Goal: Task Accomplishment & Management: Manage account settings

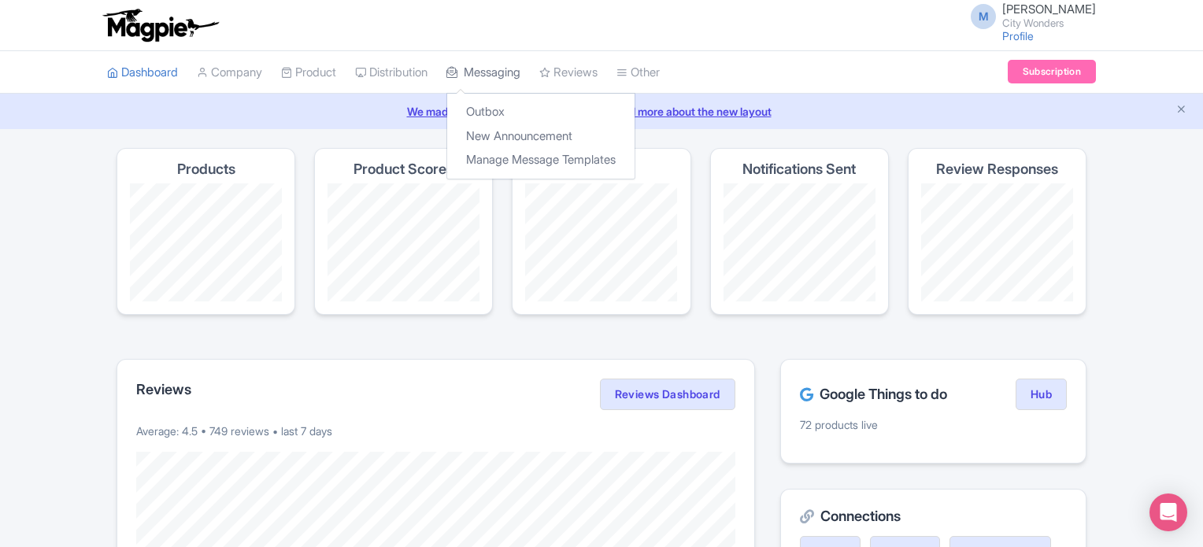
click at [512, 70] on link "Messaging" at bounding box center [483, 72] width 74 height 43
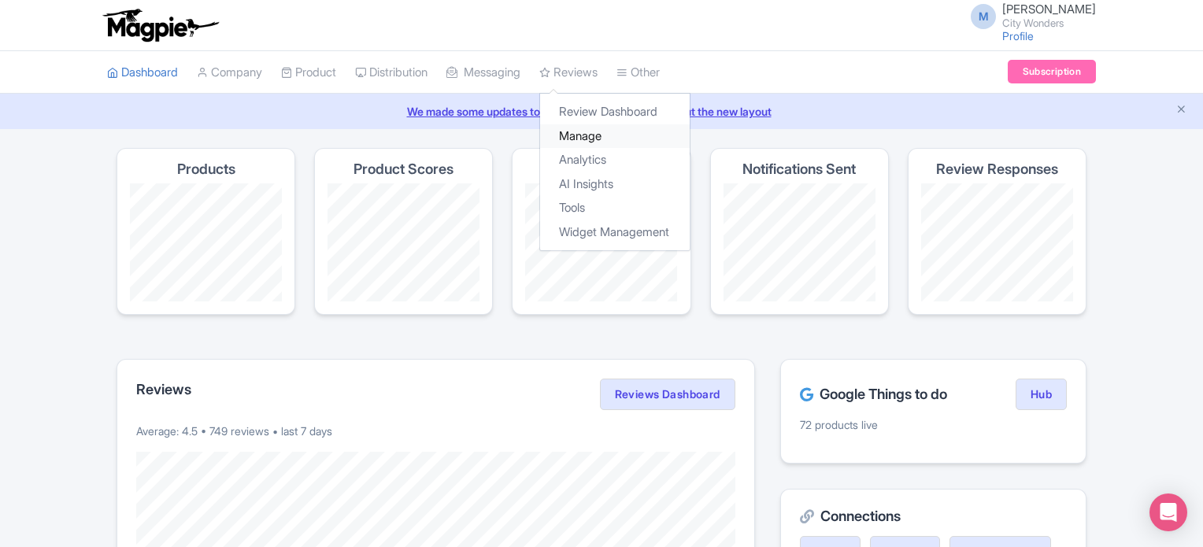
click at [601, 131] on link "Manage" at bounding box center [615, 136] width 150 height 24
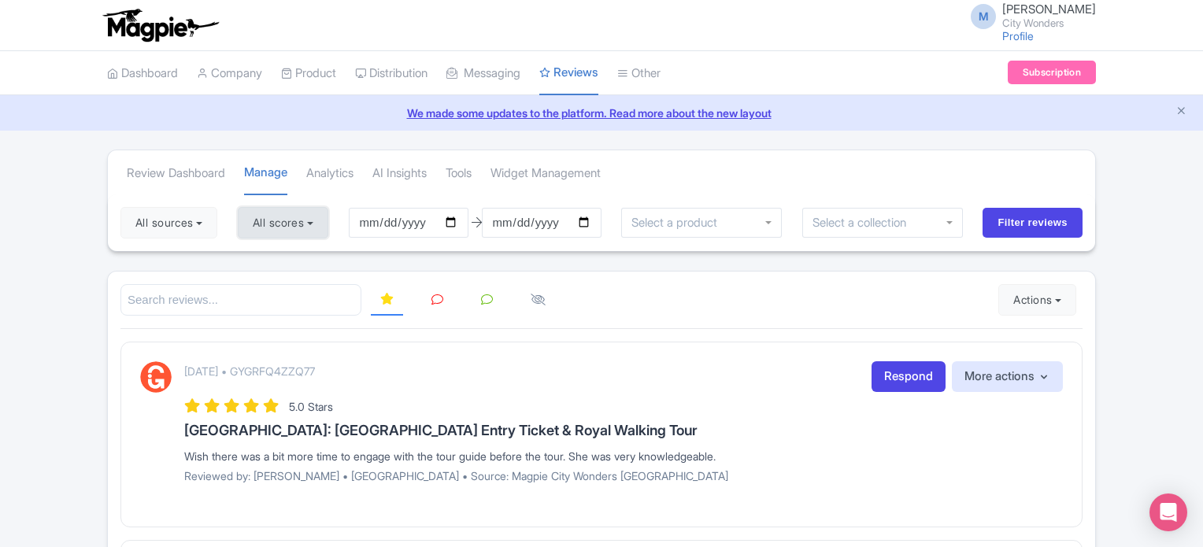
click at [272, 229] on button "All scores" at bounding box center [283, 222] width 91 height 31
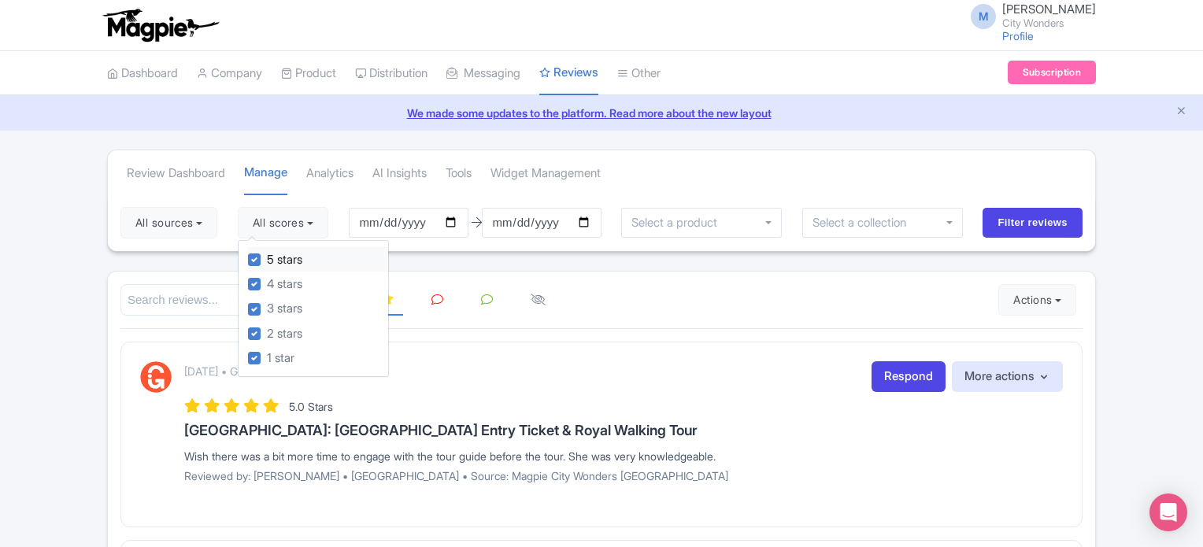
click at [267, 261] on label "5 stars" at bounding box center [284, 260] width 35 height 18
click at [267, 261] on input "5 stars" at bounding box center [272, 255] width 10 height 10
checkbox input "false"
click at [267, 279] on label "4 stars" at bounding box center [284, 285] width 35 height 18
click at [267, 279] on input "4 stars" at bounding box center [272, 280] width 10 height 10
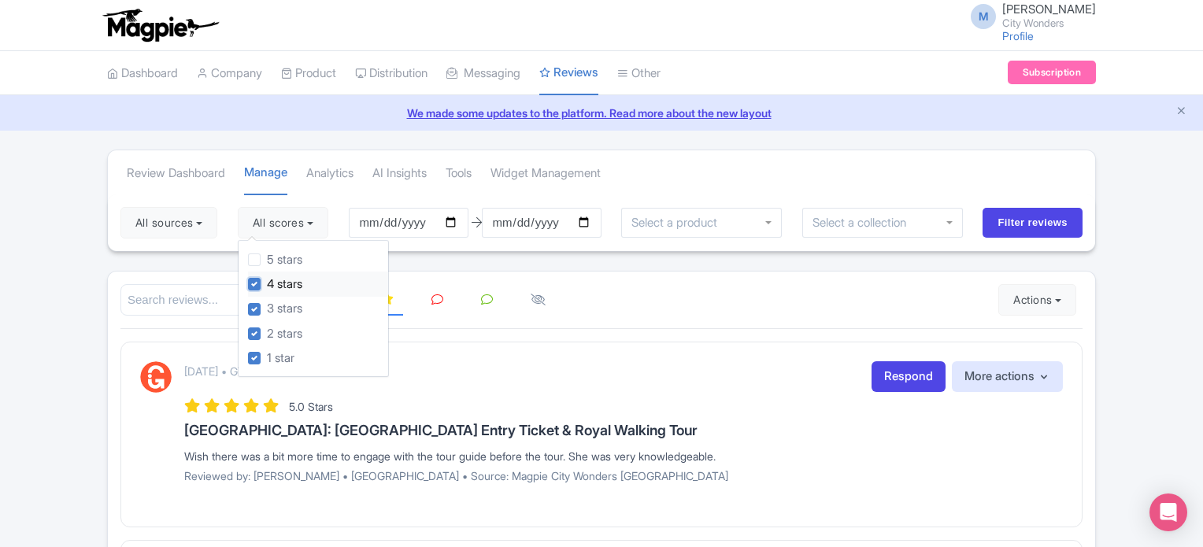
checkbox input "false"
click at [1017, 228] on input "Filter reviews" at bounding box center [1033, 223] width 100 height 30
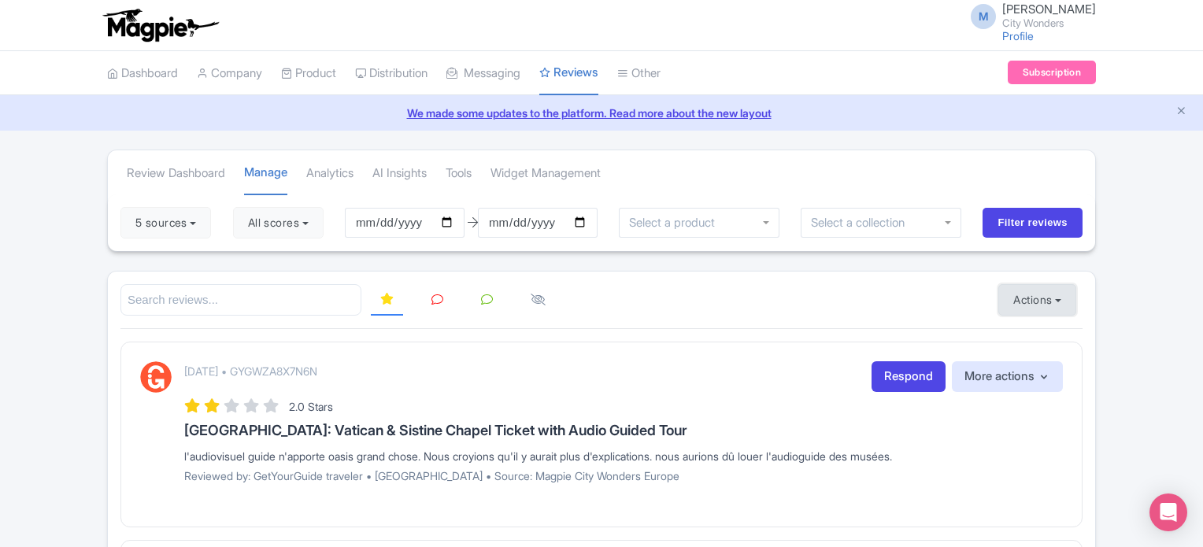
click at [1039, 292] on button "Actions" at bounding box center [1037, 299] width 78 height 31
click at [1058, 334] on link "Import new reviews" at bounding box center [1091, 339] width 185 height 31
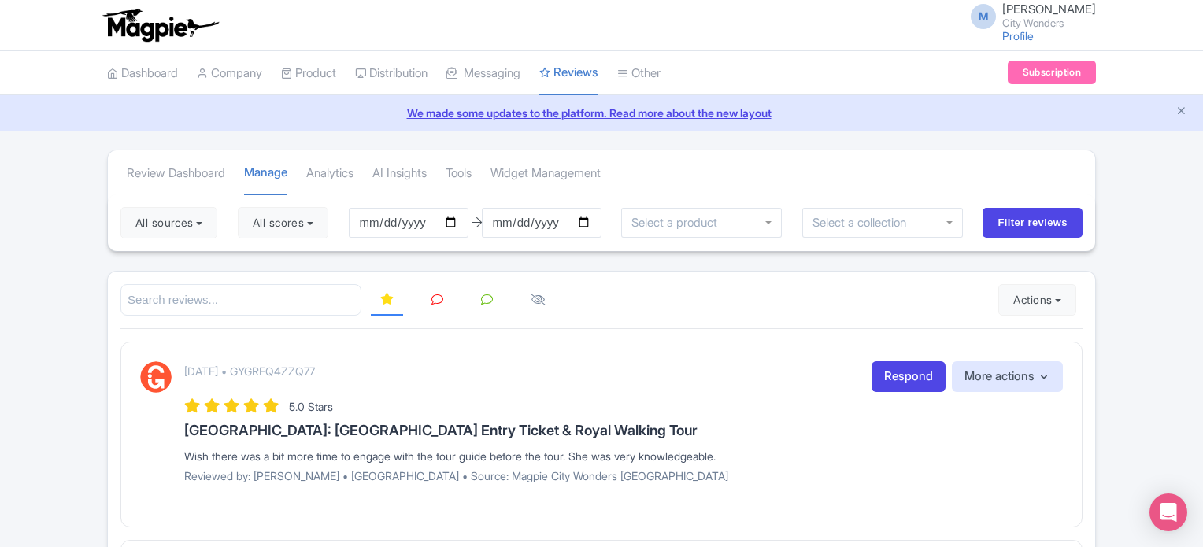
click at [669, 295] on div at bounding box center [601, 300] width 962 height 32
click at [261, 226] on button "All scores" at bounding box center [283, 222] width 91 height 31
click at [267, 261] on label "5 stars" at bounding box center [284, 260] width 35 height 18
click at [267, 261] on input "5 stars" at bounding box center [272, 255] width 10 height 10
checkbox input "false"
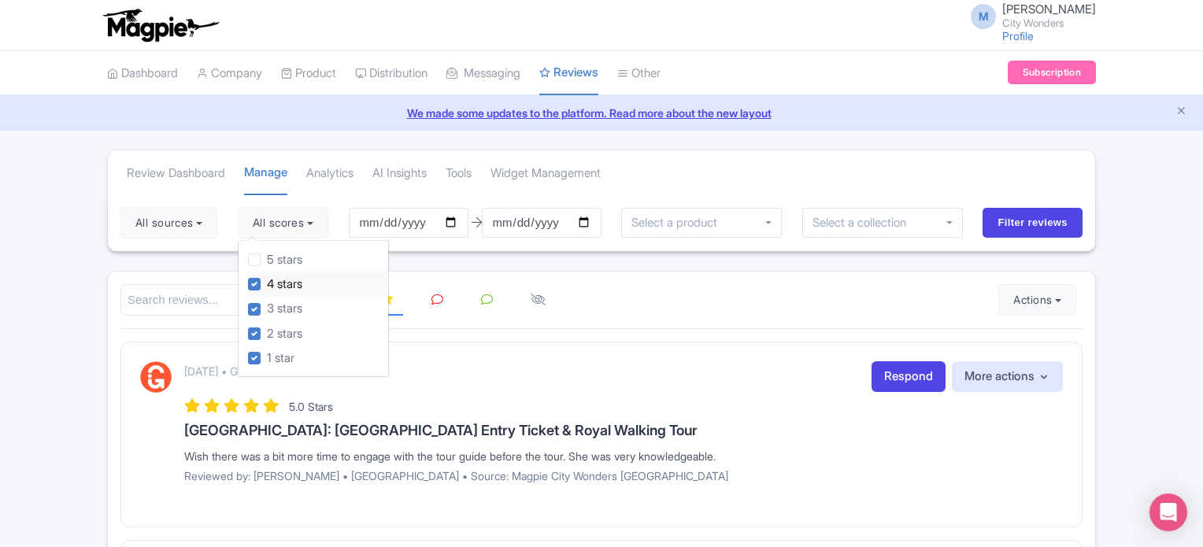
click at [267, 284] on label "4 stars" at bounding box center [284, 285] width 35 height 18
click at [267, 284] on input "4 stars" at bounding box center [272, 280] width 10 height 10
checkbox input "false"
click at [1016, 217] on input "Filter reviews" at bounding box center [1033, 223] width 100 height 30
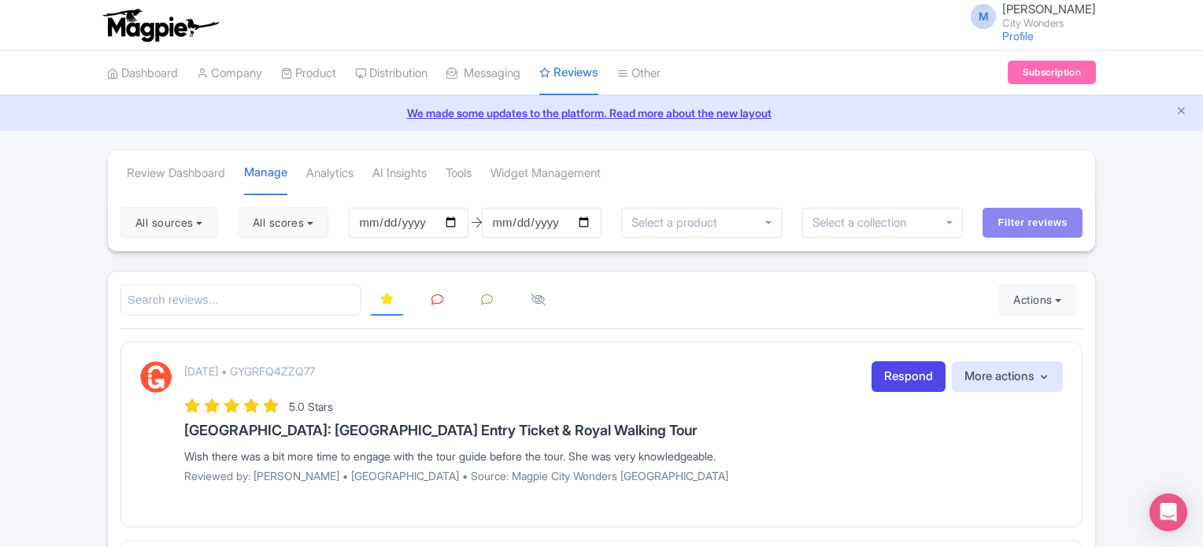
scroll to position [51, 0]
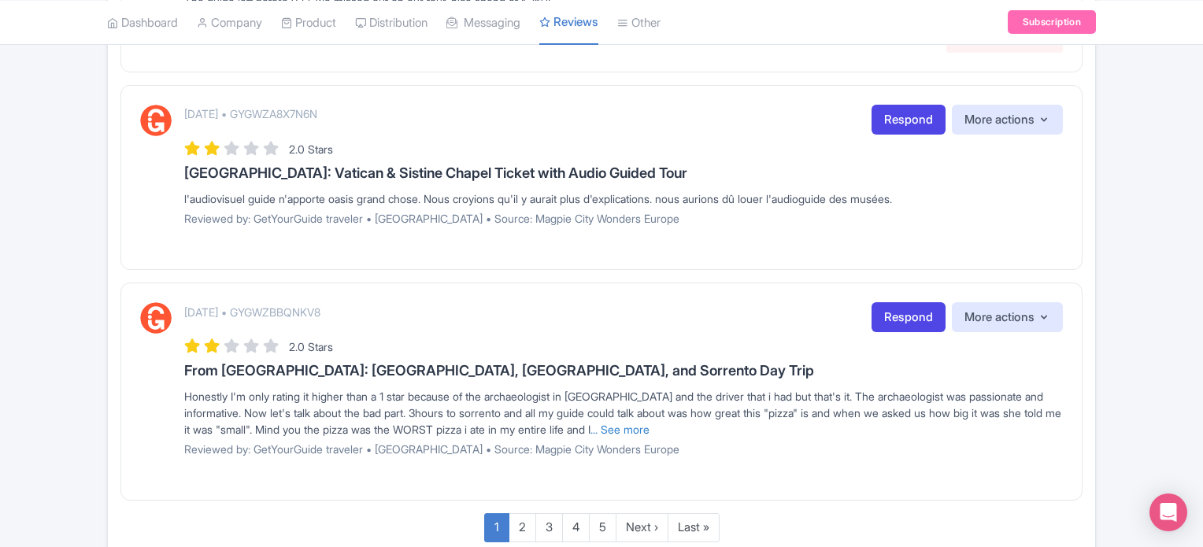
scroll to position [1961, 0]
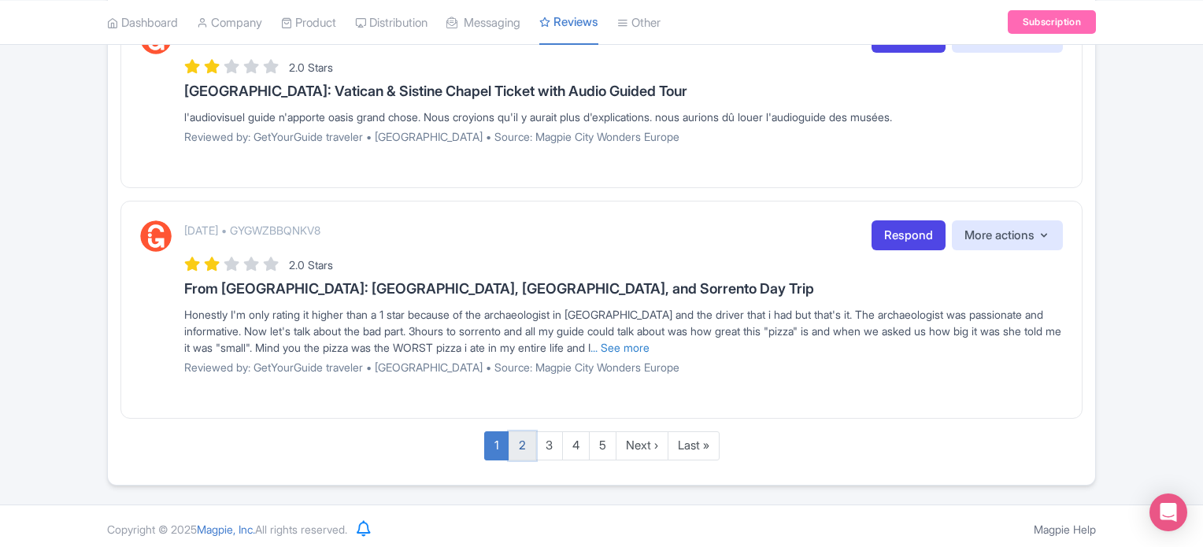
click at [517, 439] on link "2" at bounding box center [523, 445] width 28 height 29
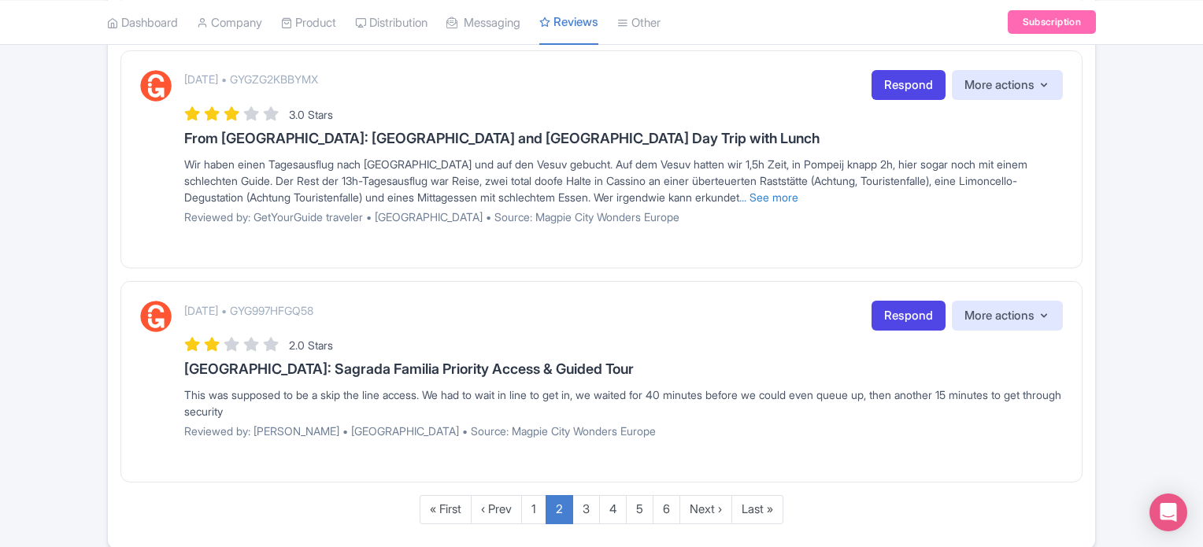
scroll to position [1909, 0]
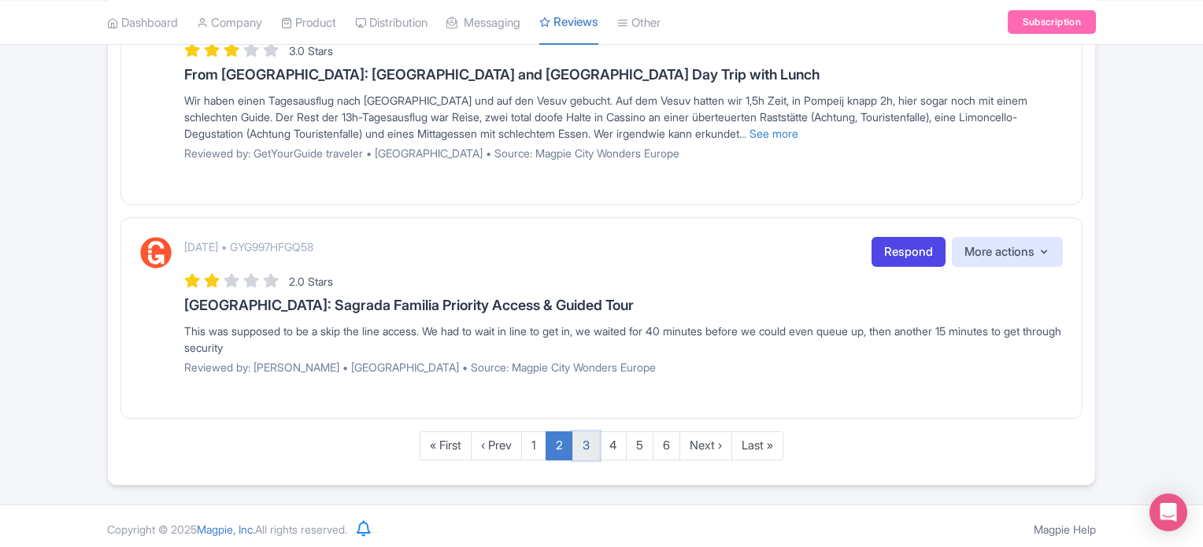
click at [590, 439] on link "3" at bounding box center [586, 445] width 28 height 29
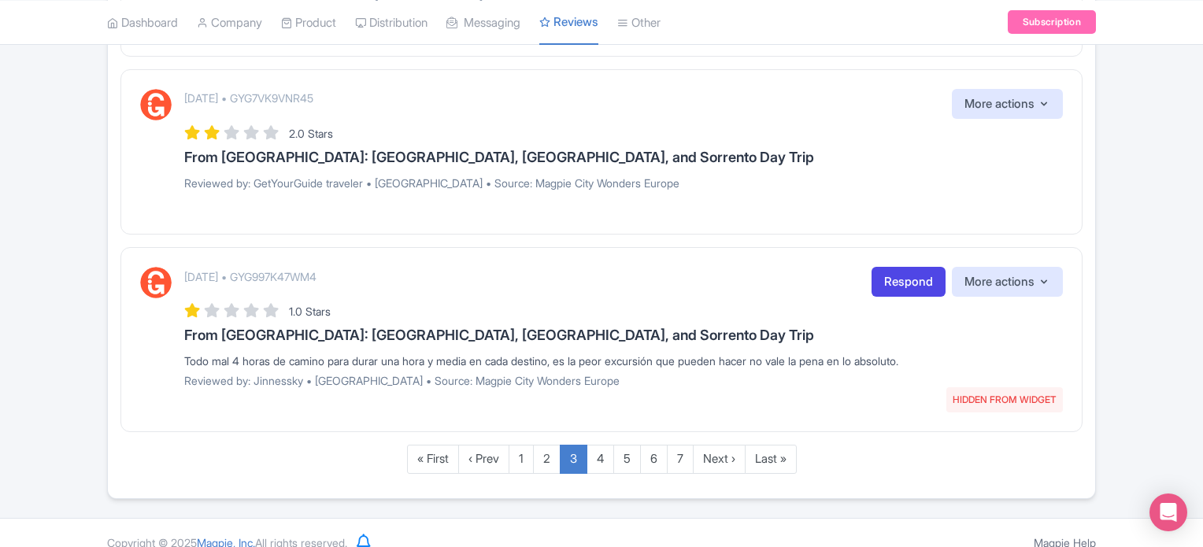
scroll to position [1783, 0]
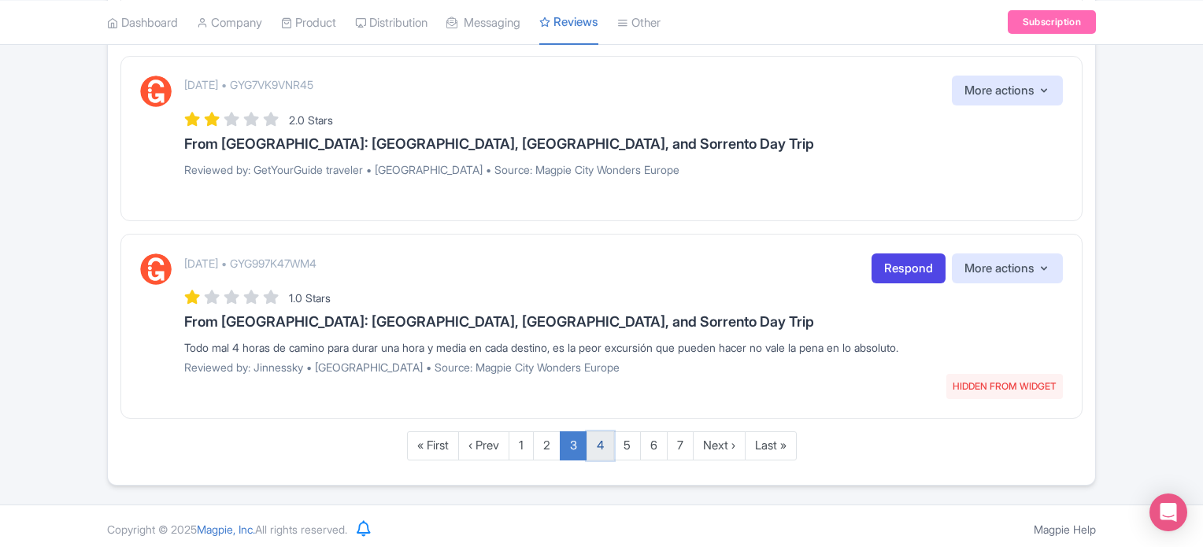
click at [597, 446] on link "4" at bounding box center [601, 445] width 28 height 29
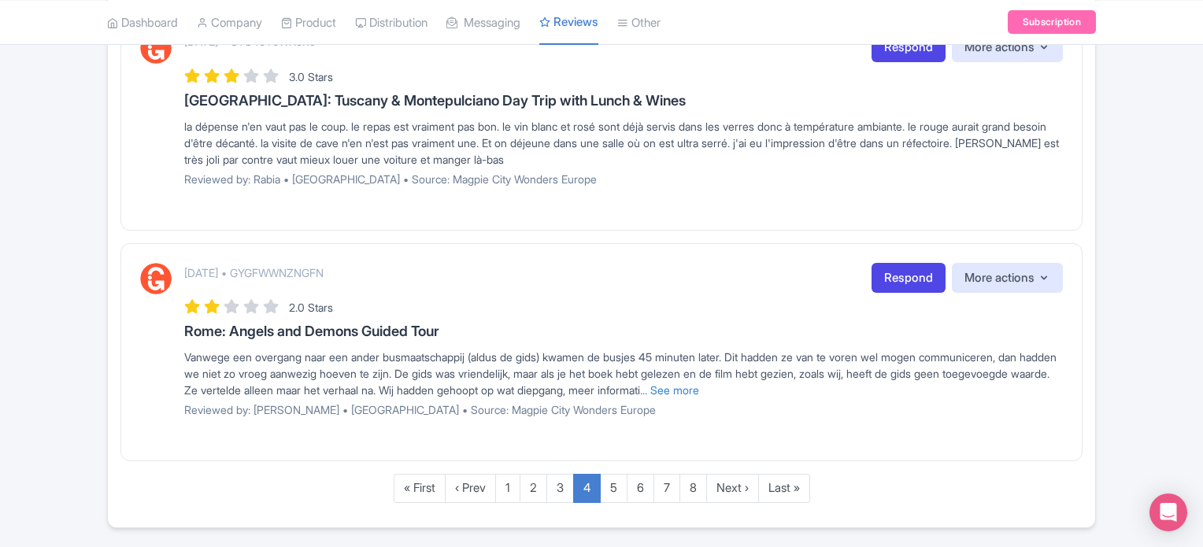
scroll to position [1978, 0]
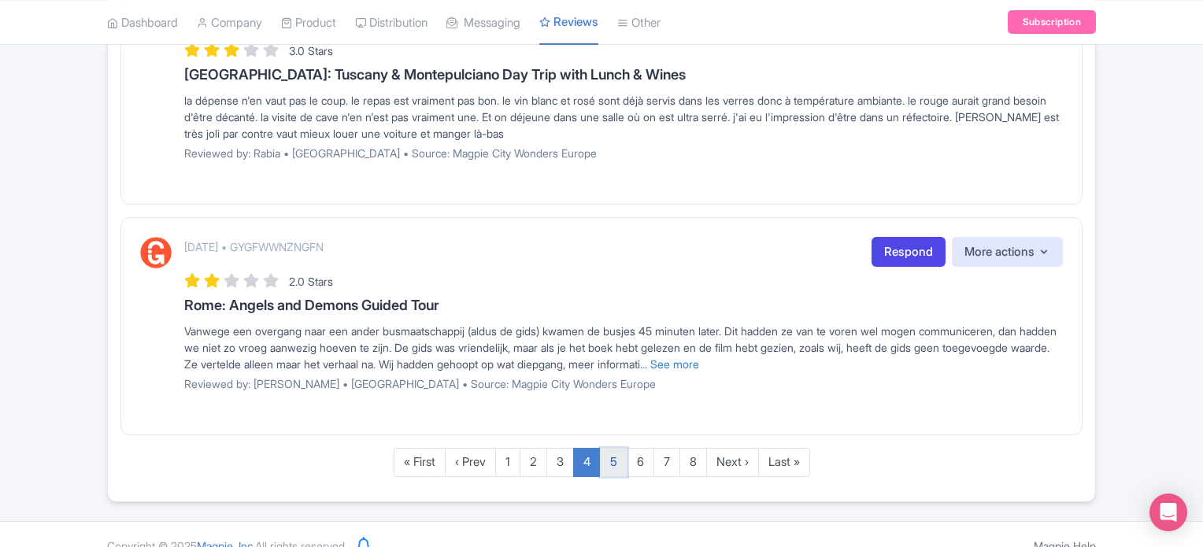
click at [615, 448] on link "5" at bounding box center [614, 462] width 28 height 29
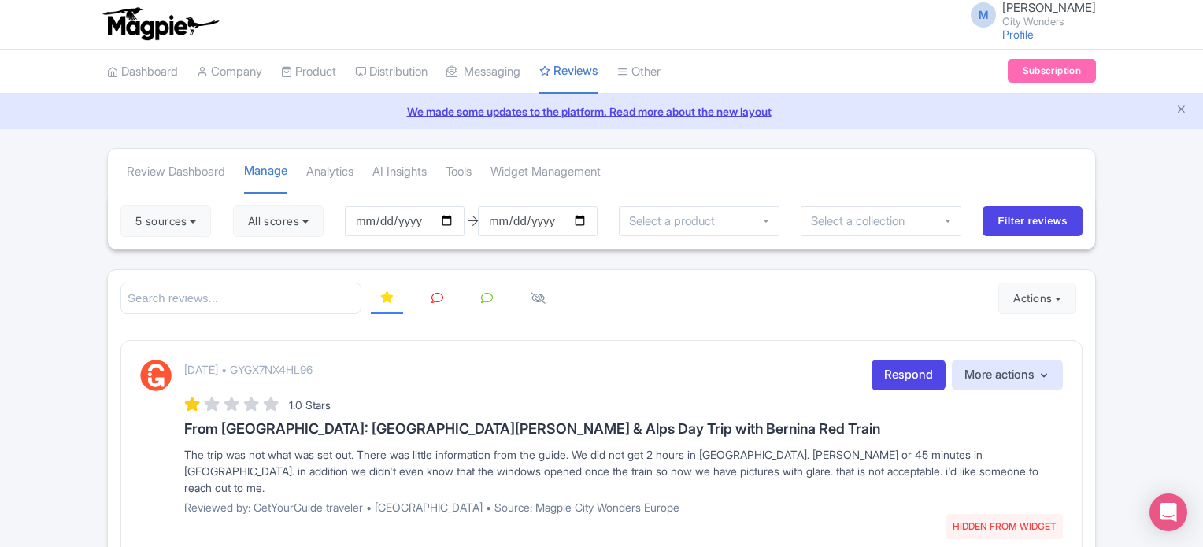
scroll to position [0, 0]
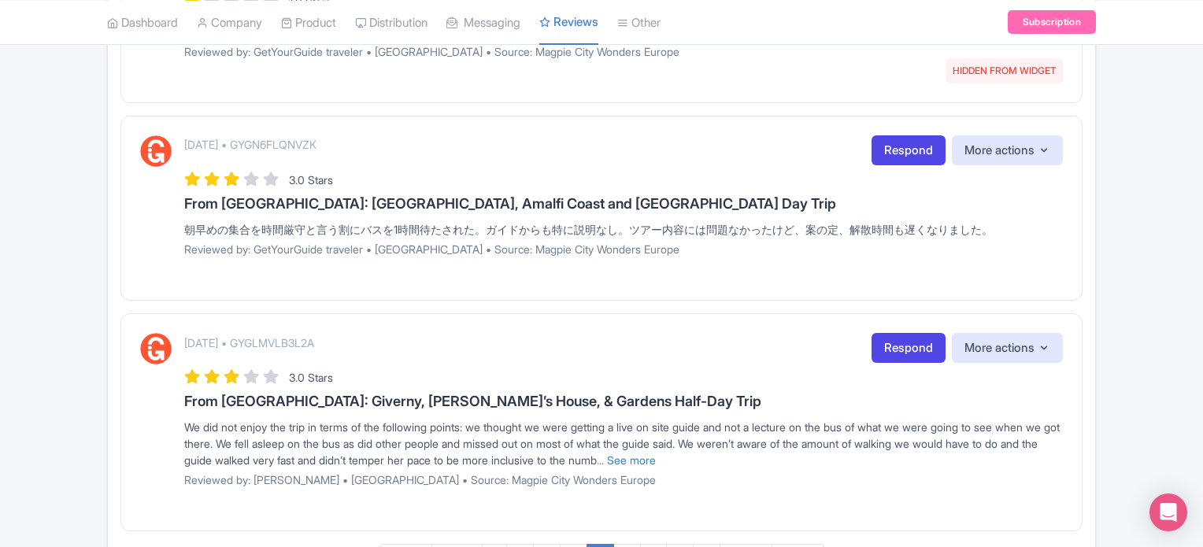
scroll to position [1842, 0]
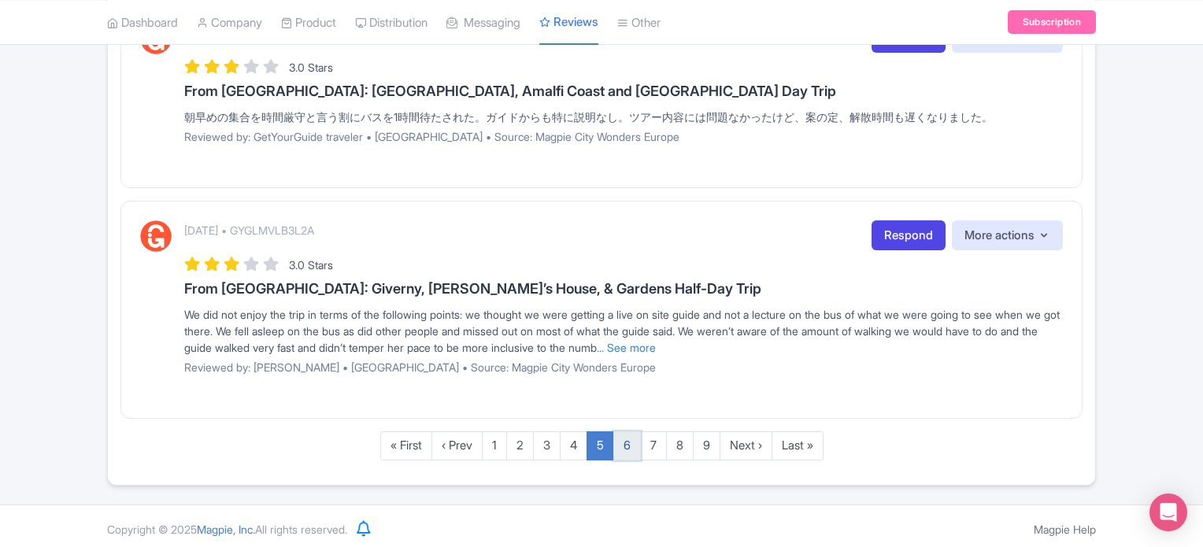
click at [635, 445] on link "6" at bounding box center [627, 445] width 28 height 29
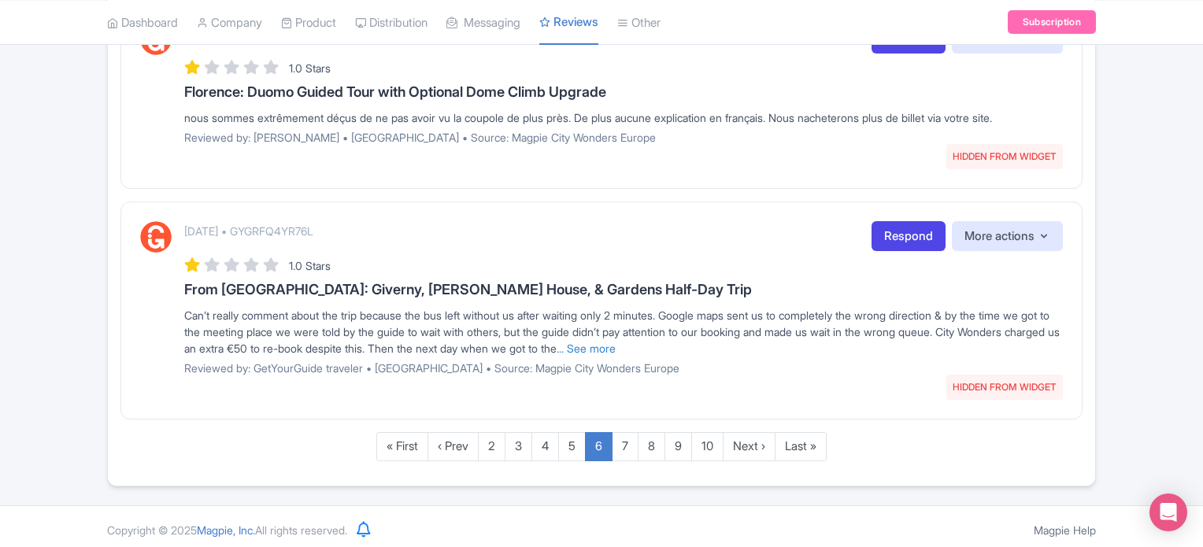
scroll to position [1945, 0]
click at [631, 443] on link "7" at bounding box center [625, 445] width 27 height 29
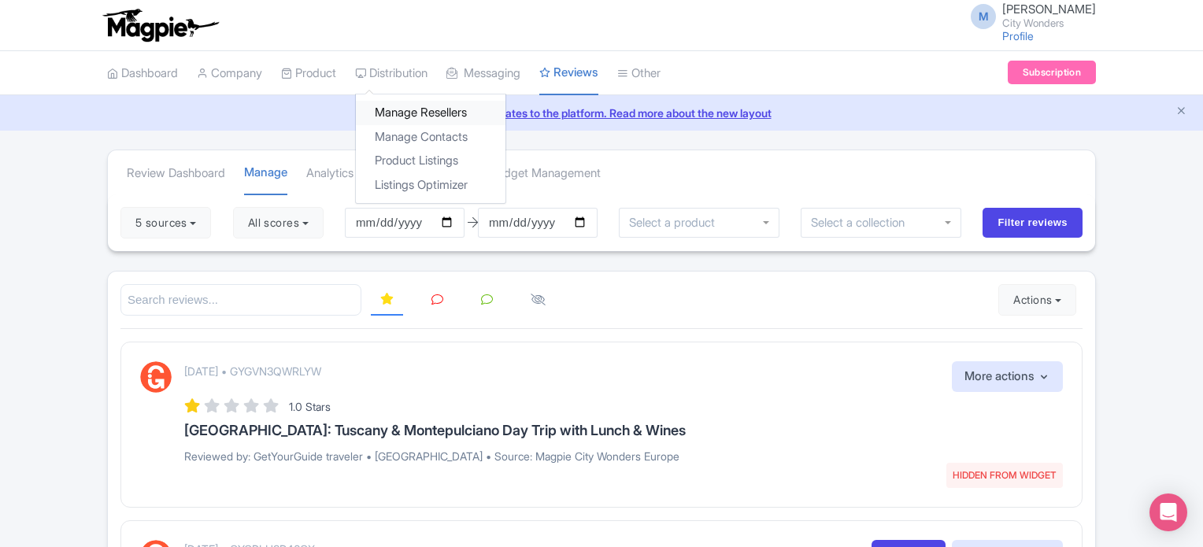
click at [435, 106] on link "Manage Resellers" at bounding box center [431, 113] width 150 height 24
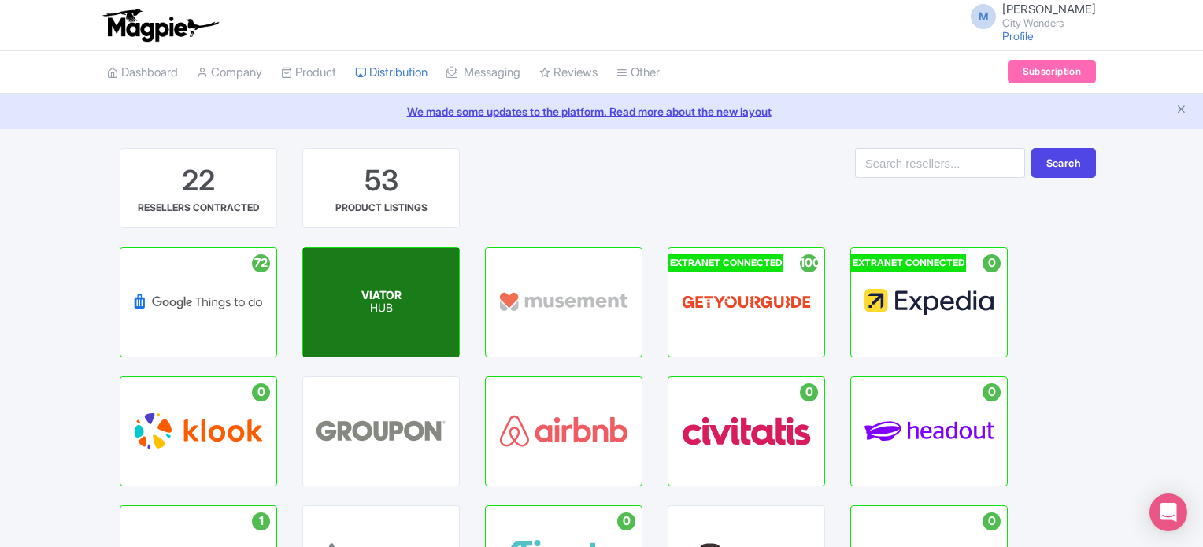
click at [400, 317] on div "VIATOR HUB" at bounding box center [381, 302] width 156 height 109
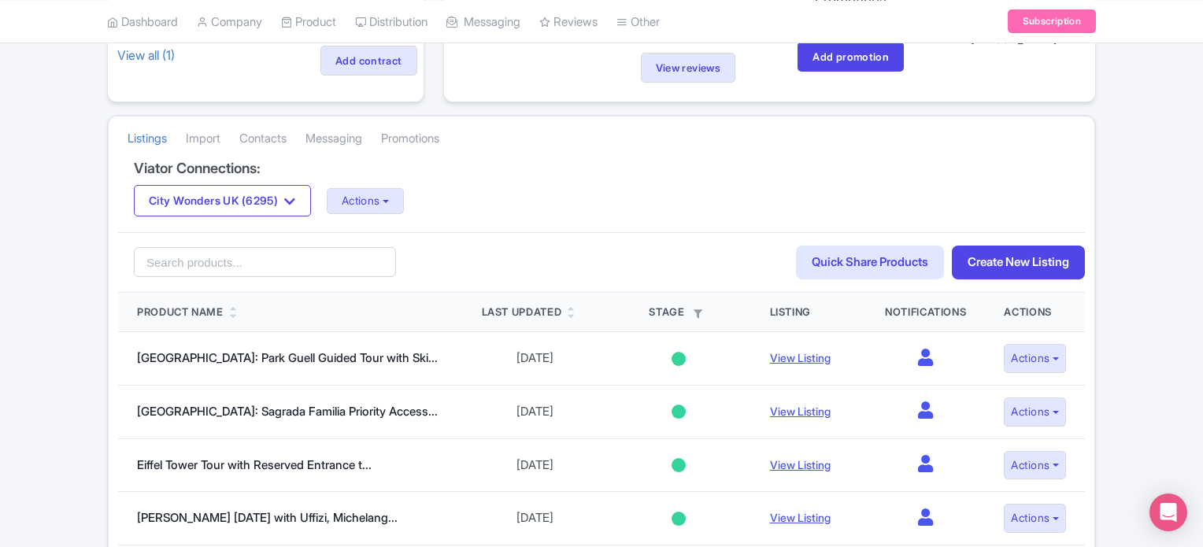
scroll to position [236, 0]
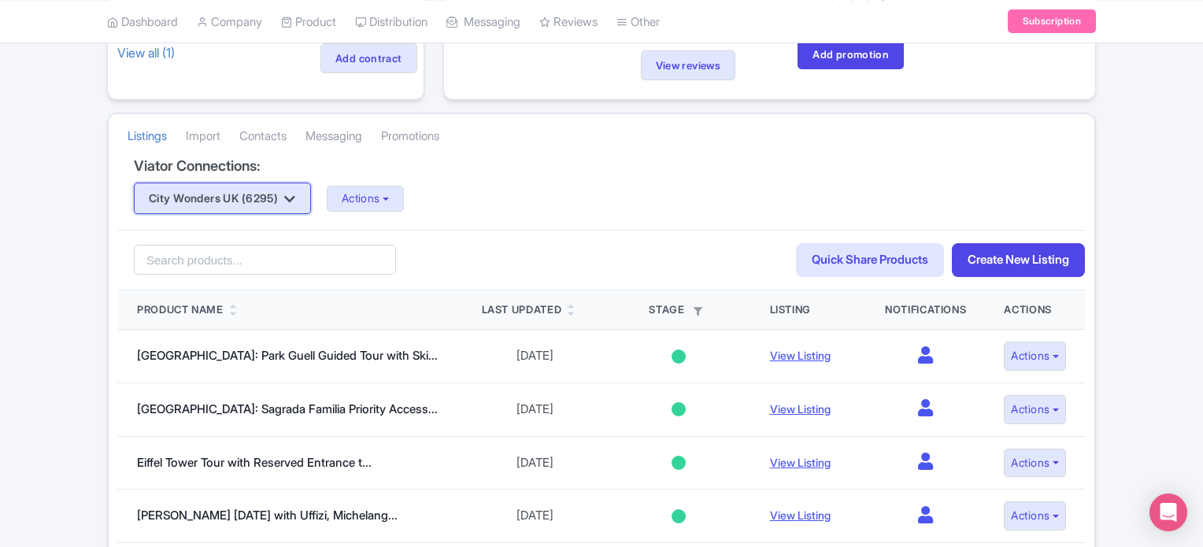
click at [295, 195] on icon "button" at bounding box center [289, 199] width 11 height 13
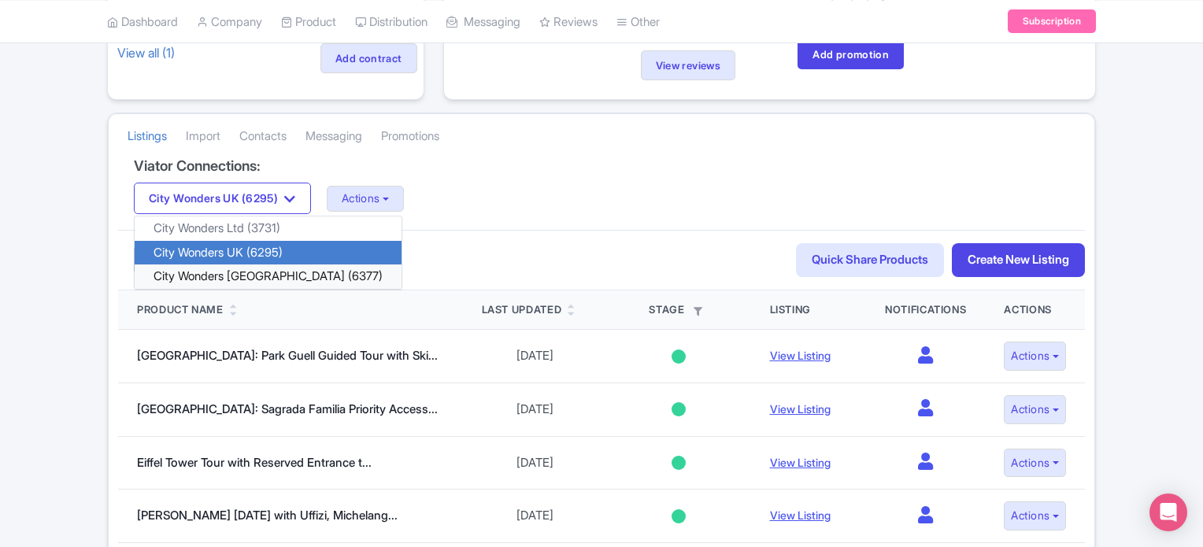
click at [259, 278] on link "City Wonders [GEOGRAPHIC_DATA] (6377)" at bounding box center [268, 277] width 267 height 24
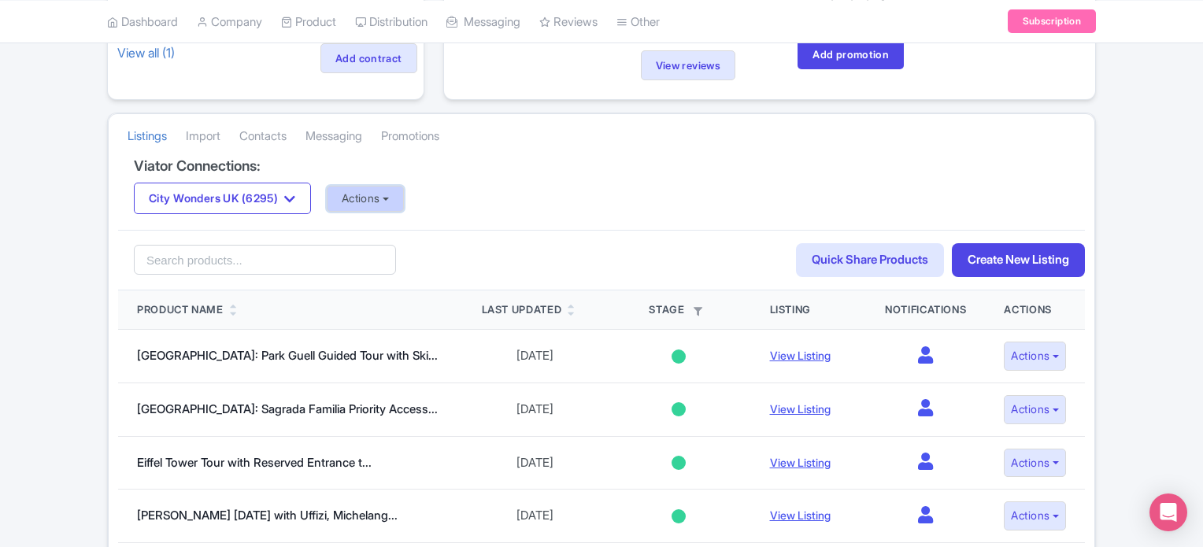
click at [400, 196] on button "Actions" at bounding box center [366, 199] width 78 height 26
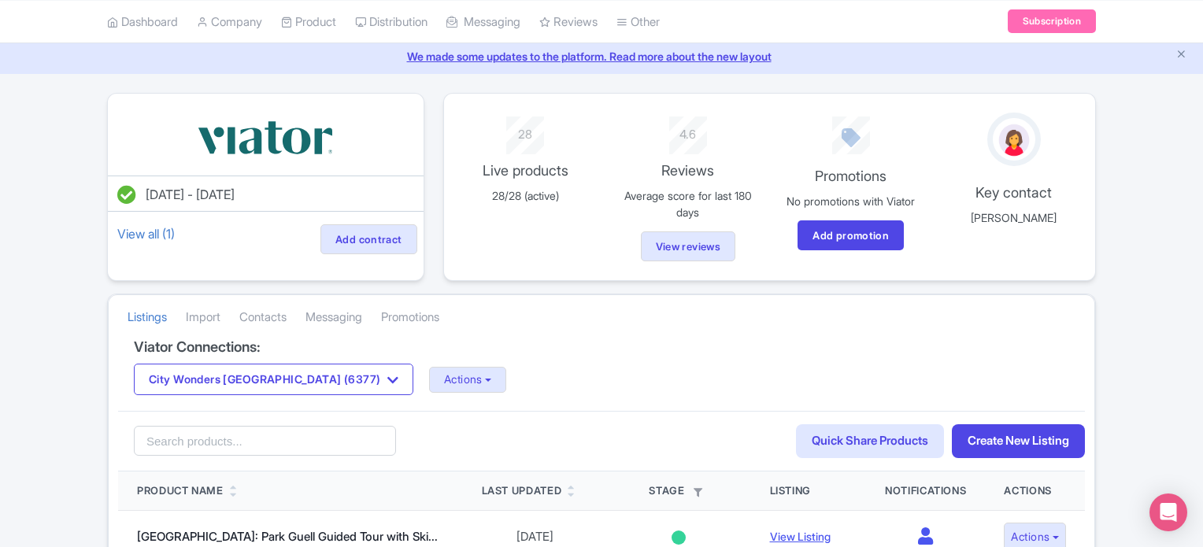
scroll to position [315, 0]
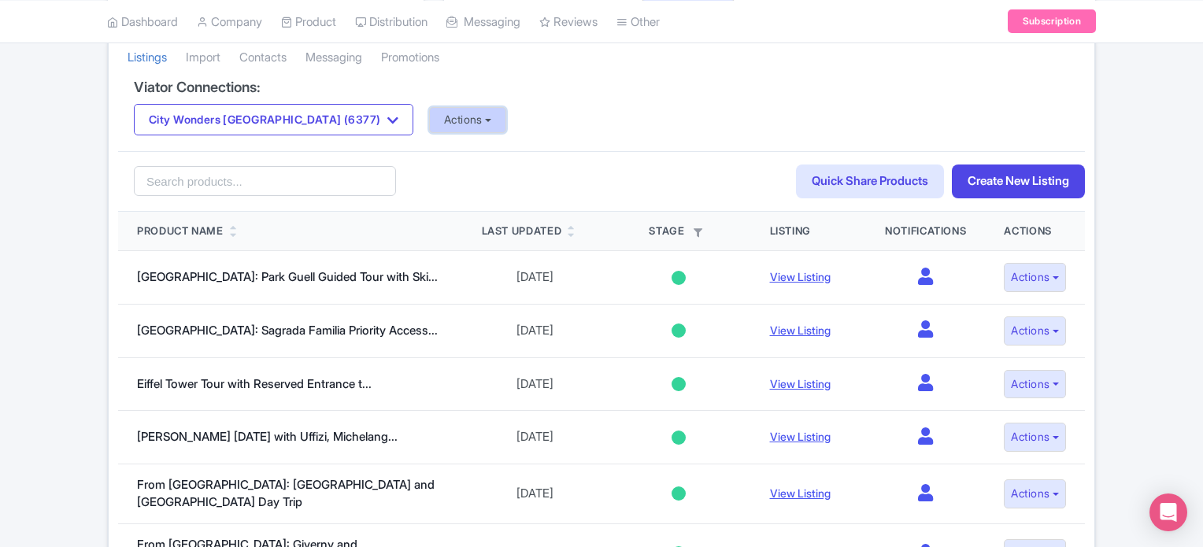
click at [429, 119] on button "Actions" at bounding box center [468, 120] width 78 height 26
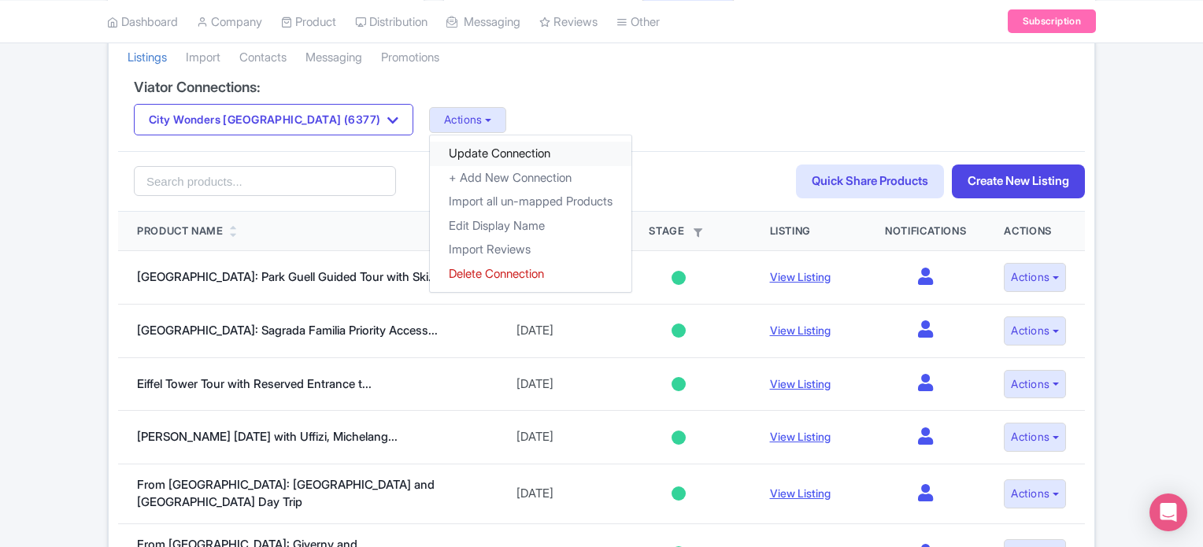
click at [430, 150] on link "Update Connection" at bounding box center [531, 154] width 202 height 24
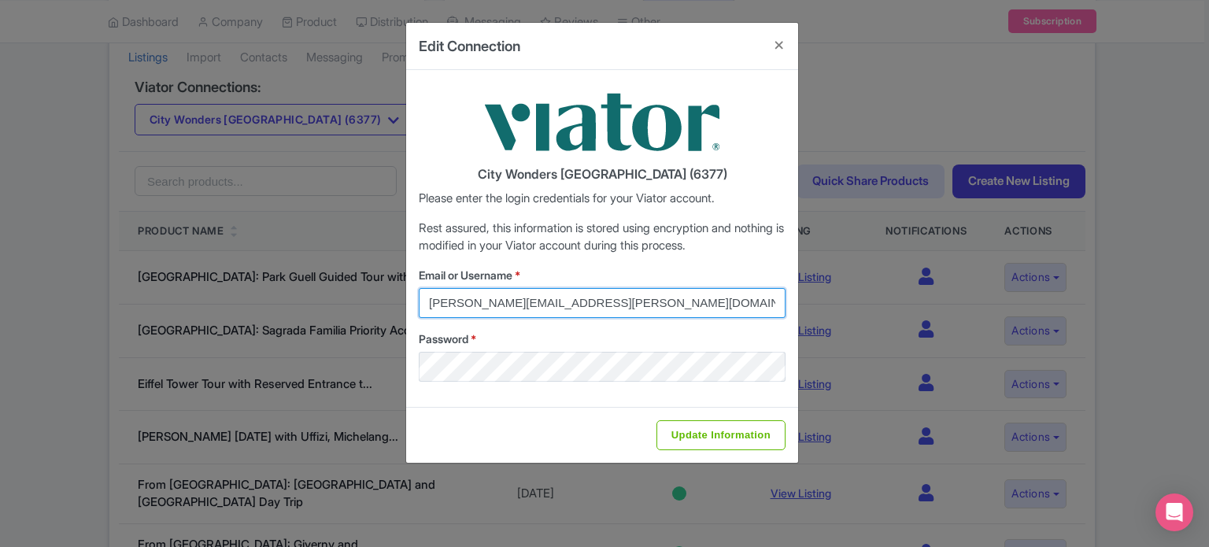
drag, startPoint x: 617, startPoint y: 300, endPoint x: 375, endPoint y: 298, distance: 242.5
click at [375, 298] on div "Edit Connection City Wonders USA (6377) Please enter the login credentials for …" at bounding box center [604, 273] width 1209 height 547
type input "marion.blanchot@citywonders.com"
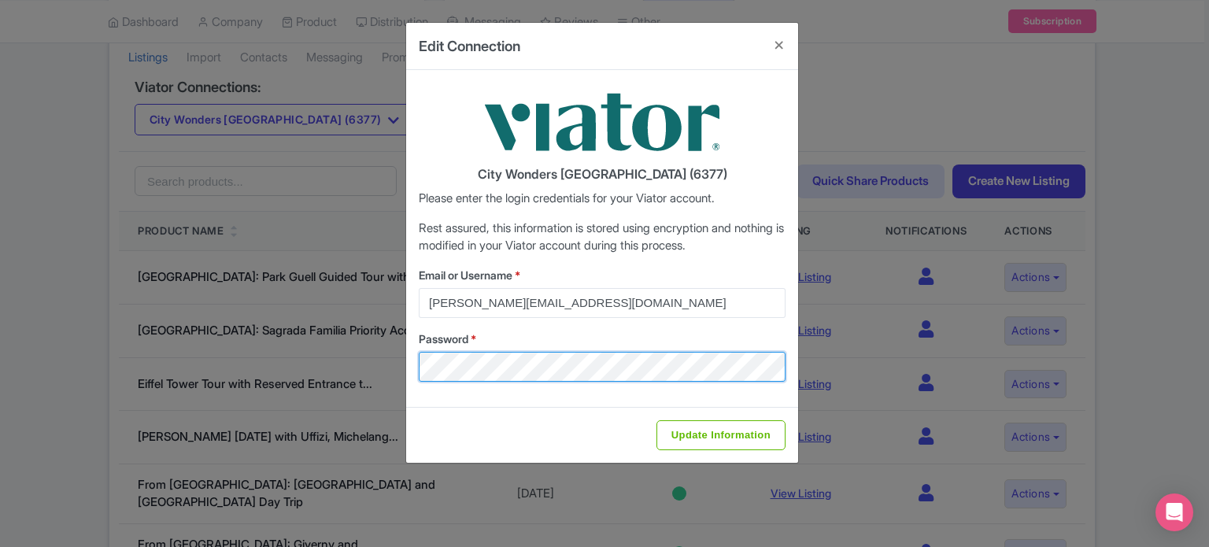
click at [340, 368] on div "Edit Connection City Wonders USA (6377) Please enter the login credentials for …" at bounding box center [604, 273] width 1209 height 547
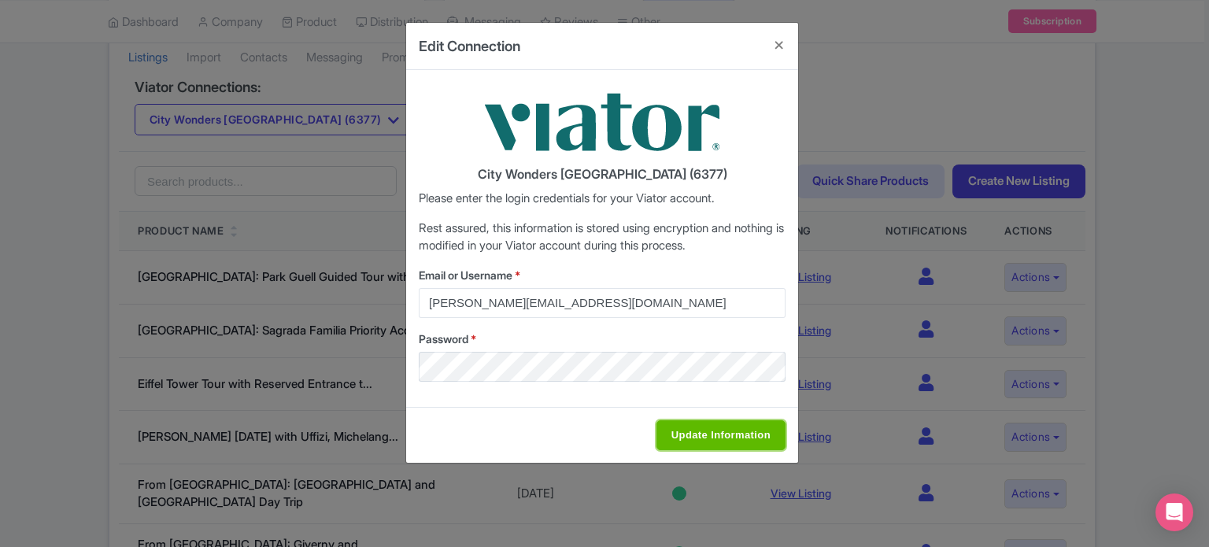
click at [749, 431] on input "Update Information" at bounding box center [721, 435] width 129 height 30
type input "Saving..."
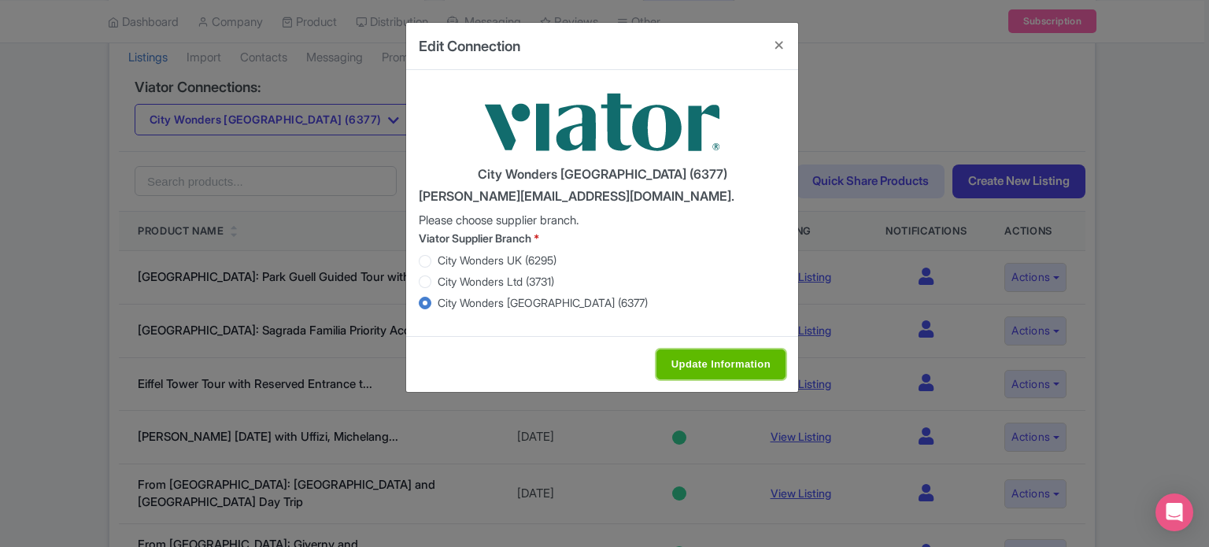
click at [705, 362] on input "Update Information" at bounding box center [721, 365] width 129 height 30
type input "Saving..."
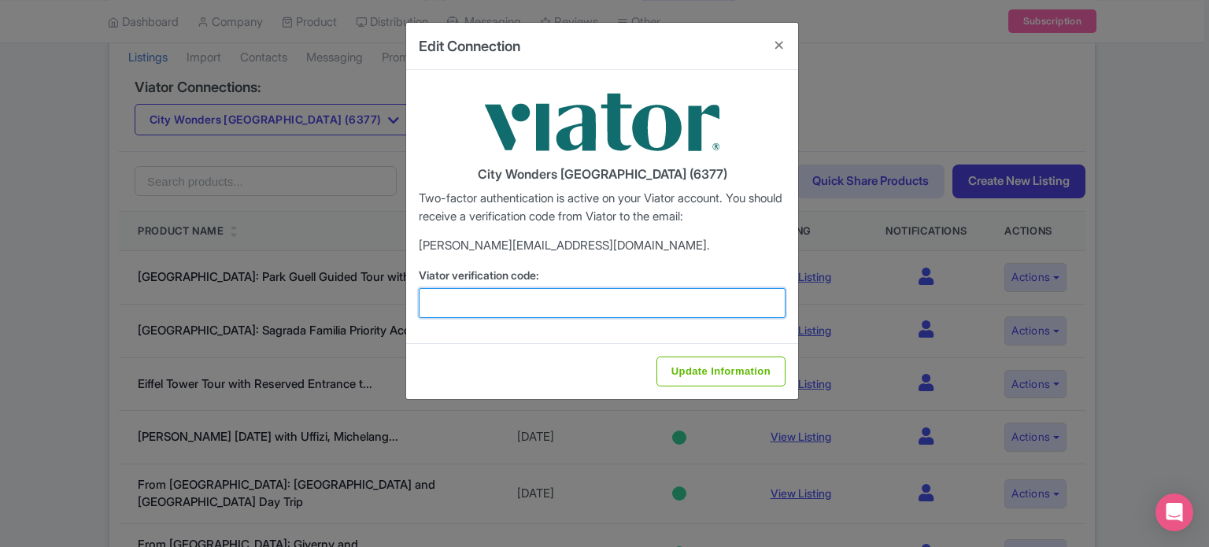
click at [530, 300] on input "Viator verification code:" at bounding box center [602, 303] width 367 height 30
paste input "252222"
type input "252222"
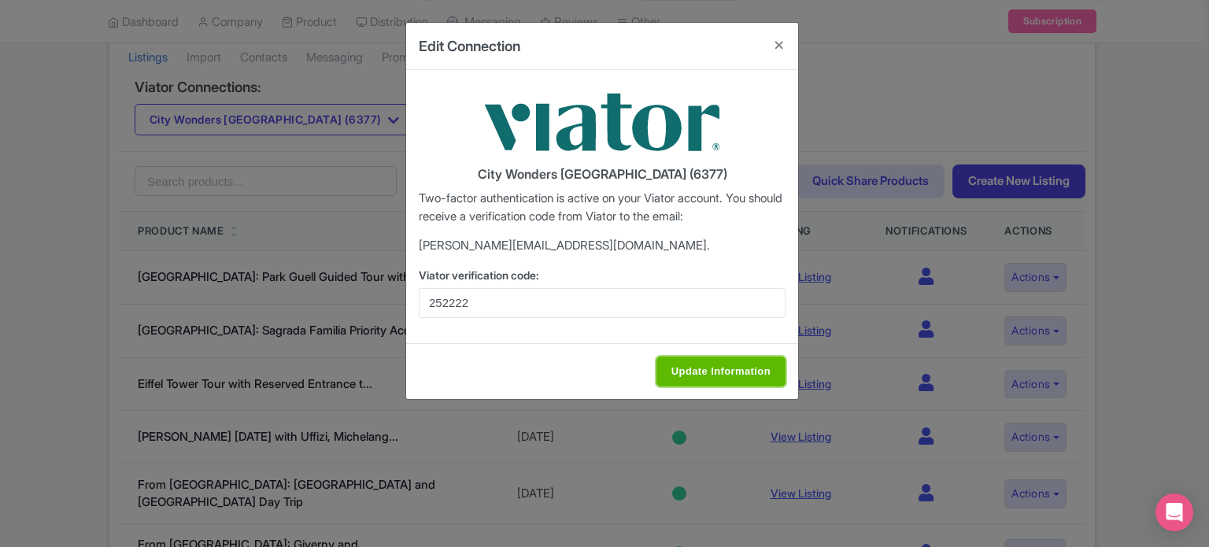
click at [719, 373] on input "Update Information" at bounding box center [721, 372] width 129 height 30
type input "Update Information"
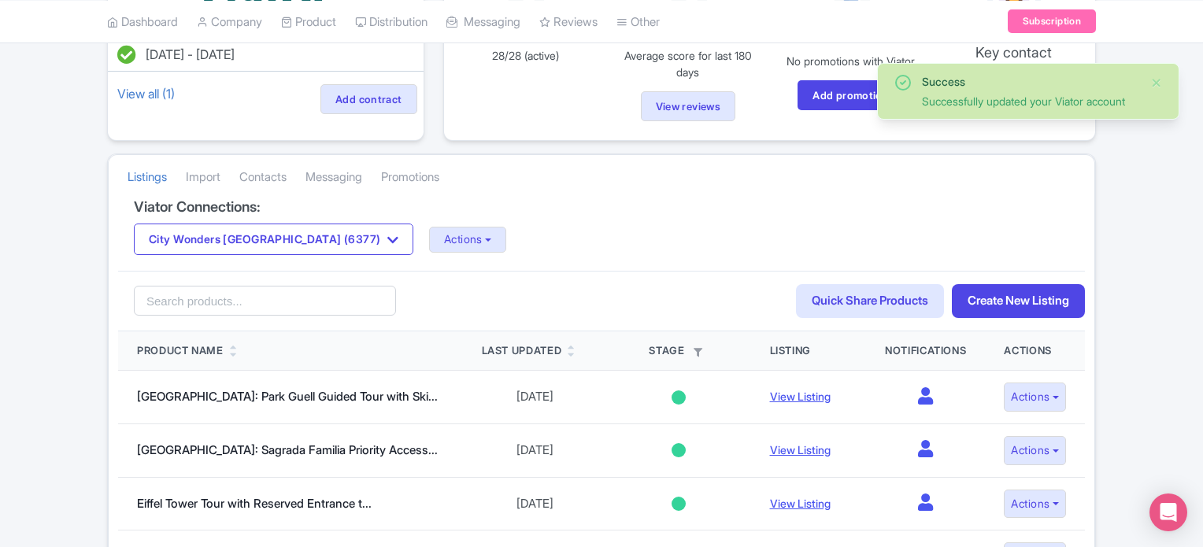
scroll to position [157, 0]
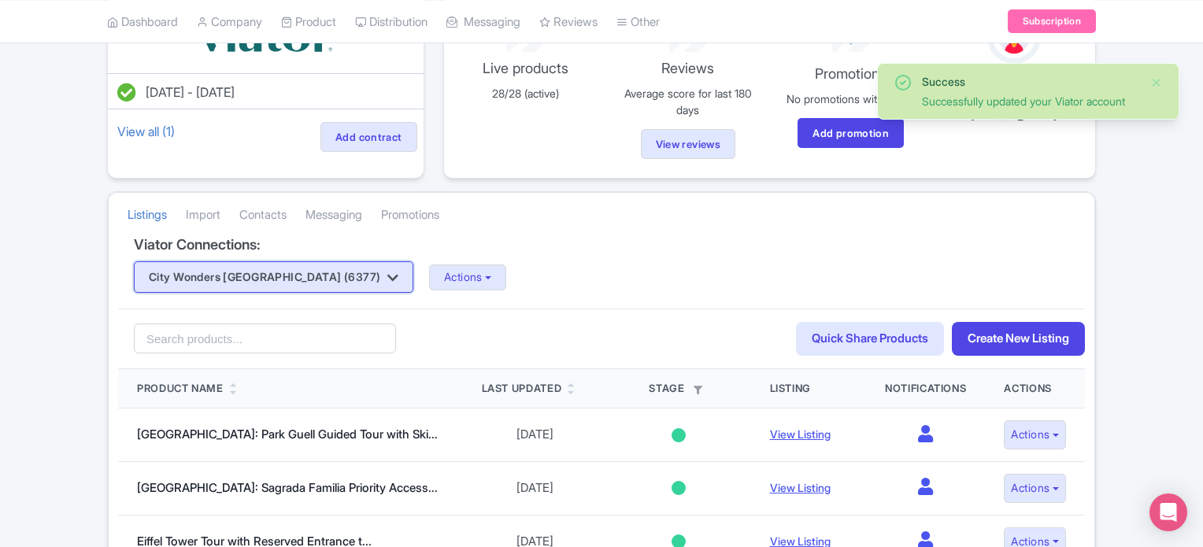
click at [320, 279] on button "City Wonders [GEOGRAPHIC_DATA] (6377)" at bounding box center [274, 276] width 280 height 31
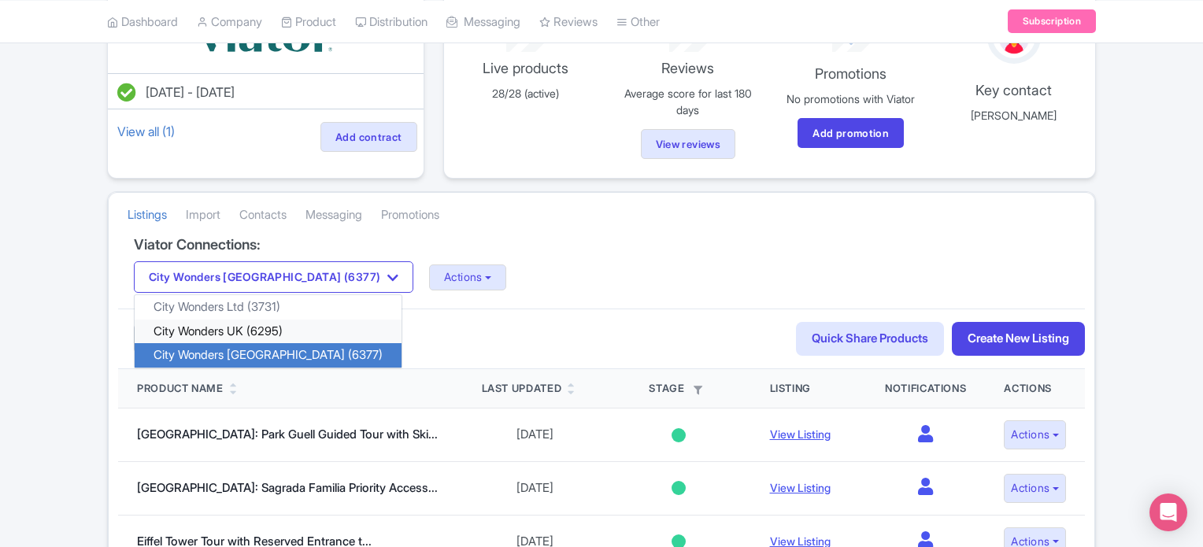
click at [264, 327] on link "City Wonders UK (6295)" at bounding box center [268, 332] width 267 height 24
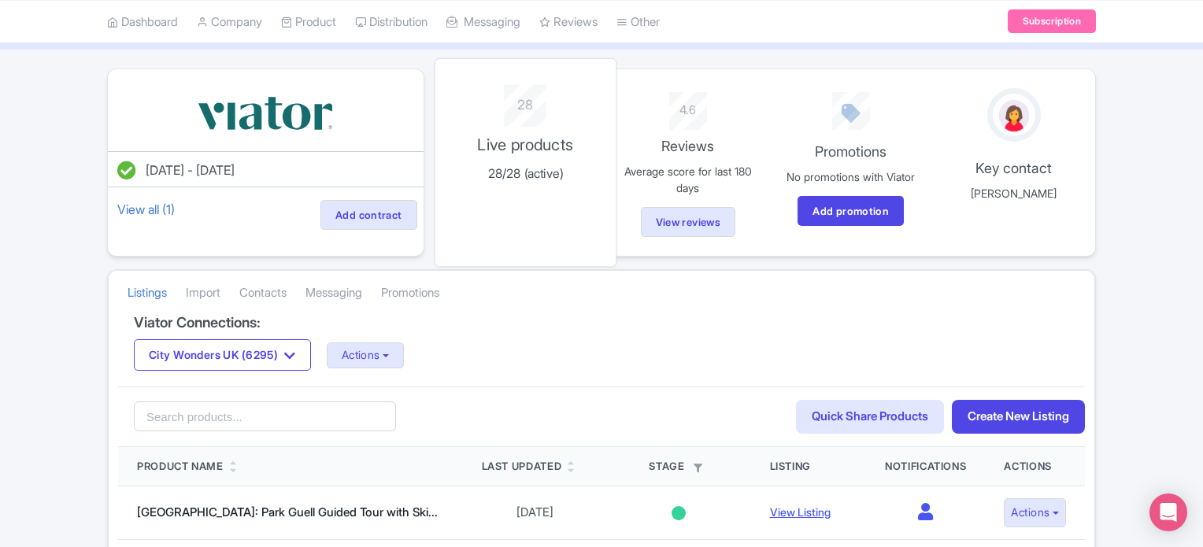
scroll to position [157, 0]
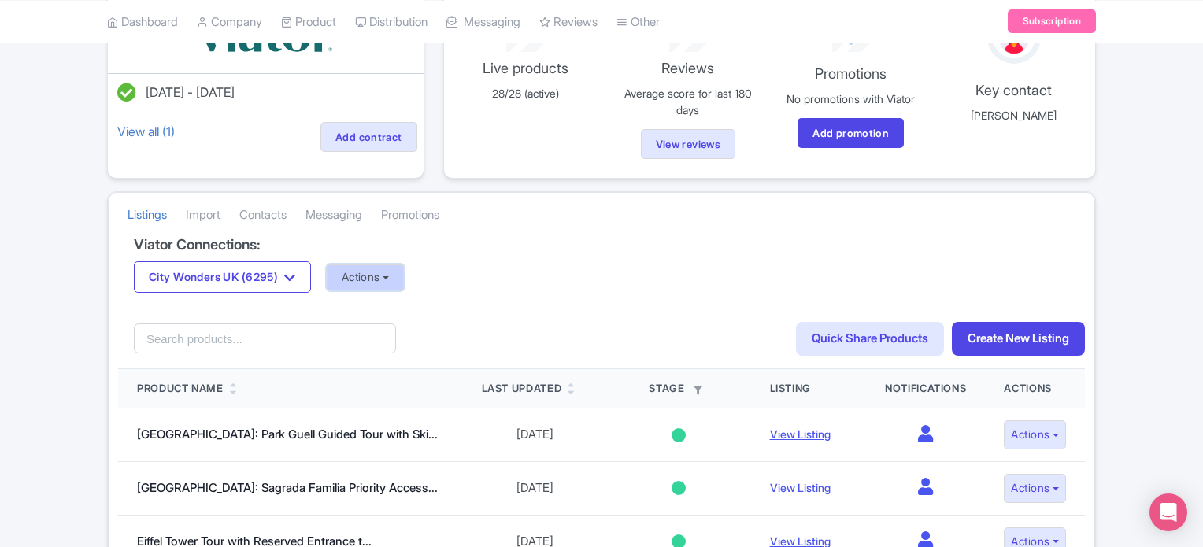
click at [382, 282] on button "Actions" at bounding box center [366, 278] width 78 height 26
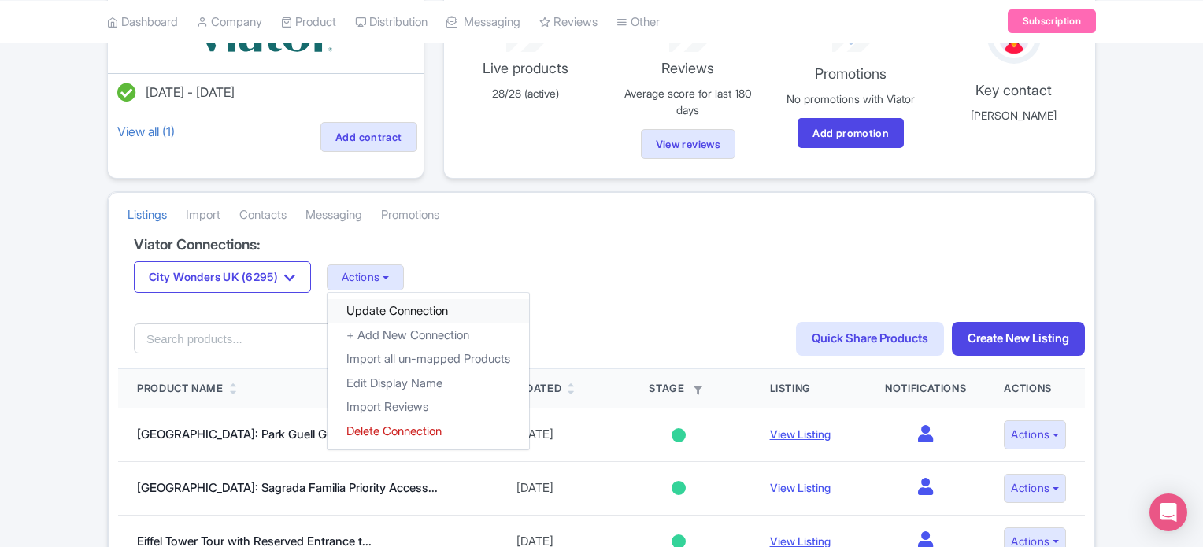
click at [405, 310] on link "Update Connection" at bounding box center [429, 311] width 202 height 24
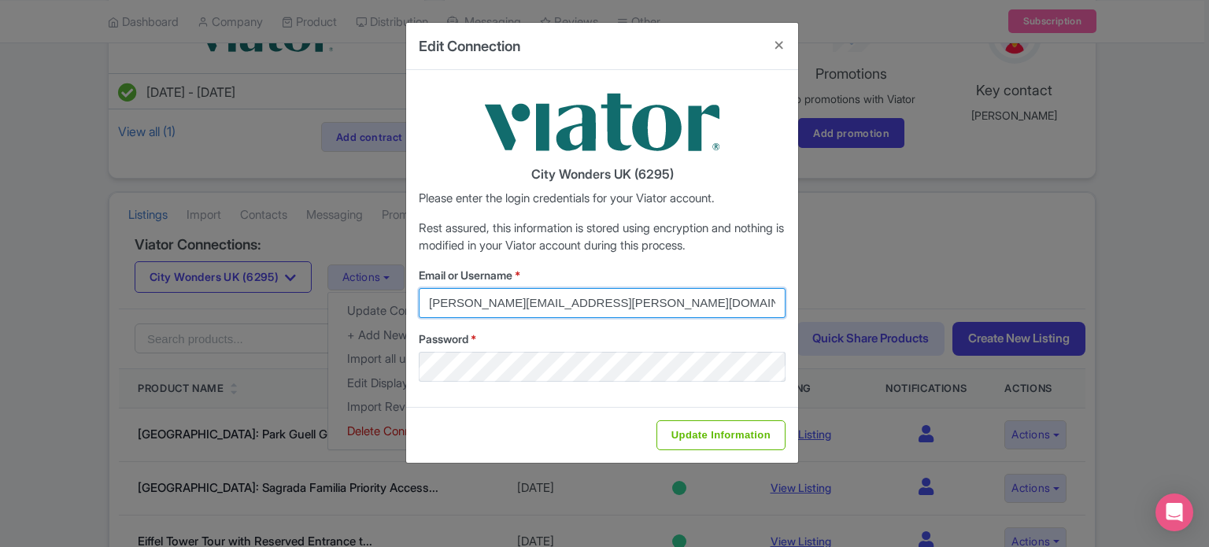
drag, startPoint x: 605, startPoint y: 298, endPoint x: 358, endPoint y: 298, distance: 246.4
click at [358, 298] on div "Edit Connection City Wonders UK (6295) Please enter the login credentials for y…" at bounding box center [604, 273] width 1209 height 547
type input "marion.blanchot@citywonders.com"
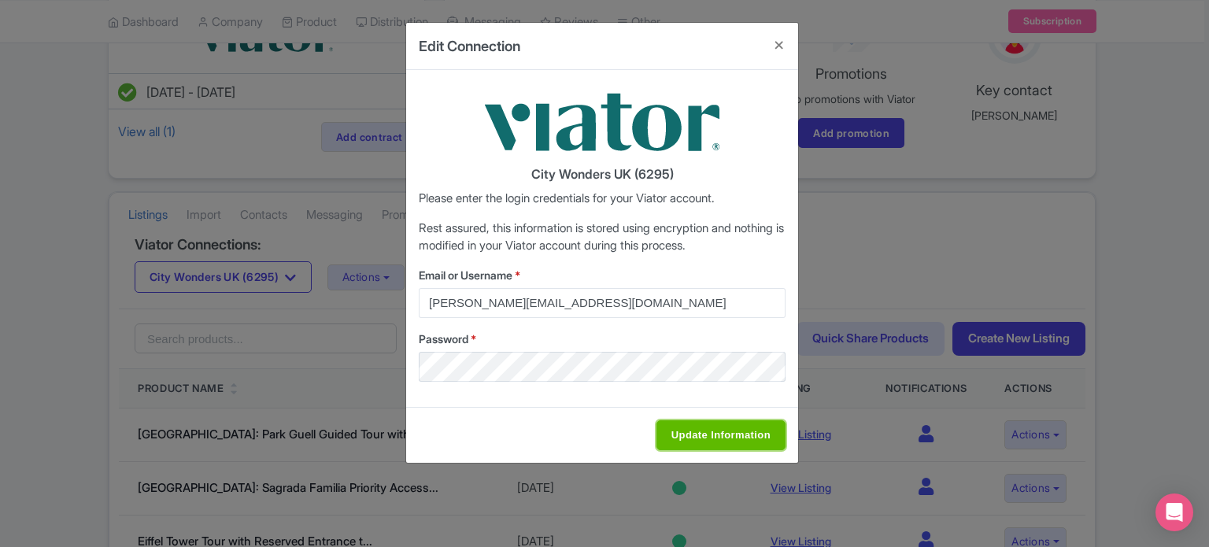
click at [697, 433] on input "Update Information" at bounding box center [721, 435] width 129 height 30
type input "Saving..."
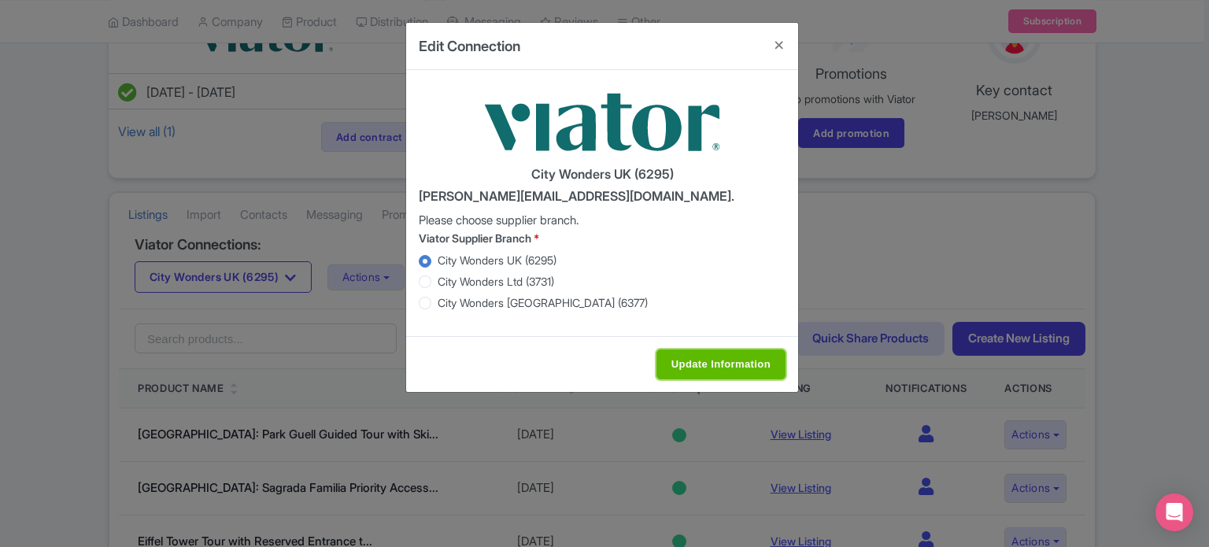
click at [718, 366] on input "Update Information" at bounding box center [721, 365] width 129 height 30
type input "Saving..."
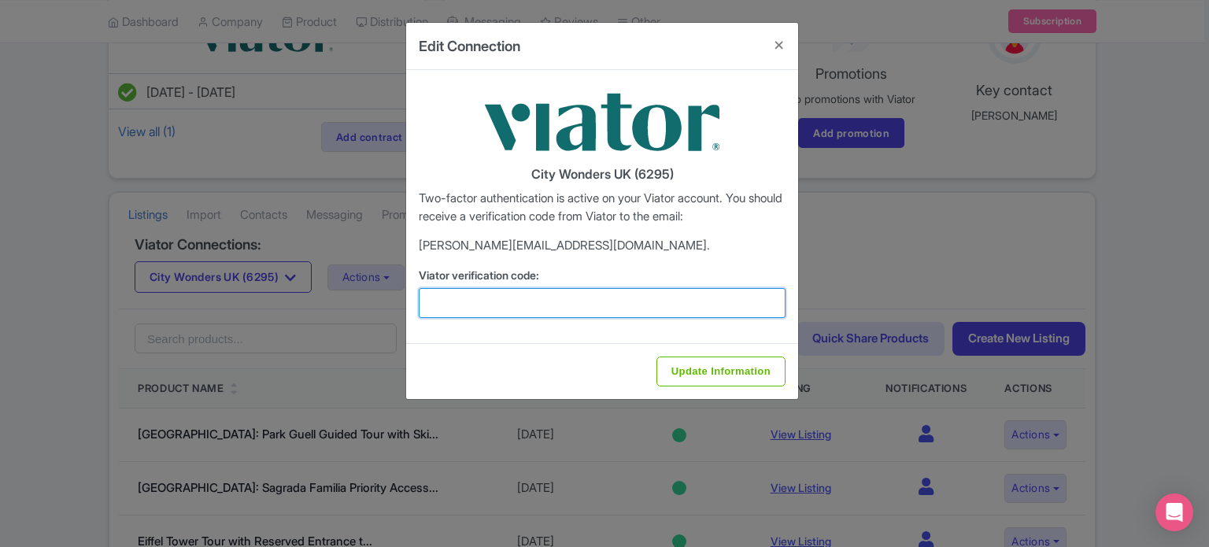
click at [587, 305] on input "Viator verification code:" at bounding box center [602, 303] width 367 height 30
paste input "902182"
type input "902182"
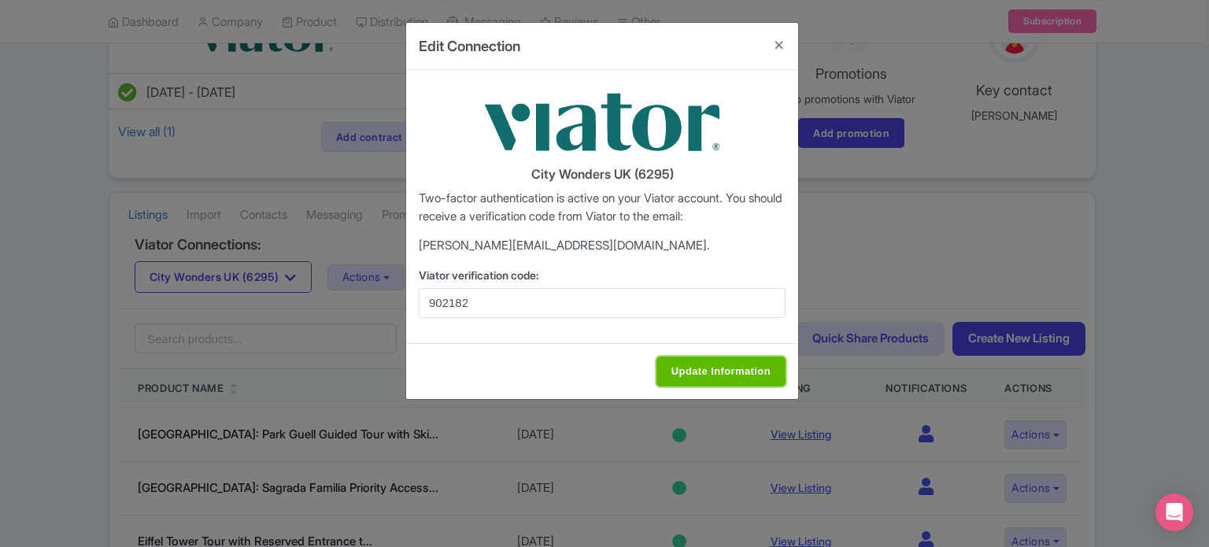
click at [708, 371] on input "Update Information" at bounding box center [721, 372] width 129 height 30
type input "Update Information"
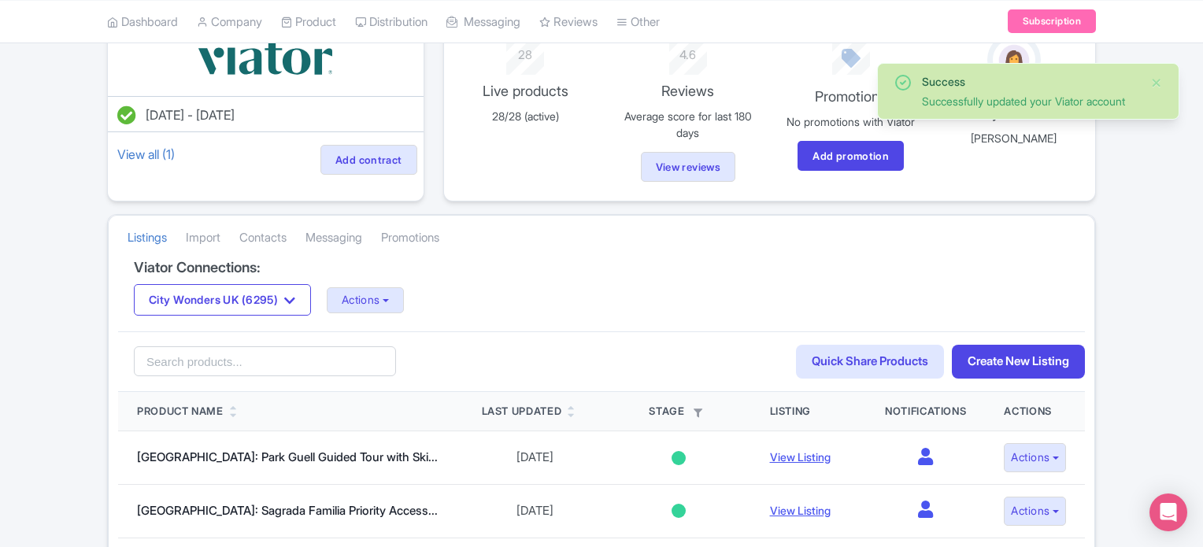
scroll to position [157, 0]
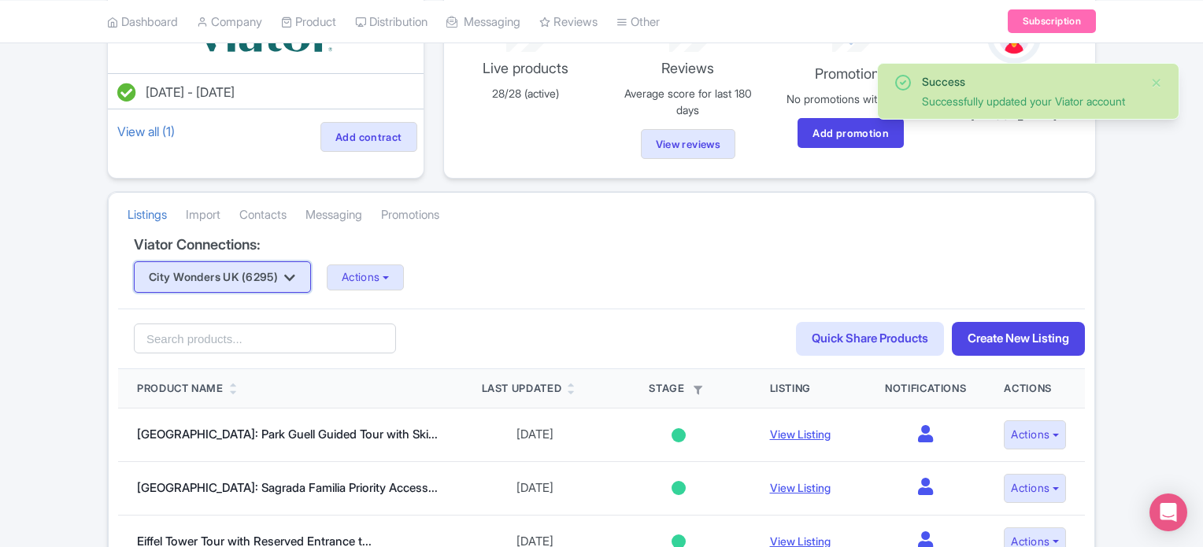
click at [295, 281] on icon "button" at bounding box center [289, 278] width 11 height 13
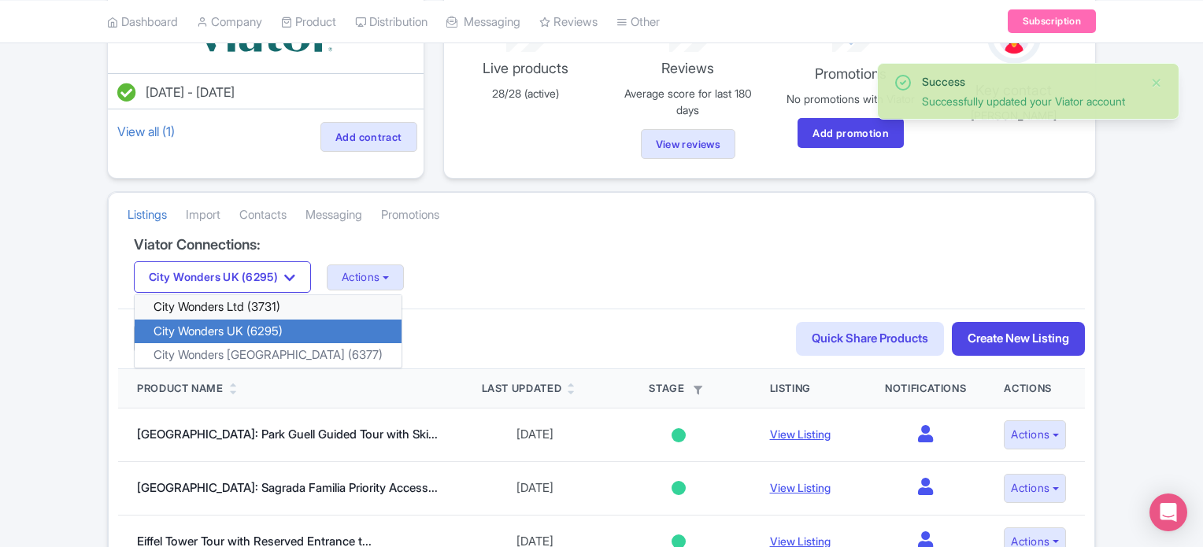
click at [265, 303] on link "City Wonders Ltd (3731)" at bounding box center [268, 307] width 267 height 24
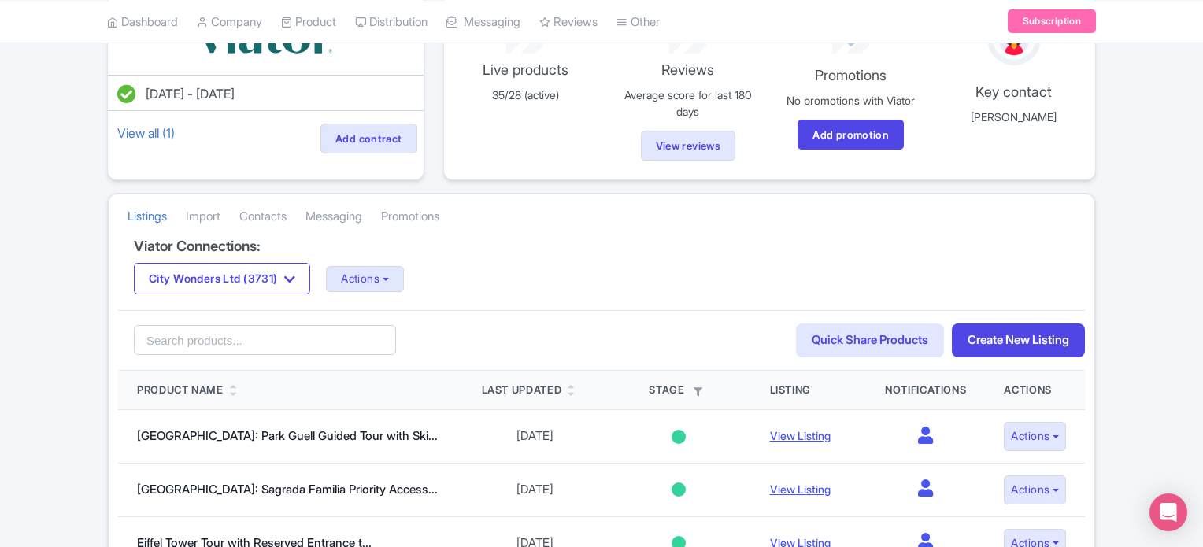
scroll to position [157, 0]
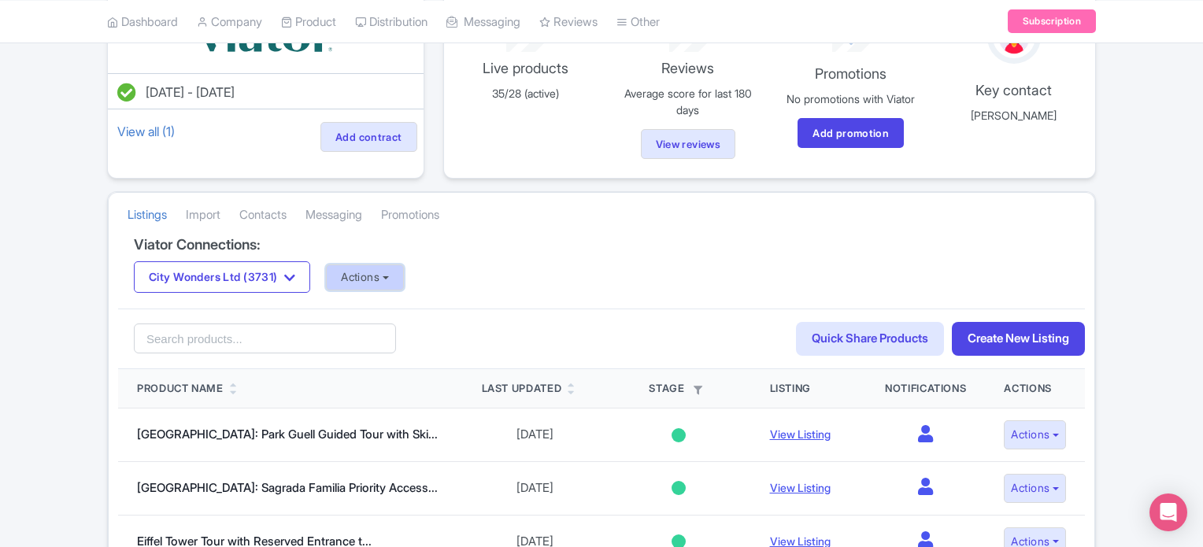
click at [394, 278] on button "Actions" at bounding box center [365, 278] width 78 height 26
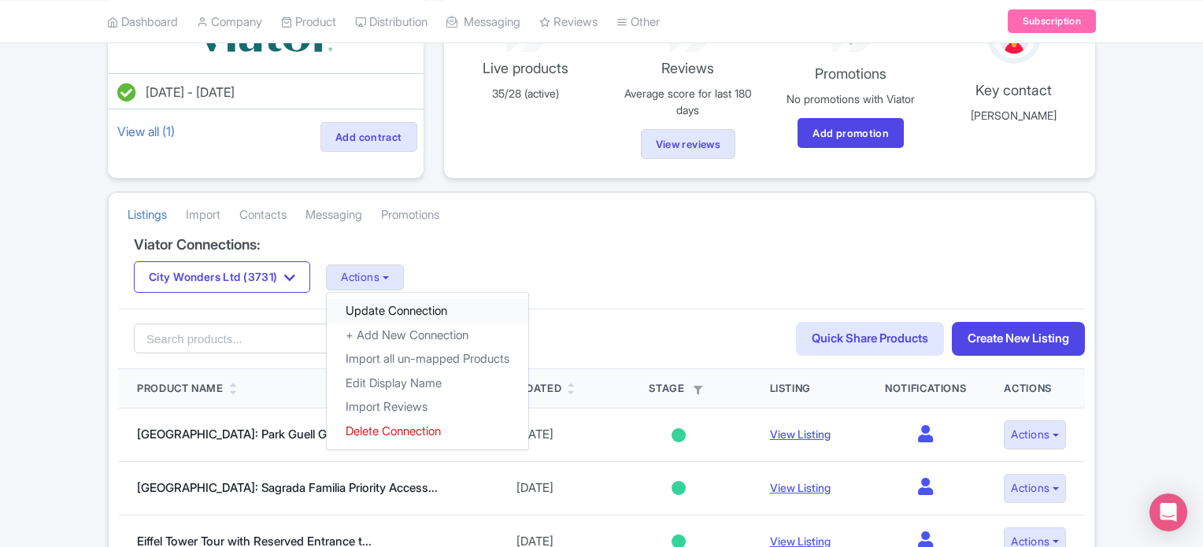
click at [415, 306] on link "Update Connection" at bounding box center [428, 311] width 202 height 24
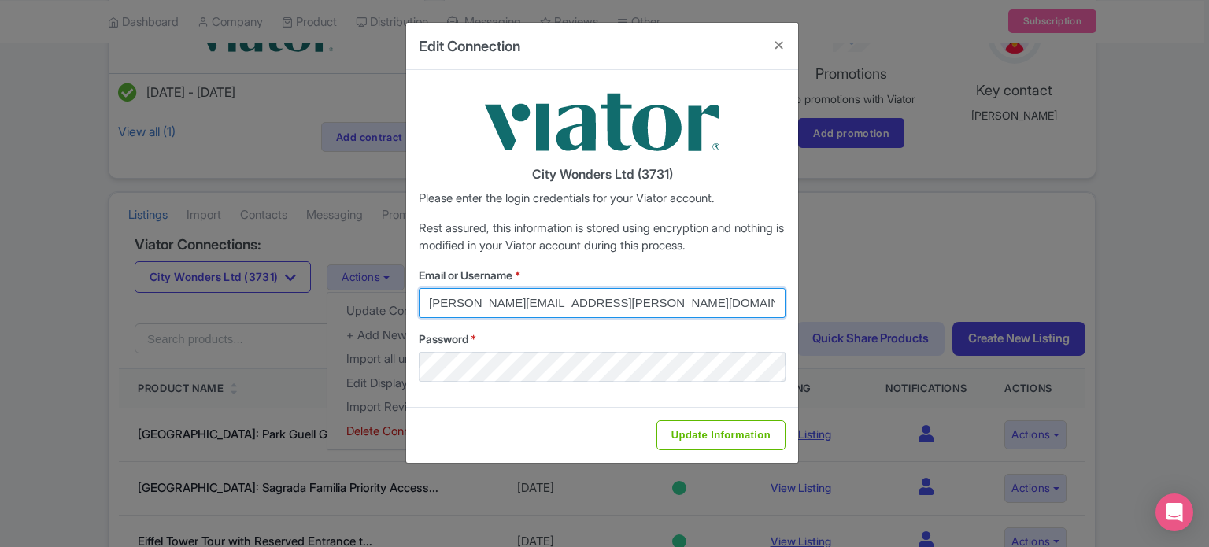
drag, startPoint x: 639, startPoint y: 305, endPoint x: 328, endPoint y: 286, distance: 311.6
click at [328, 286] on div "Edit Connection City Wonders Ltd (3731) Please enter the login credentials for …" at bounding box center [604, 273] width 1209 height 547
type input "[PERSON_NAME][EMAIL_ADDRESS][DOMAIN_NAME]"
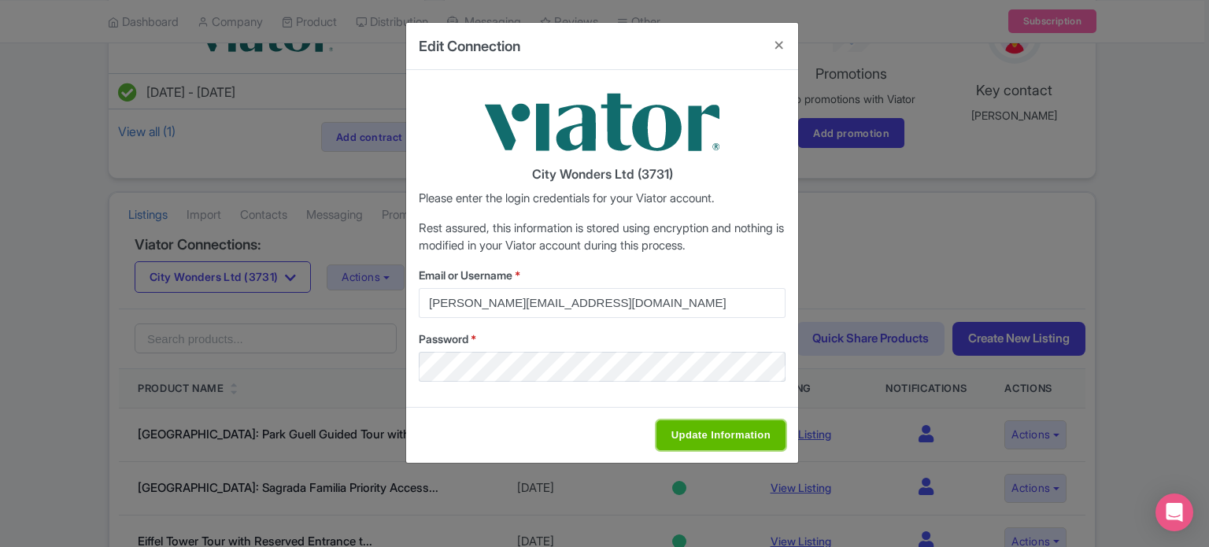
click at [712, 431] on input "Update Information" at bounding box center [721, 435] width 129 height 30
type input "Saving..."
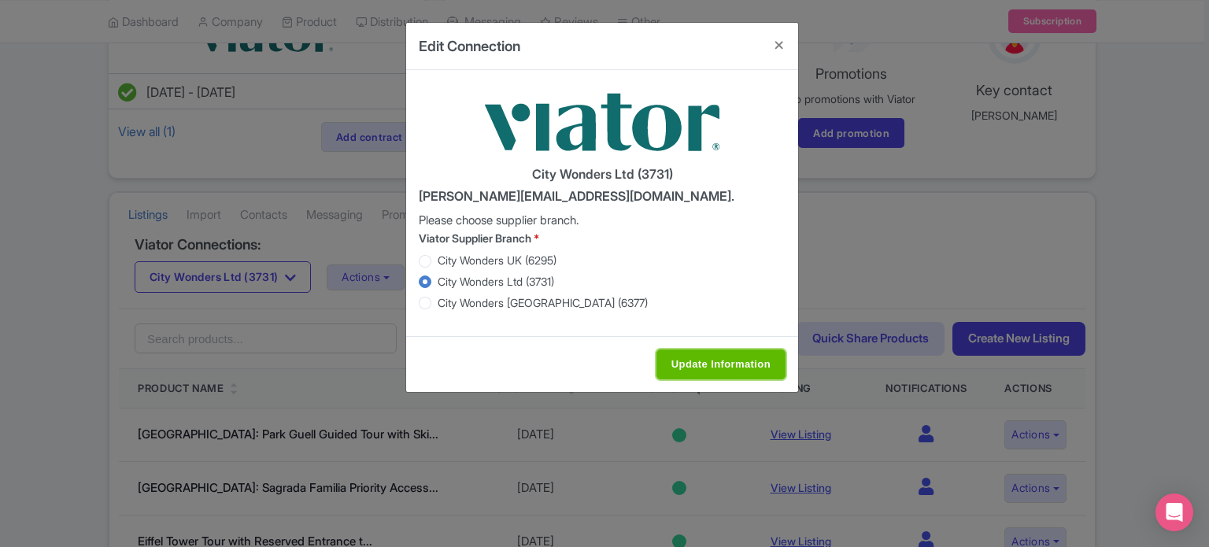
click at [691, 365] on input "Update Information" at bounding box center [721, 365] width 129 height 30
type input "Update Information"
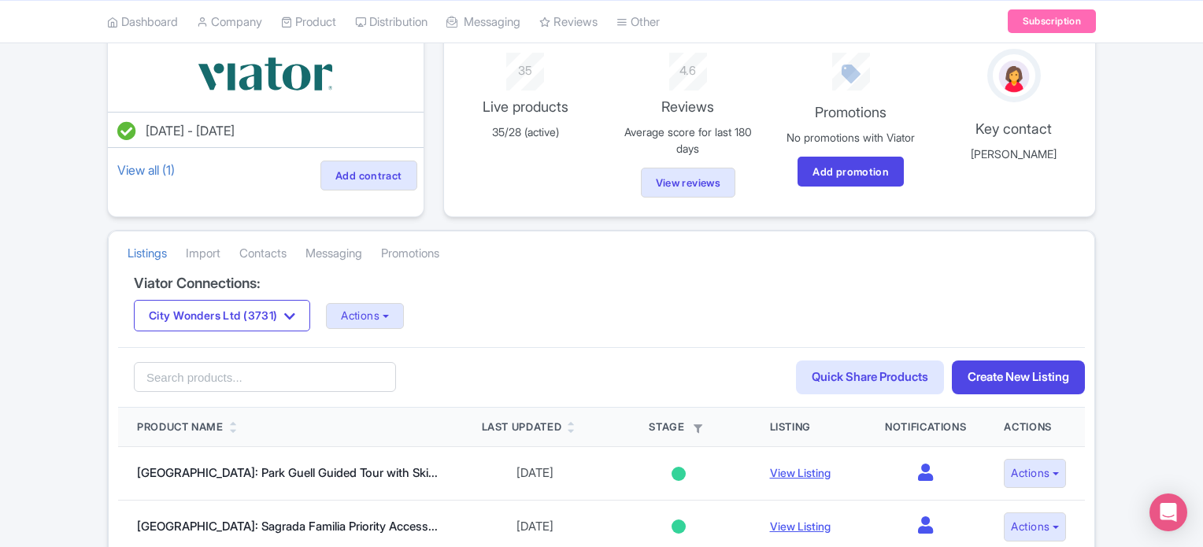
scroll to position [157, 0]
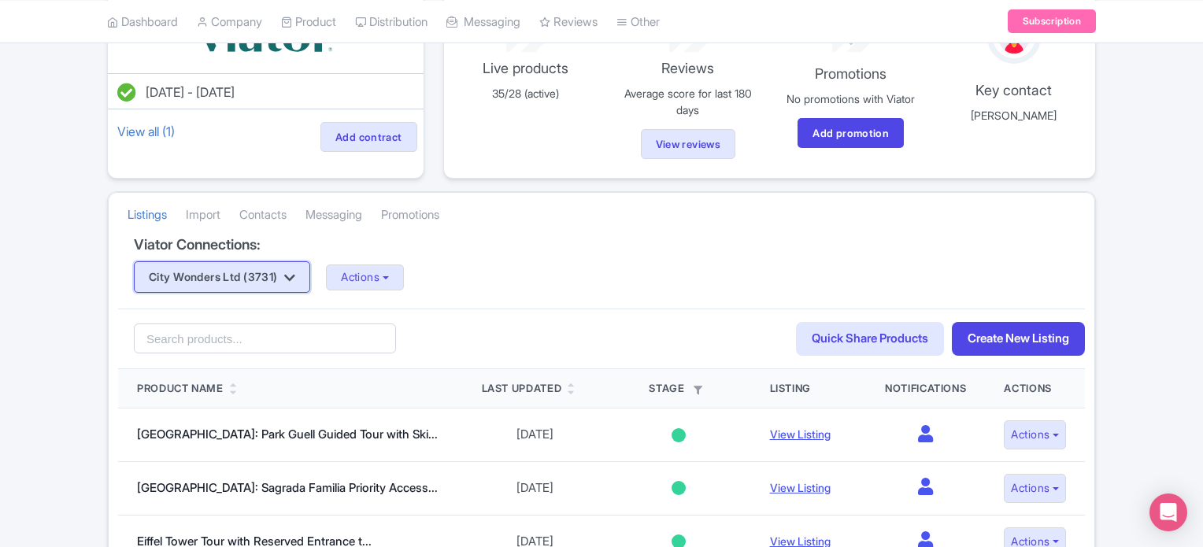
click at [280, 274] on button "City Wonders Ltd (3731)" at bounding box center [222, 276] width 176 height 31
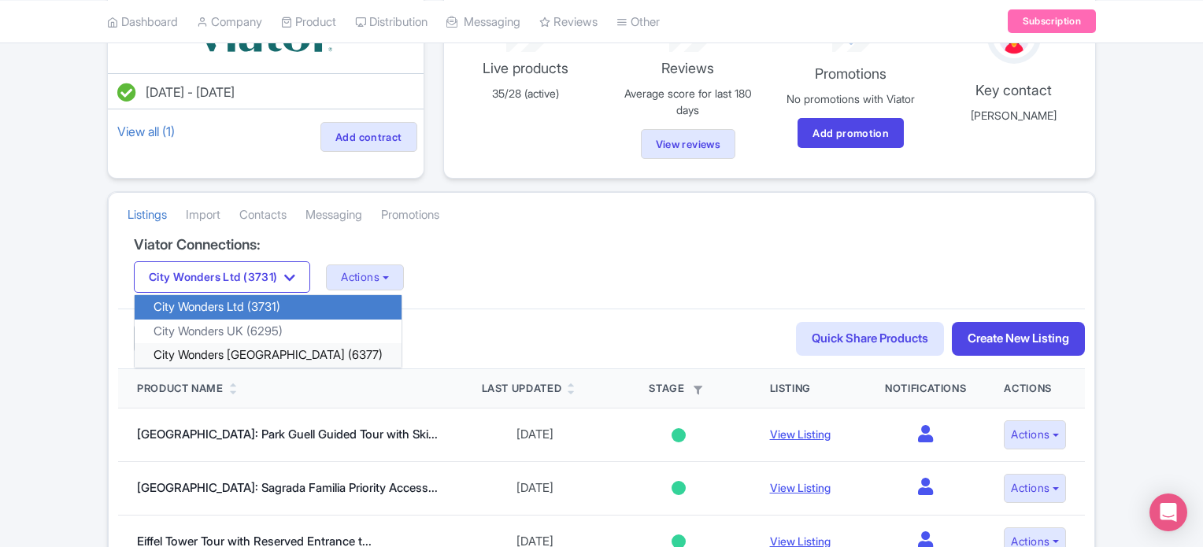
click at [242, 349] on link "City Wonders USA (6377)" at bounding box center [268, 355] width 267 height 24
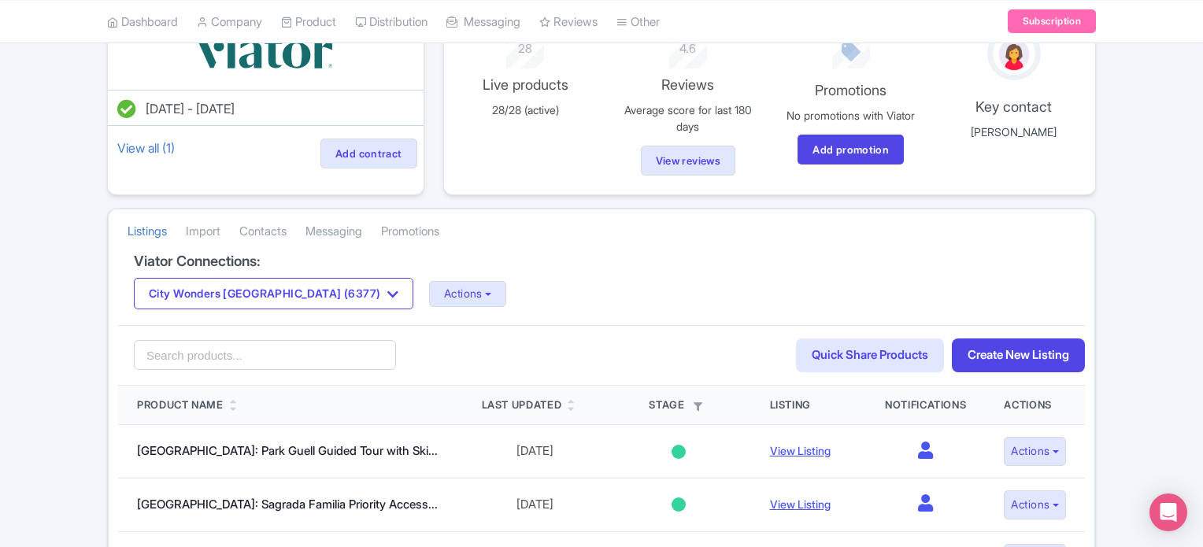
scroll to position [157, 0]
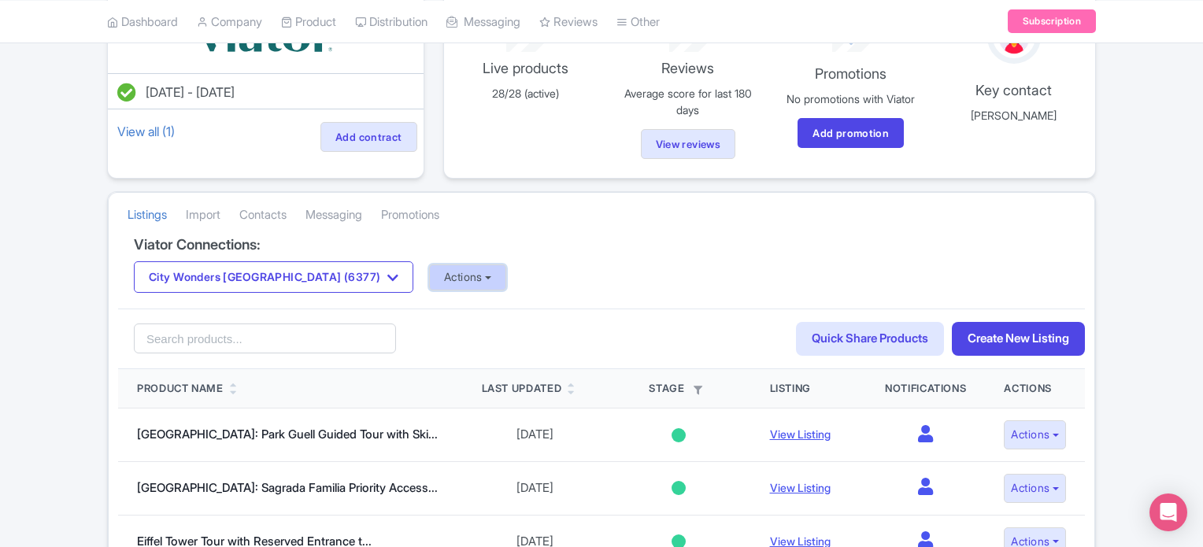
click at [429, 281] on button "Actions" at bounding box center [468, 278] width 78 height 26
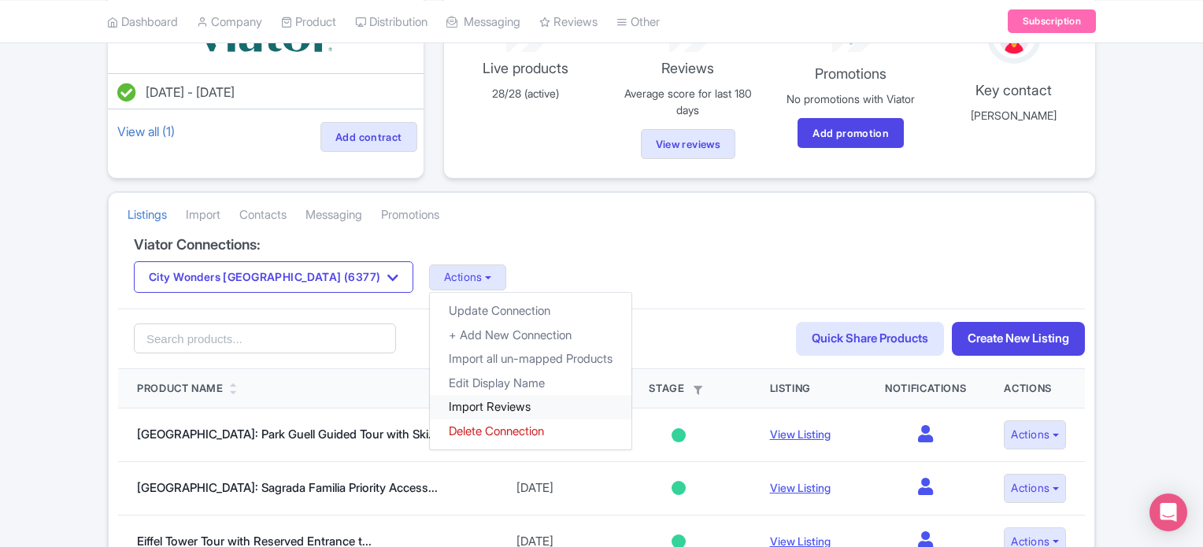
click at [430, 402] on link "Import Reviews" at bounding box center [531, 407] width 202 height 24
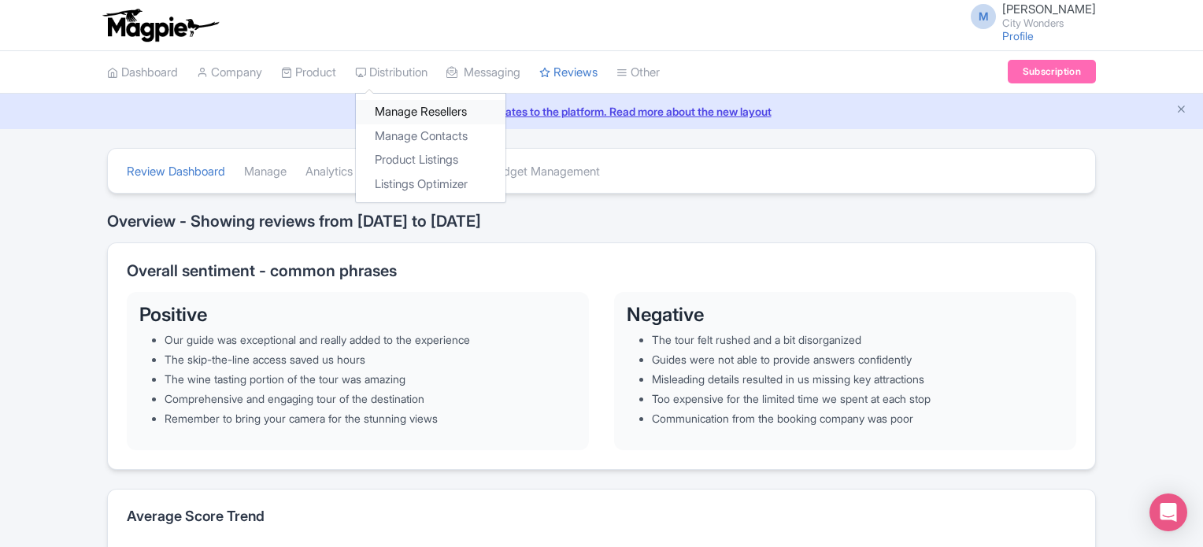
click at [402, 100] on link "Manage Resellers" at bounding box center [431, 112] width 150 height 24
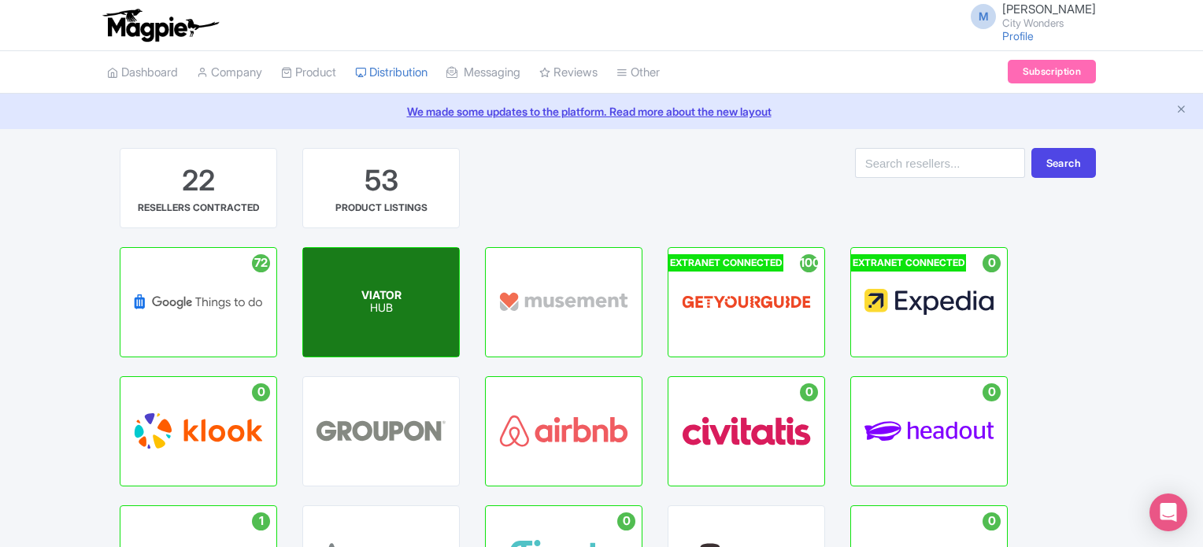
click at [370, 298] on span "VIATOR" at bounding box center [381, 294] width 40 height 13
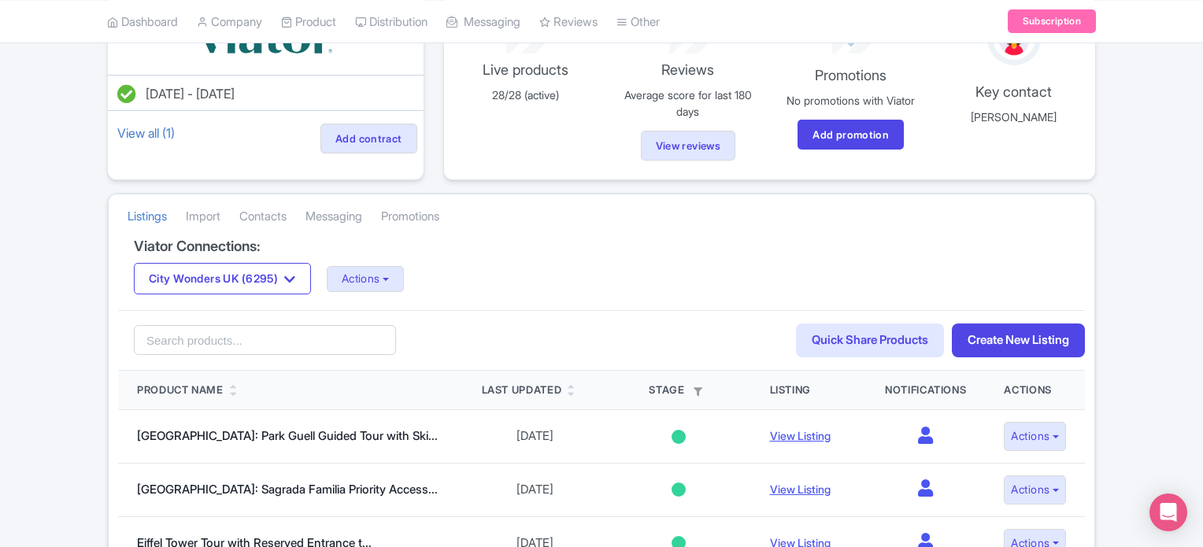
scroll to position [157, 0]
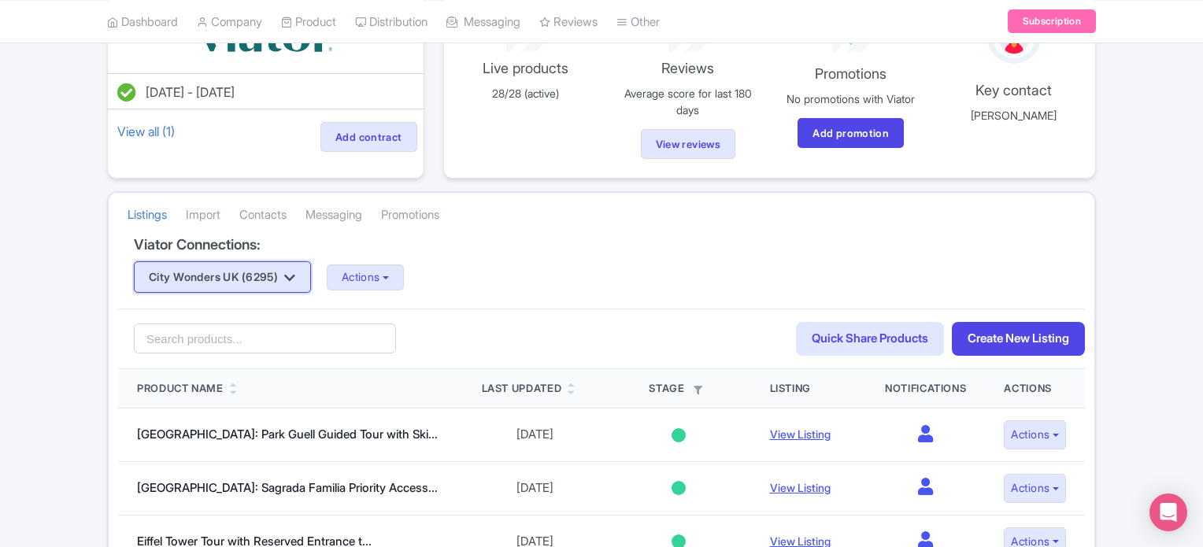
click at [282, 286] on button "City Wonders UK (6295)" at bounding box center [222, 276] width 177 height 31
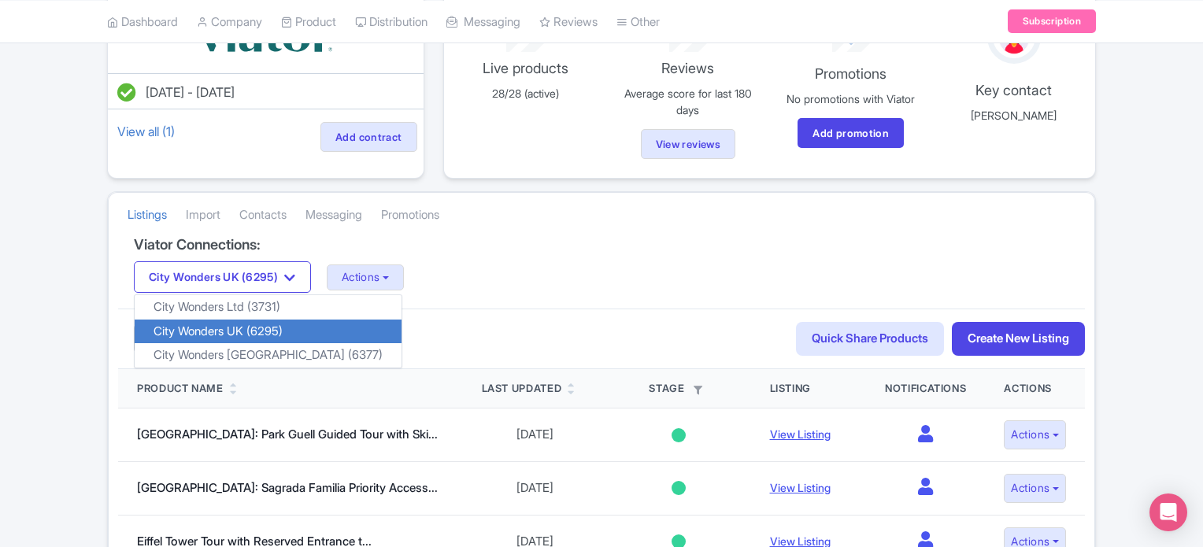
click at [254, 331] on link "City Wonders UK (6295)" at bounding box center [268, 332] width 267 height 24
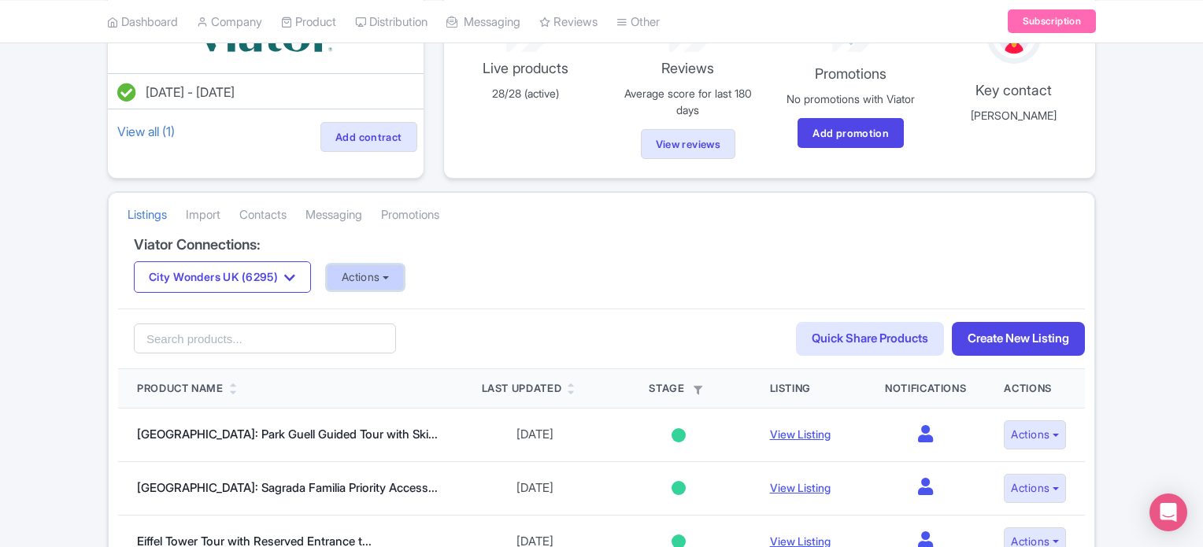
click at [393, 280] on button "Actions" at bounding box center [366, 278] width 78 height 26
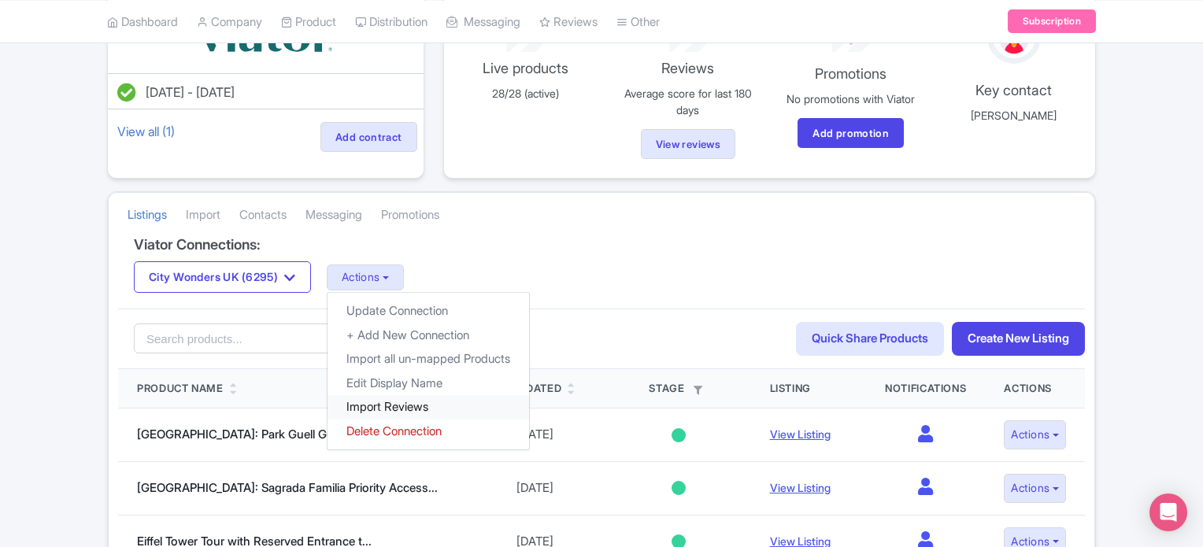
click at [405, 405] on link "Import Reviews" at bounding box center [429, 407] width 202 height 24
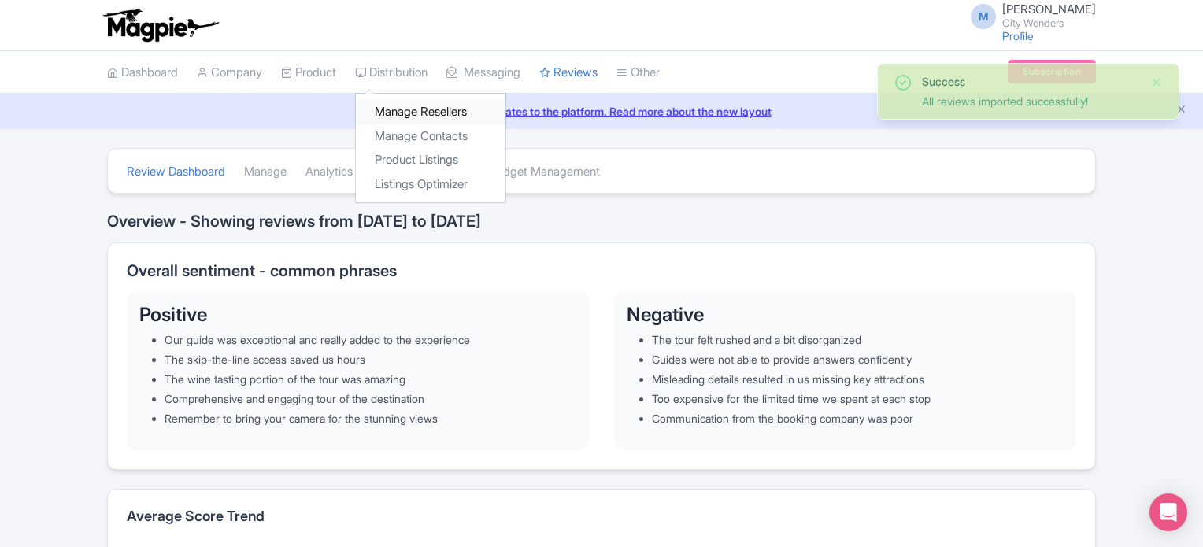
click at [405, 103] on link "Manage Resellers" at bounding box center [431, 112] width 150 height 24
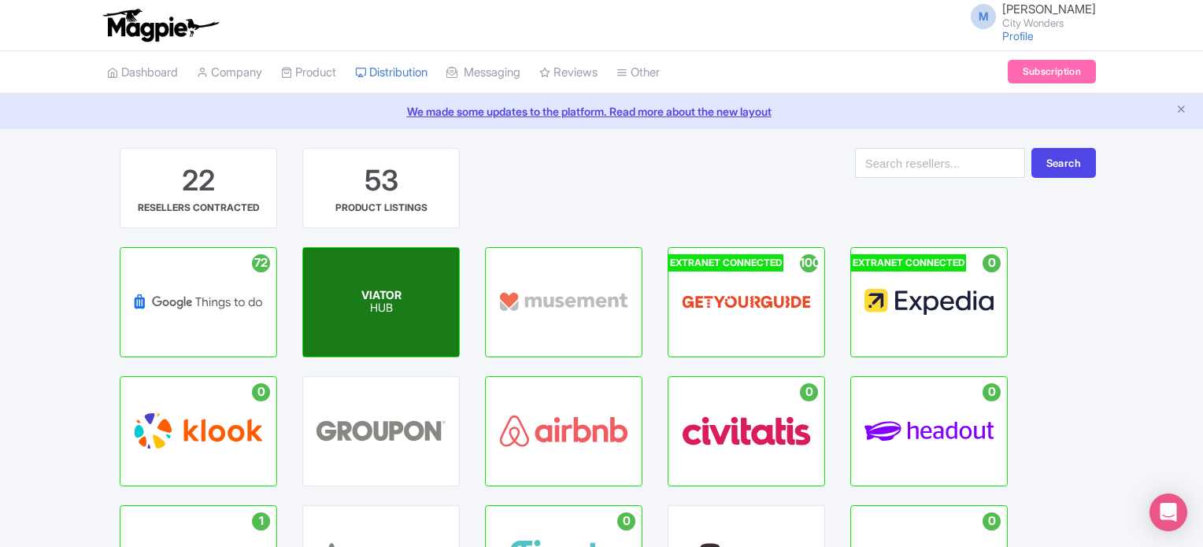
click at [368, 302] on p "HUB" at bounding box center [381, 308] width 40 height 13
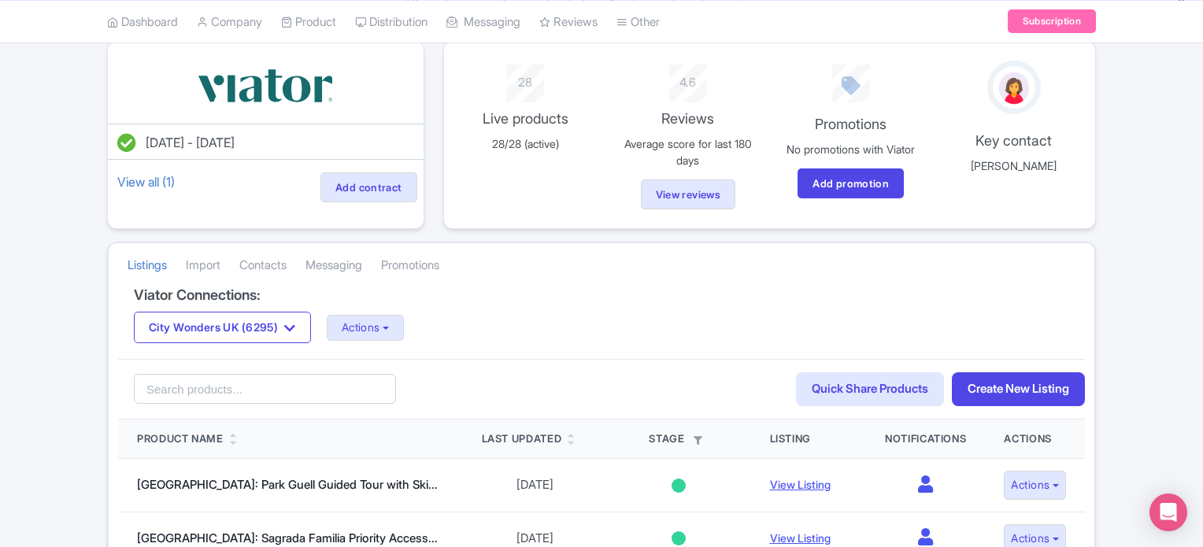
scroll to position [157, 0]
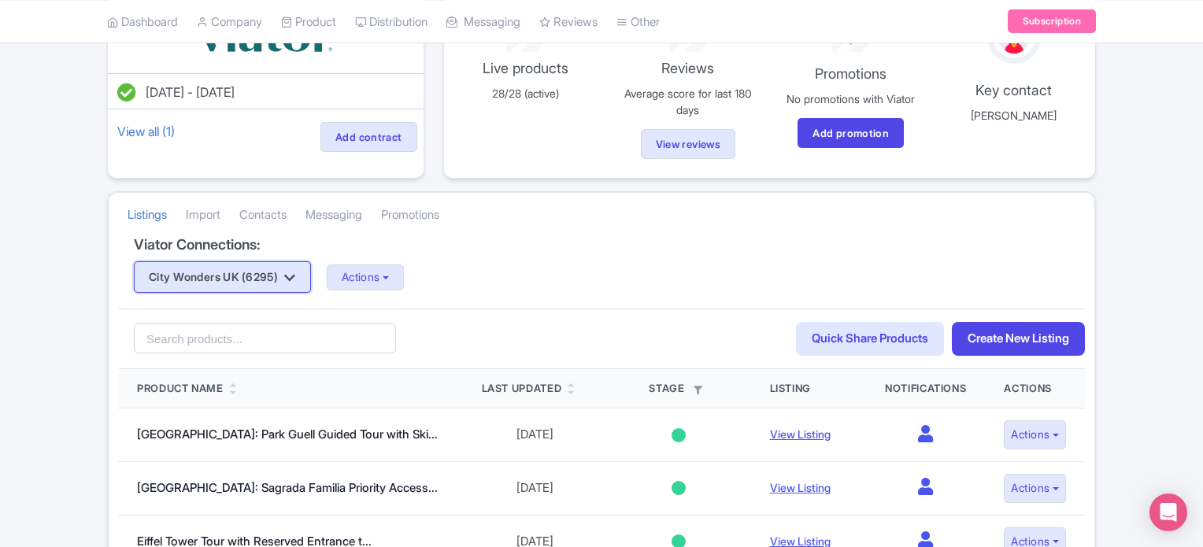
click at [261, 282] on button "City Wonders UK (6295)" at bounding box center [222, 276] width 177 height 31
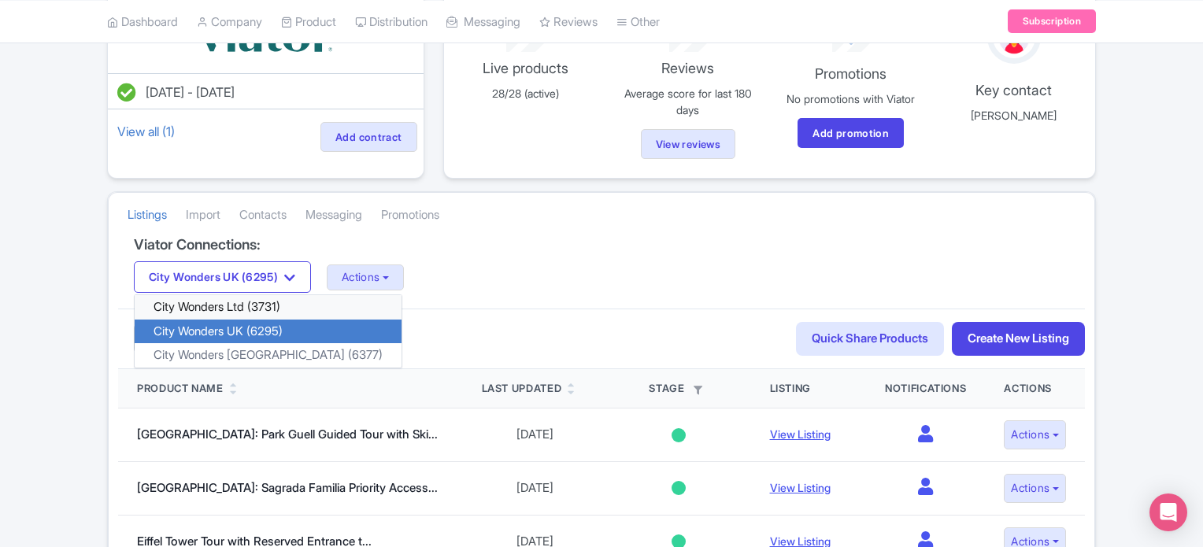
click at [261, 302] on link "City Wonders Ltd (3731)" at bounding box center [268, 307] width 267 height 24
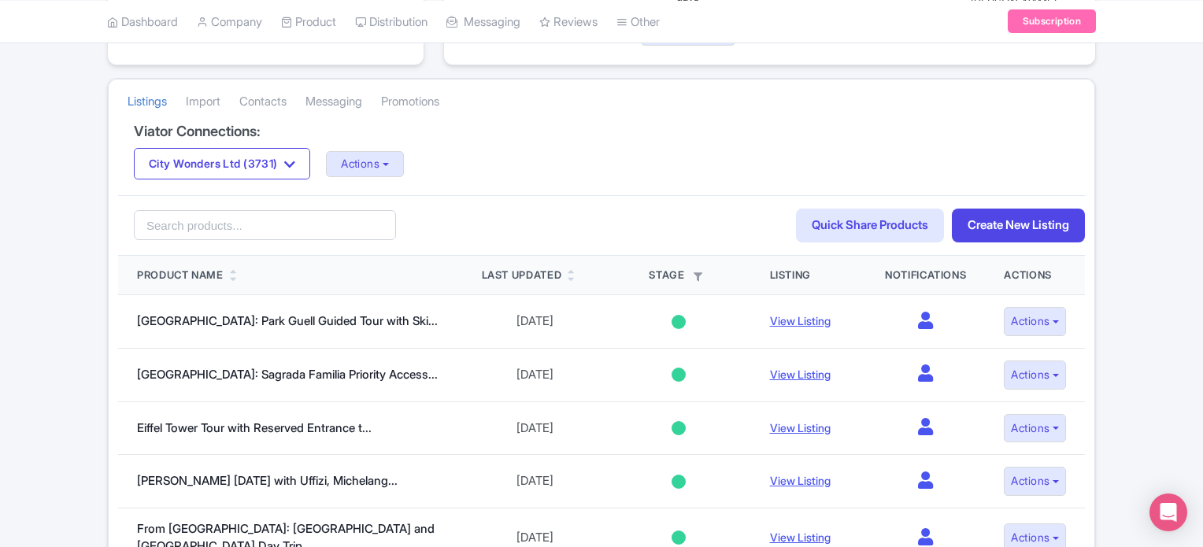
scroll to position [315, 0]
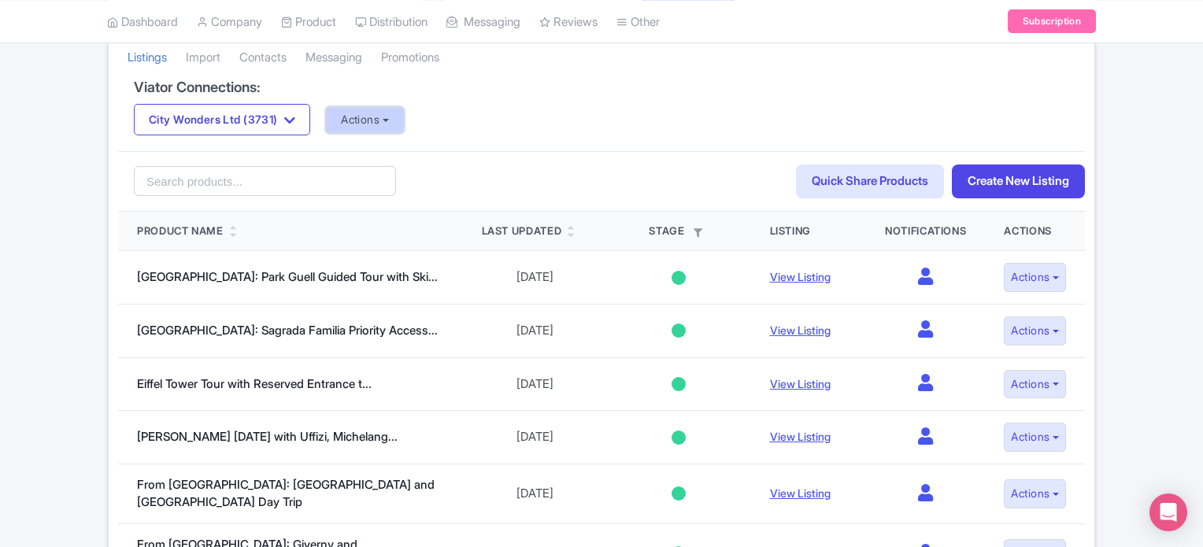
click at [403, 128] on button "Actions" at bounding box center [365, 120] width 78 height 26
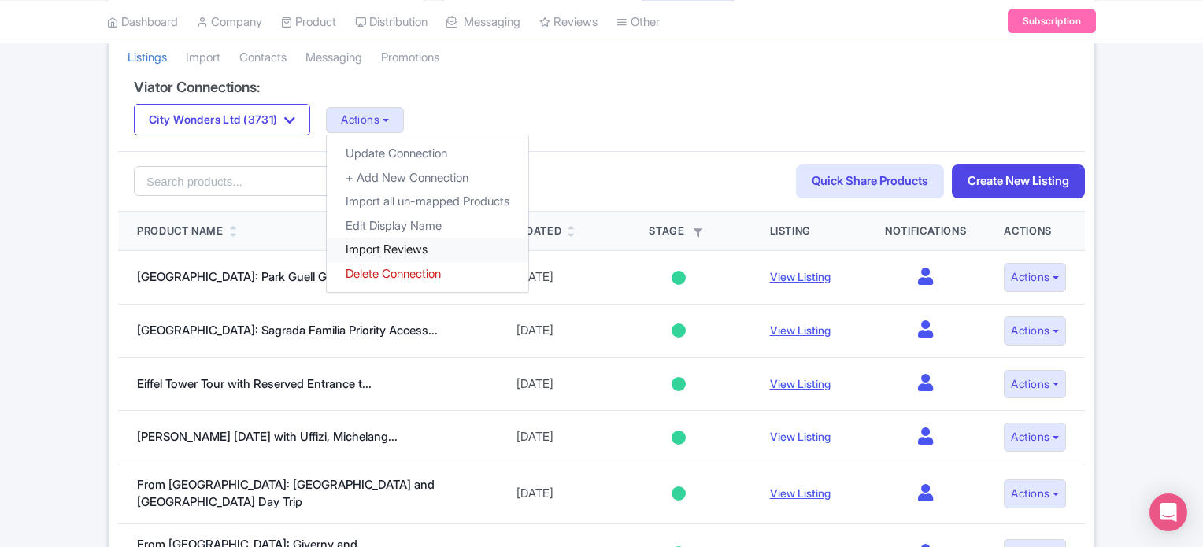
click at [402, 243] on link "Import Reviews" at bounding box center [428, 250] width 202 height 24
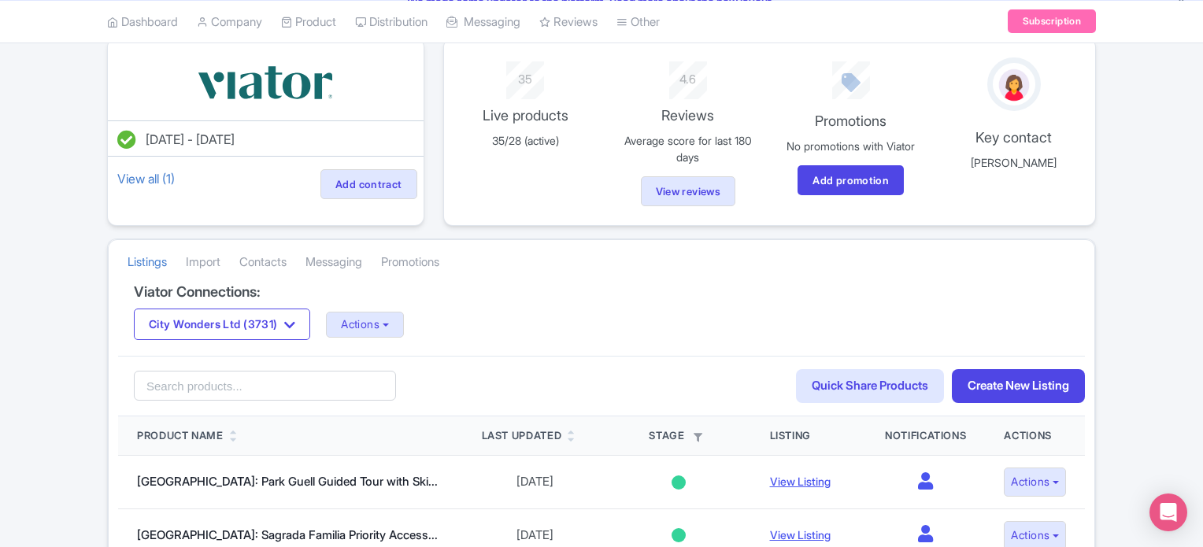
scroll to position [79, 0]
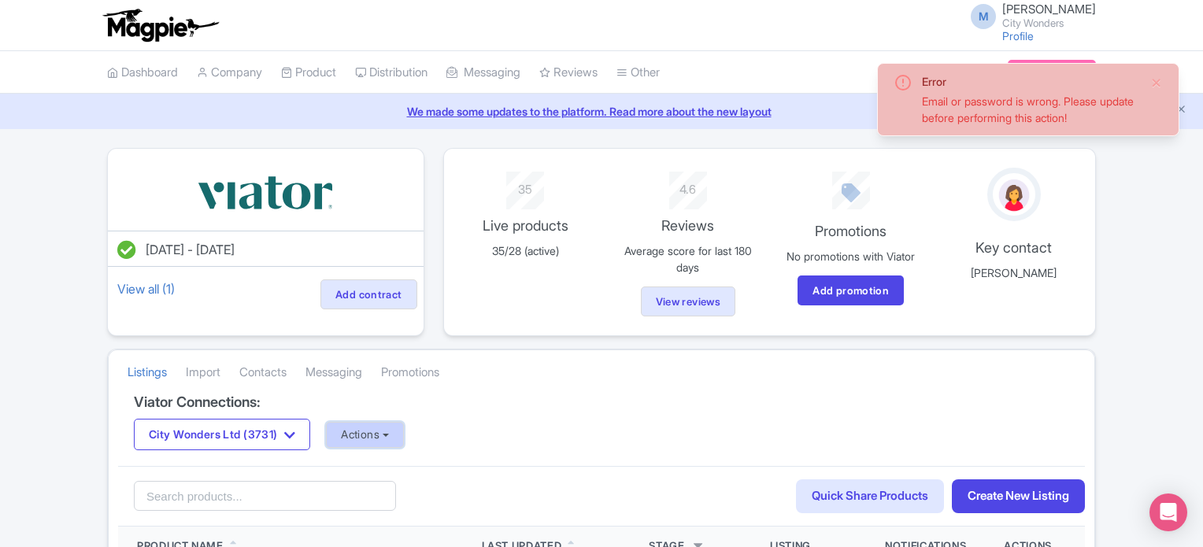
click at [371, 436] on button "Actions" at bounding box center [365, 435] width 78 height 26
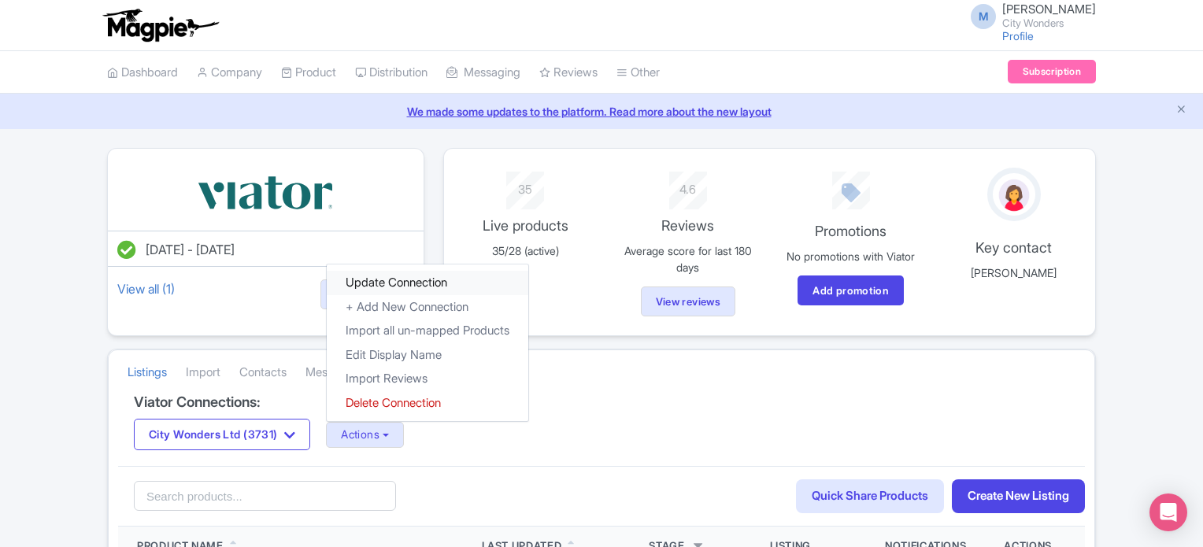
click at [411, 286] on link "Update Connection" at bounding box center [428, 283] width 202 height 24
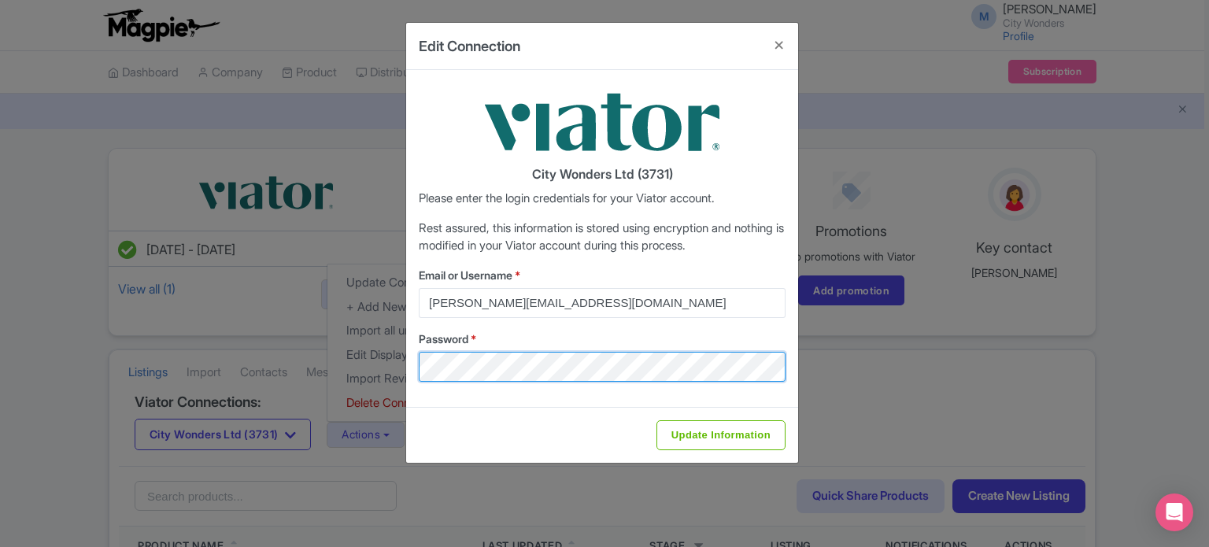
click at [383, 367] on div "Edit Connection City Wonders Ltd (3731) Please enter the login credentials for …" at bounding box center [604, 273] width 1209 height 547
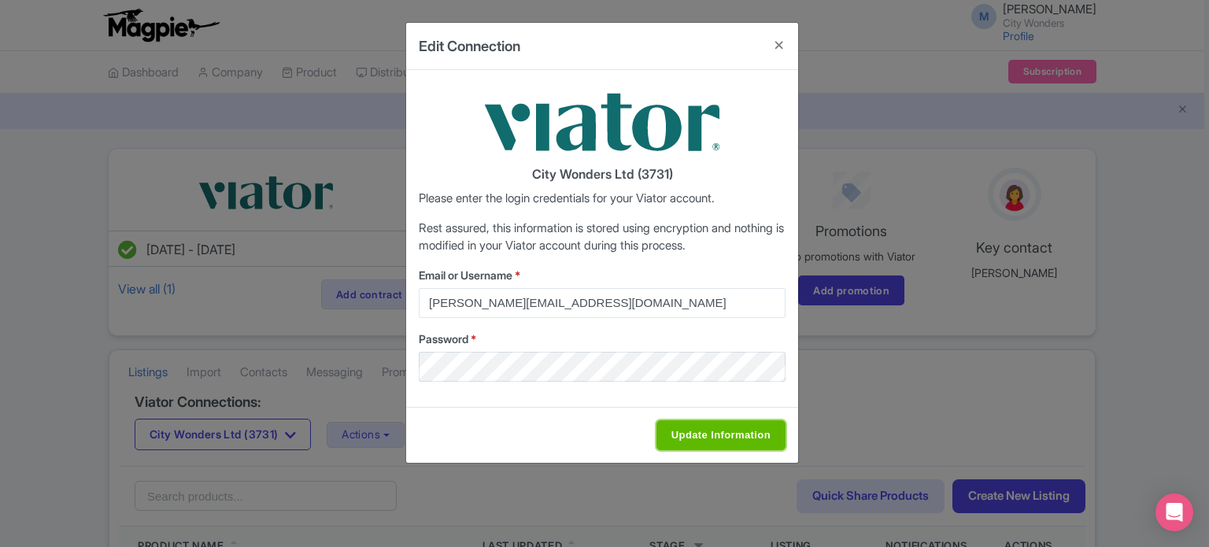
click at [753, 431] on input "Update Information" at bounding box center [721, 435] width 129 height 30
type input "Saving..."
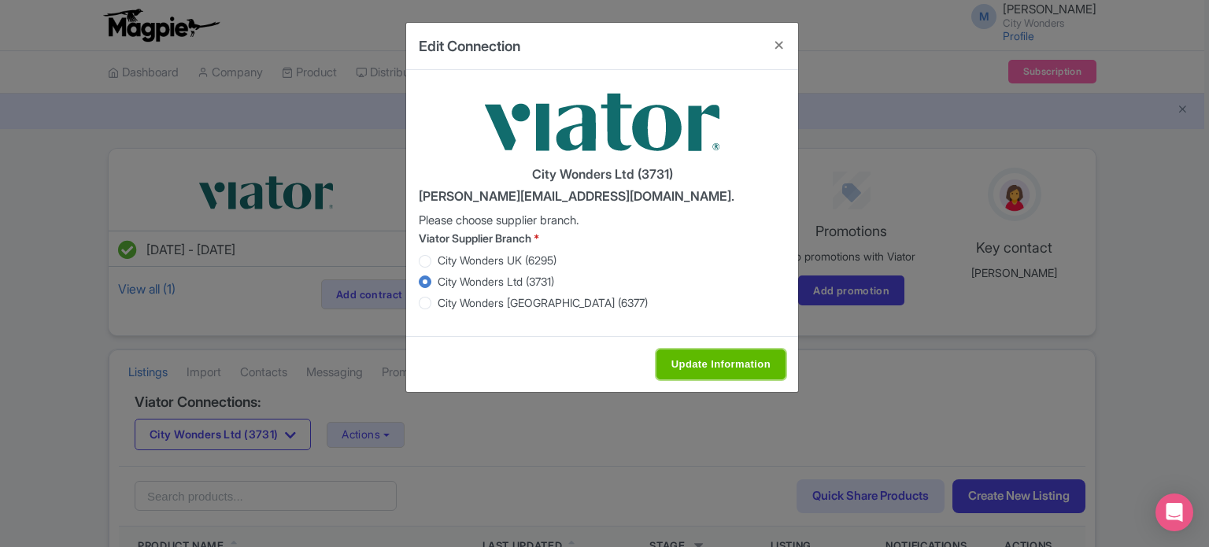
click at [702, 364] on input "Update Information" at bounding box center [721, 365] width 129 height 30
type input "Saving..."
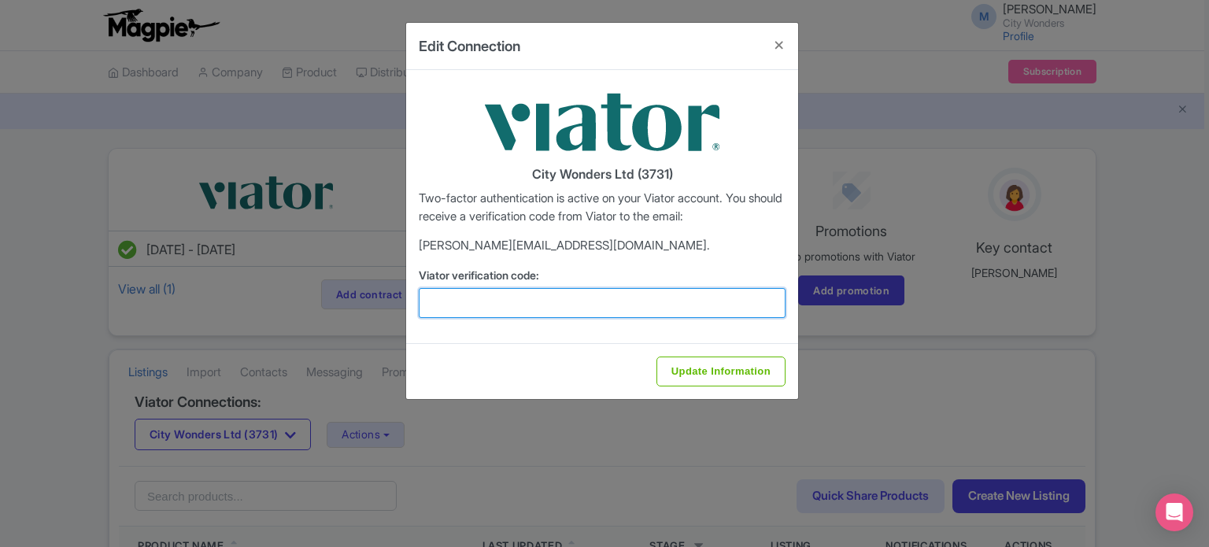
click at [606, 307] on input "Viator verification code:" at bounding box center [602, 303] width 367 height 30
paste input "687796"
type input "687796"
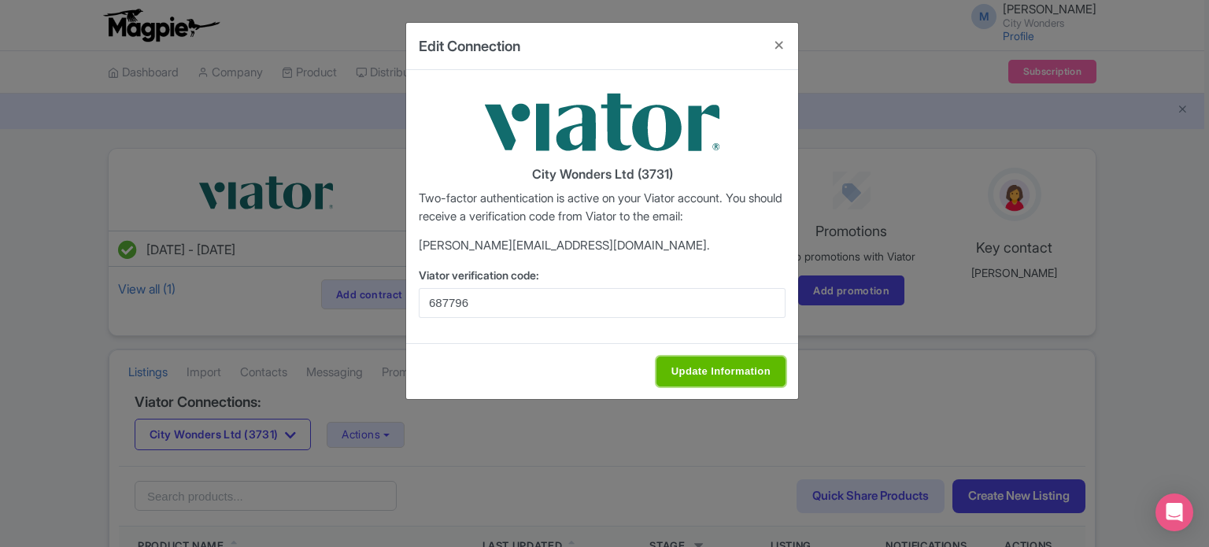
click at [713, 370] on input "Update Information" at bounding box center [721, 372] width 129 height 30
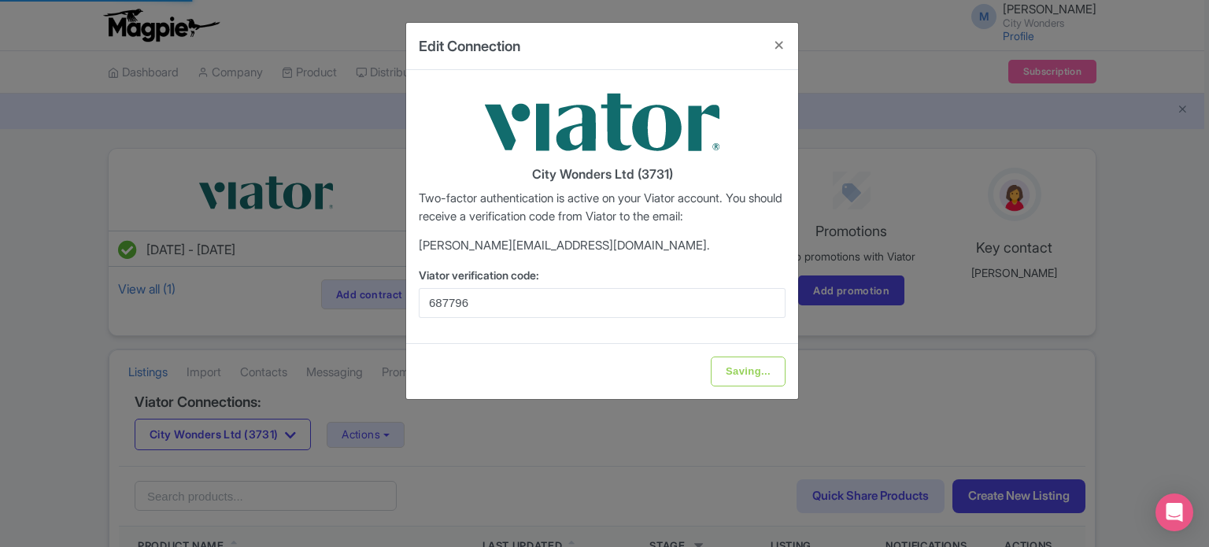
type input "Update Information"
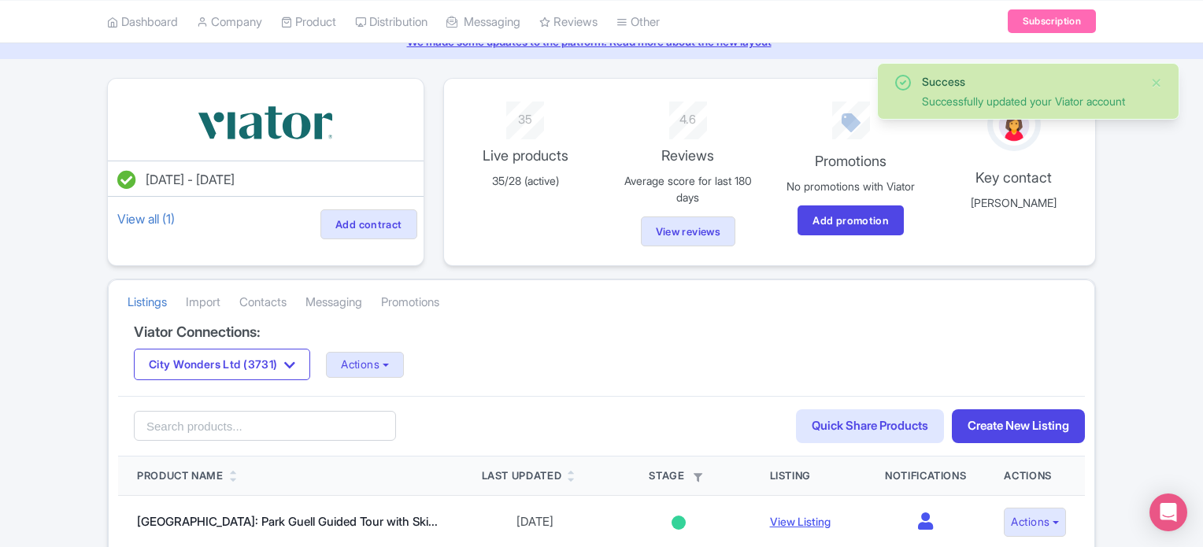
scroll to position [157, 0]
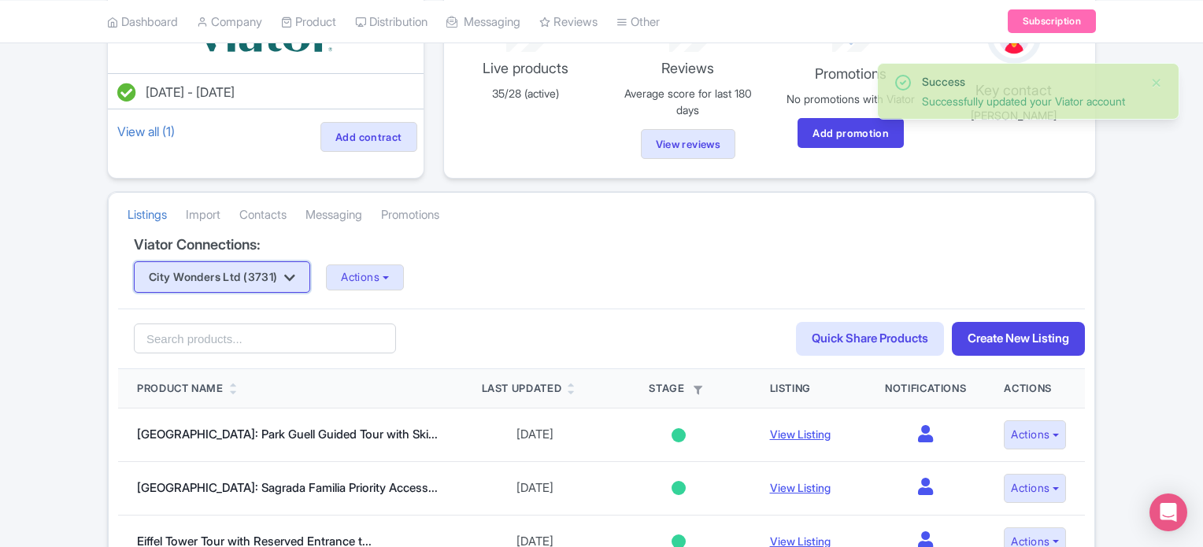
click at [298, 268] on button "City Wonders Ltd (3731)" at bounding box center [222, 276] width 176 height 31
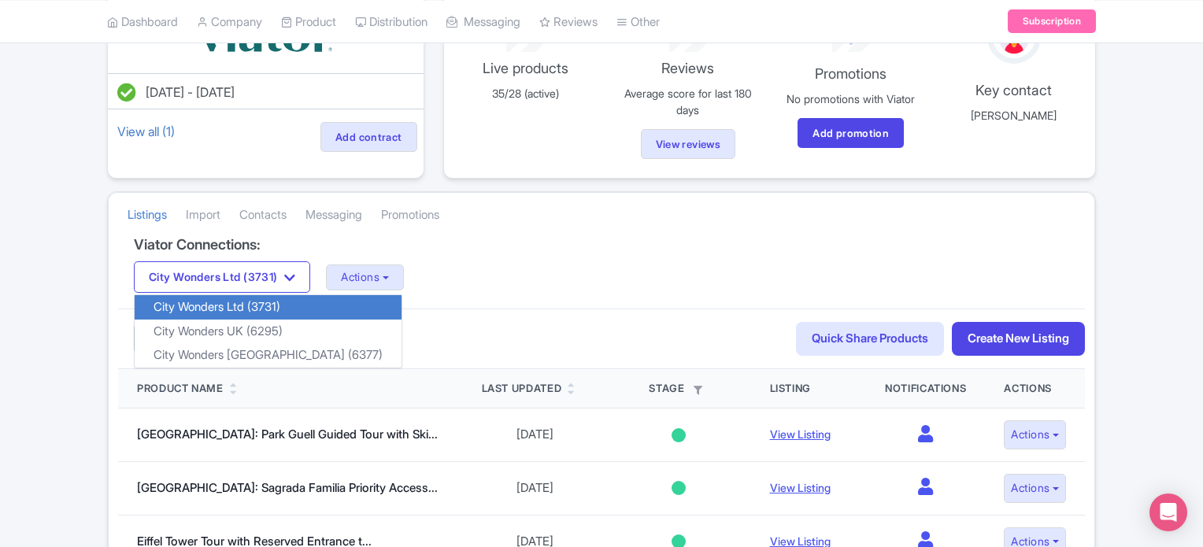
click at [274, 307] on link "City Wonders Ltd (3731)" at bounding box center [268, 307] width 267 height 24
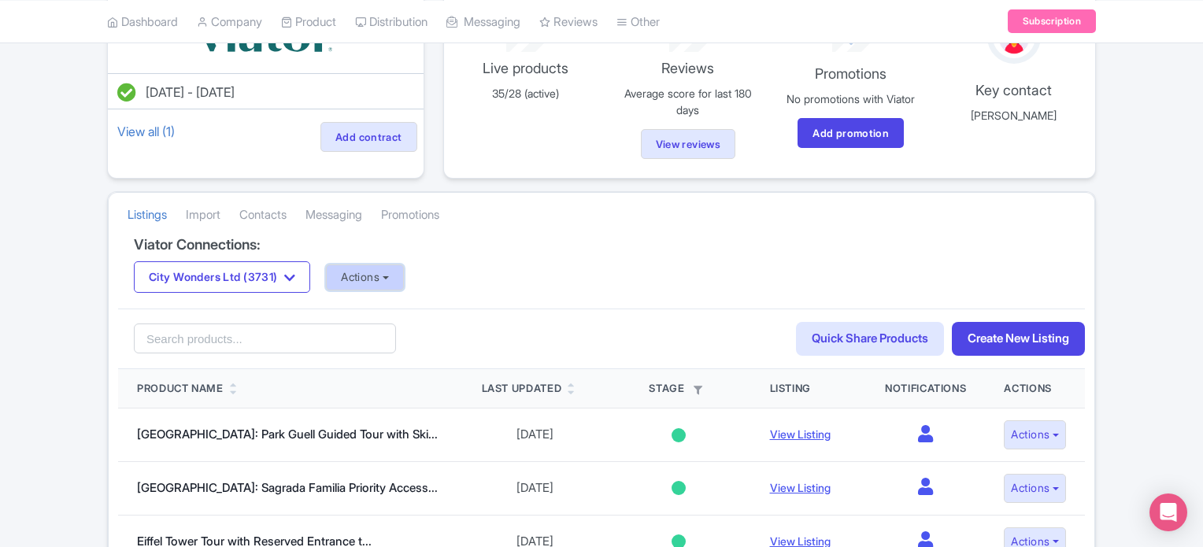
click at [397, 273] on button "Actions" at bounding box center [365, 278] width 78 height 26
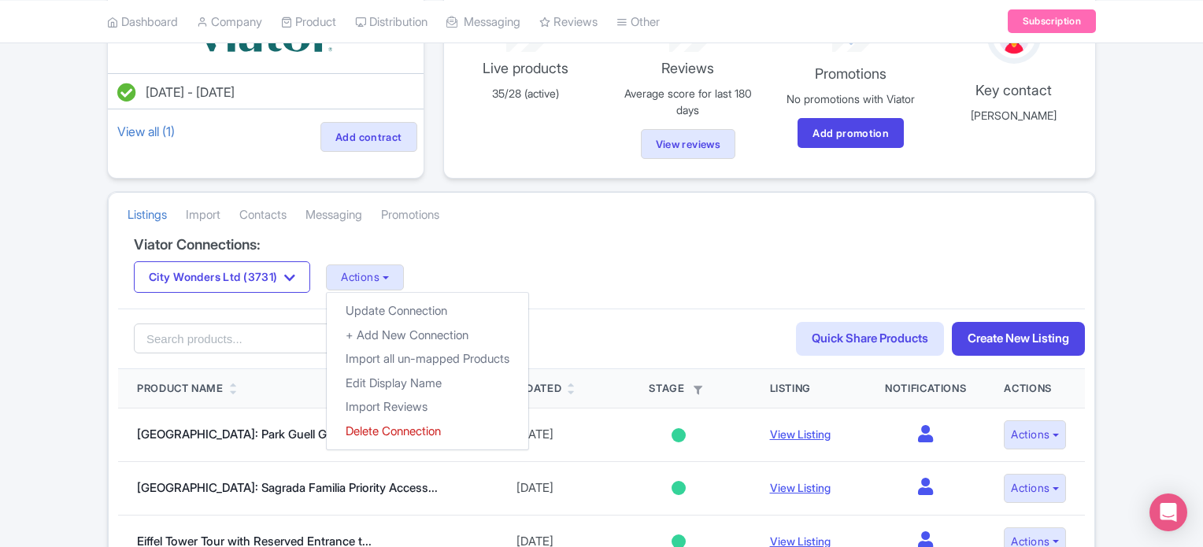
click at [617, 276] on div "City Wonders Ltd (3731) City Wonders Ltd (3731) City Wonders UK (6295) City Won…" at bounding box center [601, 276] width 935 height 31
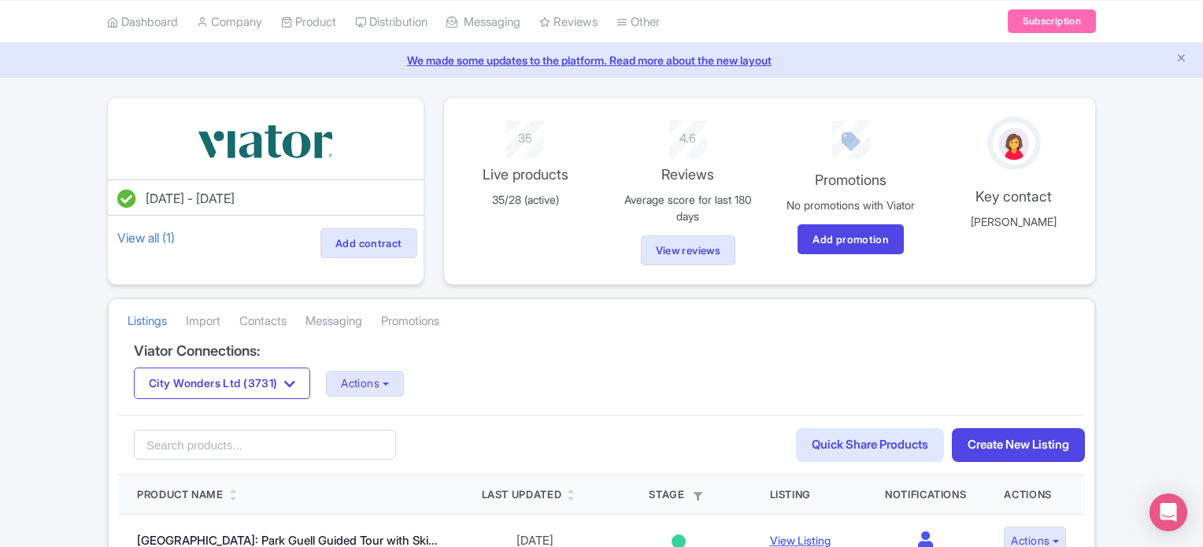
scroll to position [79, 0]
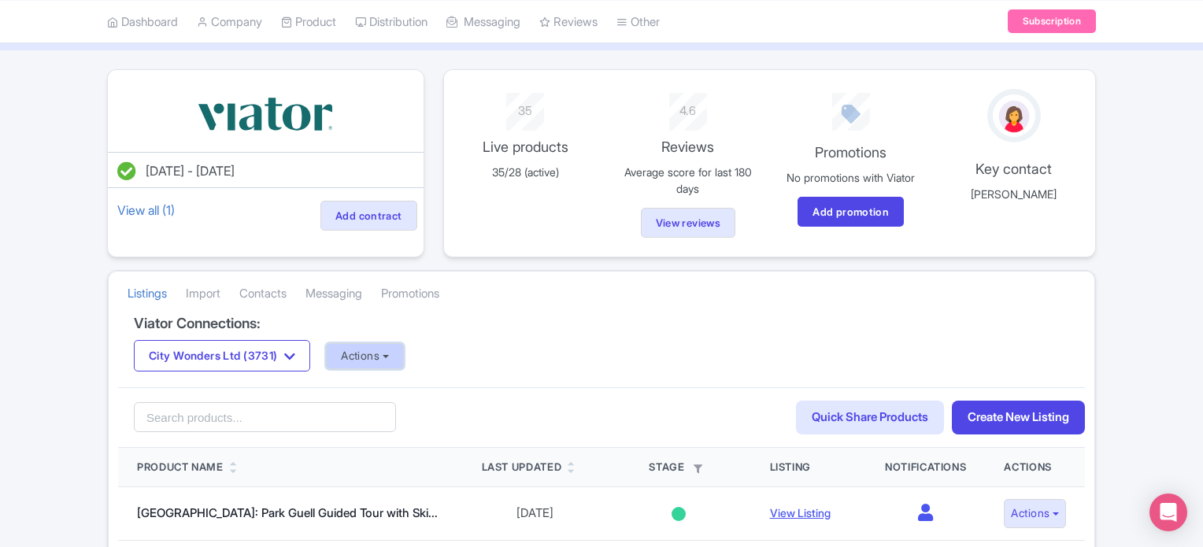
click at [394, 352] on button "Actions" at bounding box center [365, 356] width 78 height 26
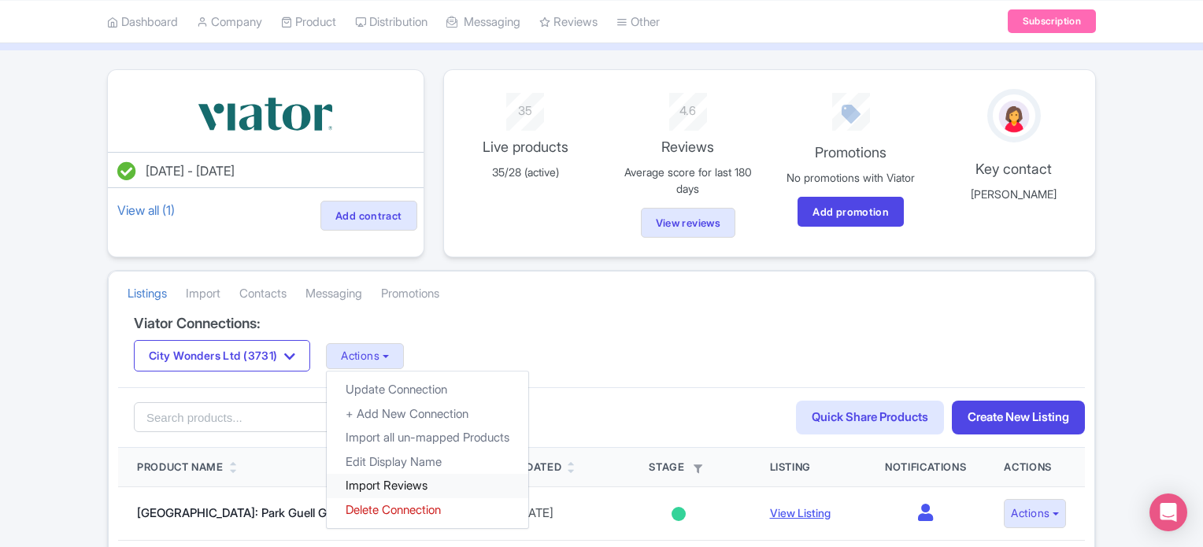
click at [412, 483] on link "Import Reviews" at bounding box center [428, 486] width 202 height 24
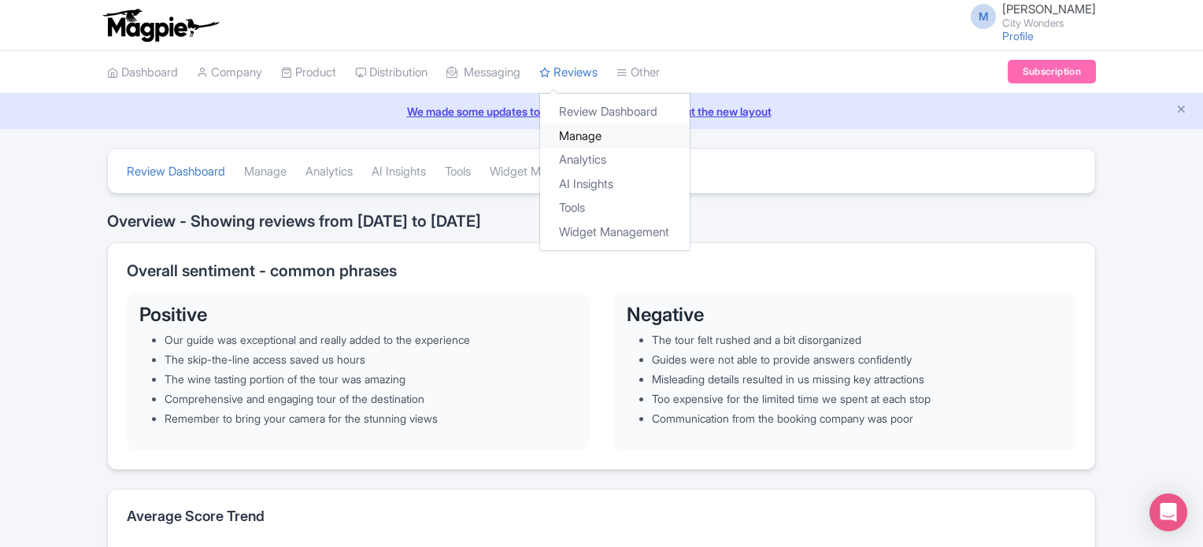
click at [634, 135] on link "Manage" at bounding box center [615, 136] width 150 height 24
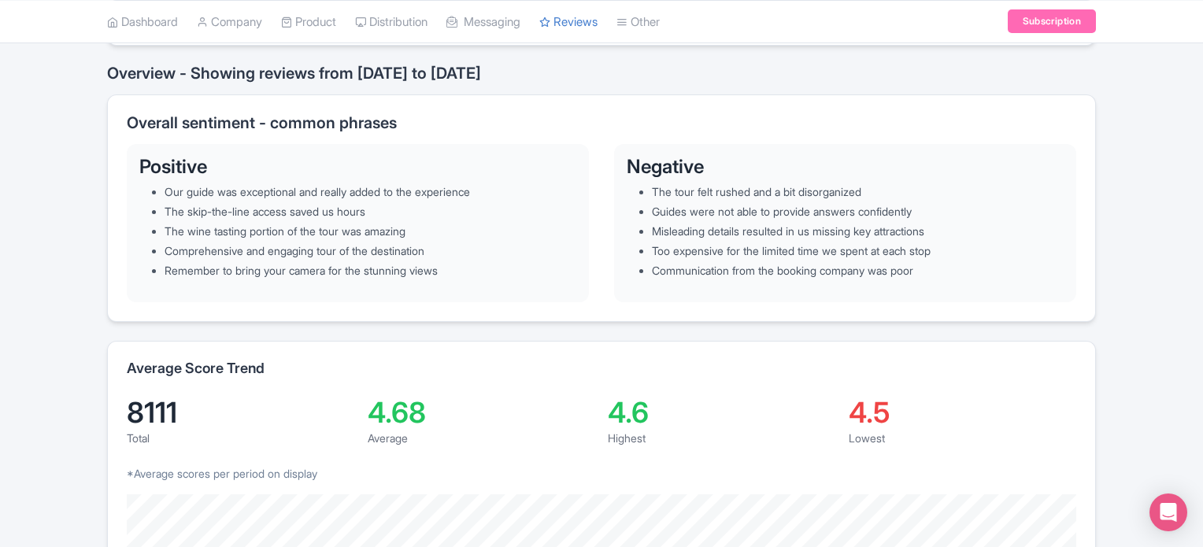
scroll to position [157, 0]
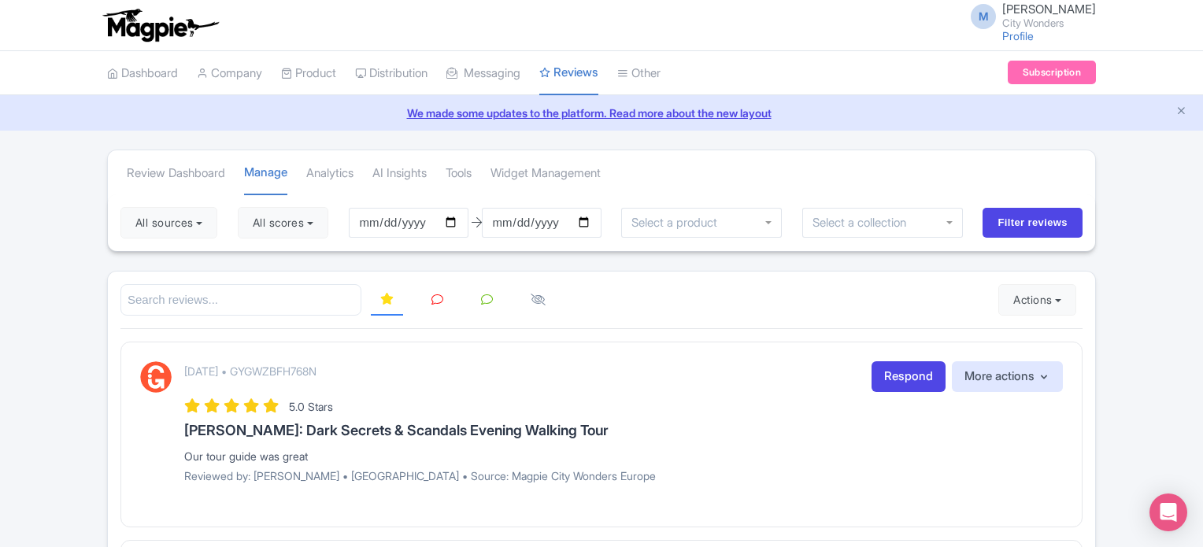
click at [230, 295] on input "search" at bounding box center [240, 300] width 241 height 32
click at [183, 217] on button "All sources" at bounding box center [168, 222] width 97 height 31
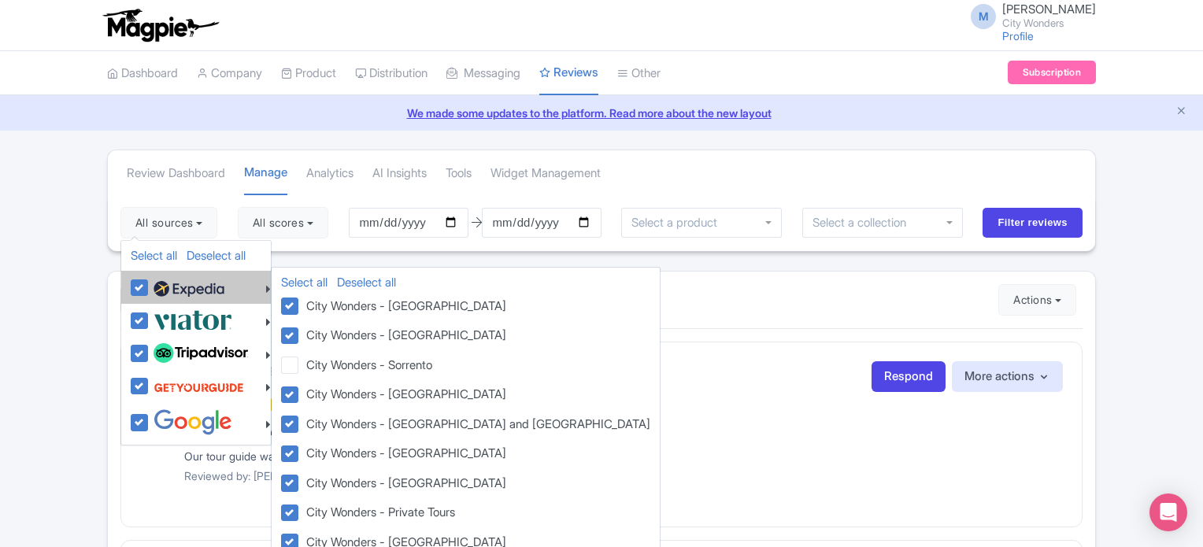
click at [150, 284] on label at bounding box center [187, 287] width 75 height 27
click at [150, 284] on input "checkbox" at bounding box center [155, 279] width 10 height 10
checkbox input "false"
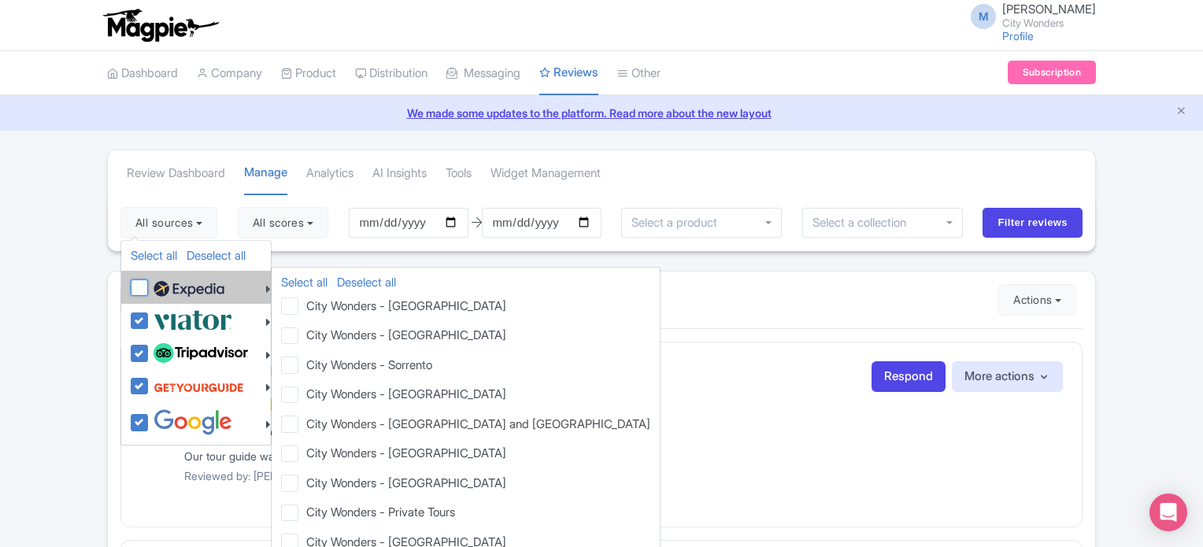
checkbox input "false"
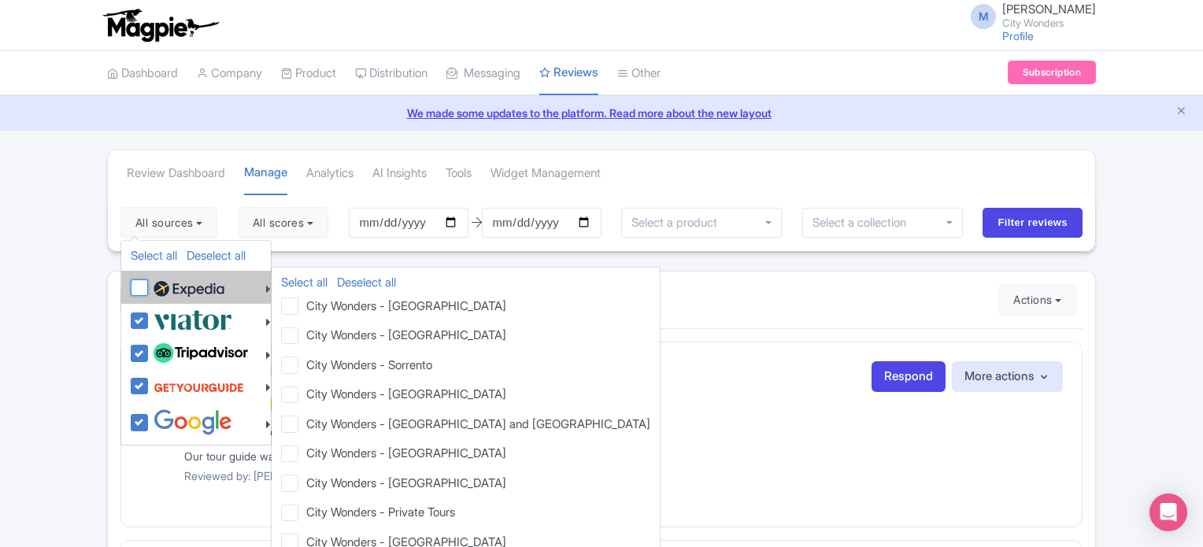
checkbox input "false"
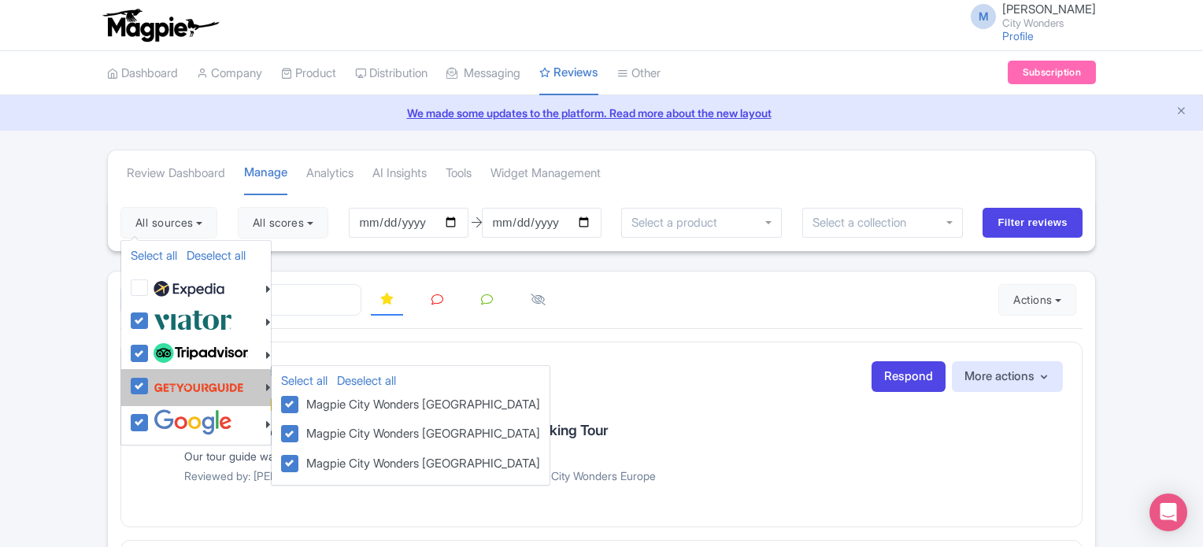
click at [150, 388] on label at bounding box center [197, 387] width 94 height 30
click at [150, 383] on input "checkbox" at bounding box center [155, 377] width 10 height 10
checkbox input "false"
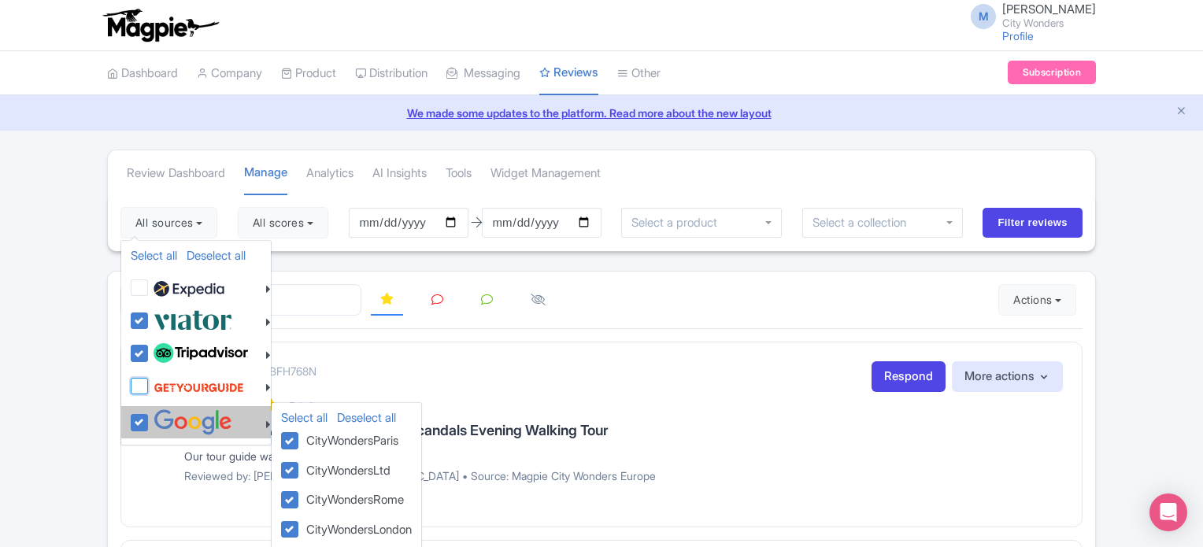
checkbox input "false"
click at [150, 418] on label at bounding box center [191, 422] width 83 height 26
click at [150, 418] on input "checkbox" at bounding box center [155, 414] width 10 height 10
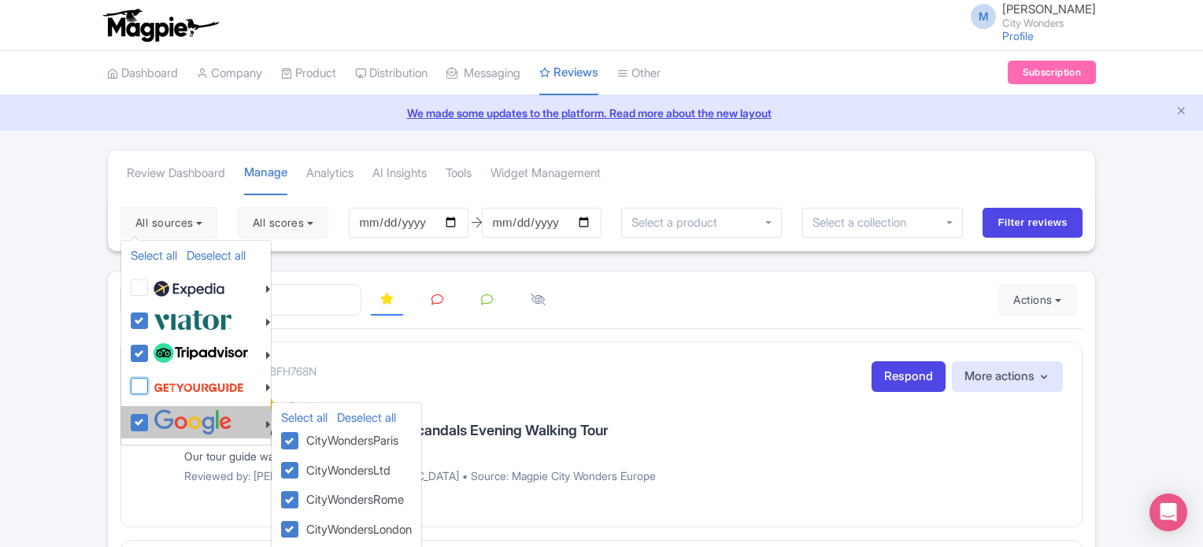
checkbox input "false"
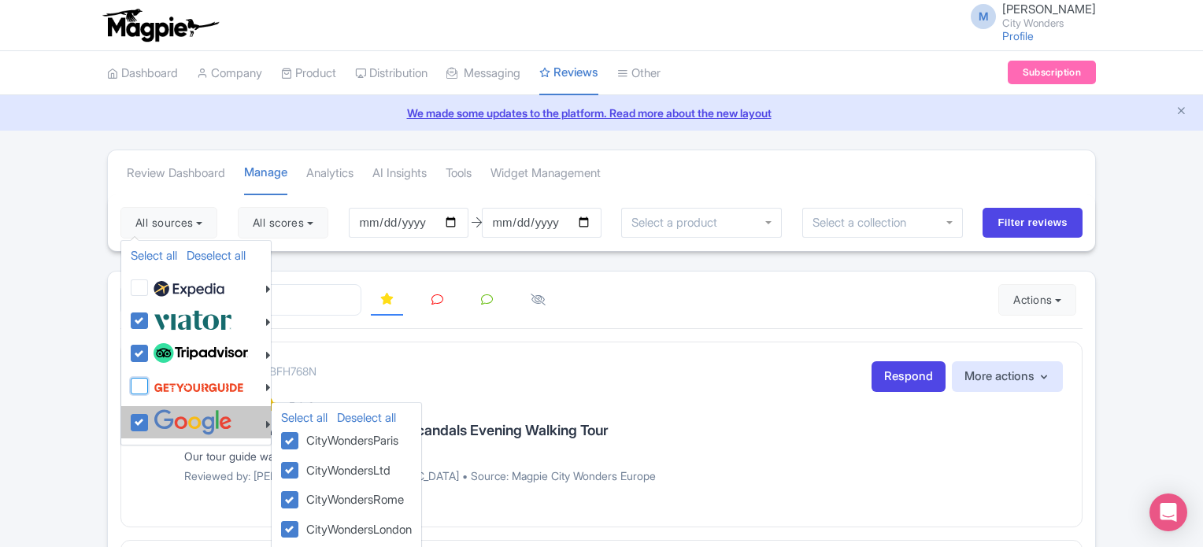
click at [1034, 210] on input "Filter reviews" at bounding box center [1033, 223] width 100 height 30
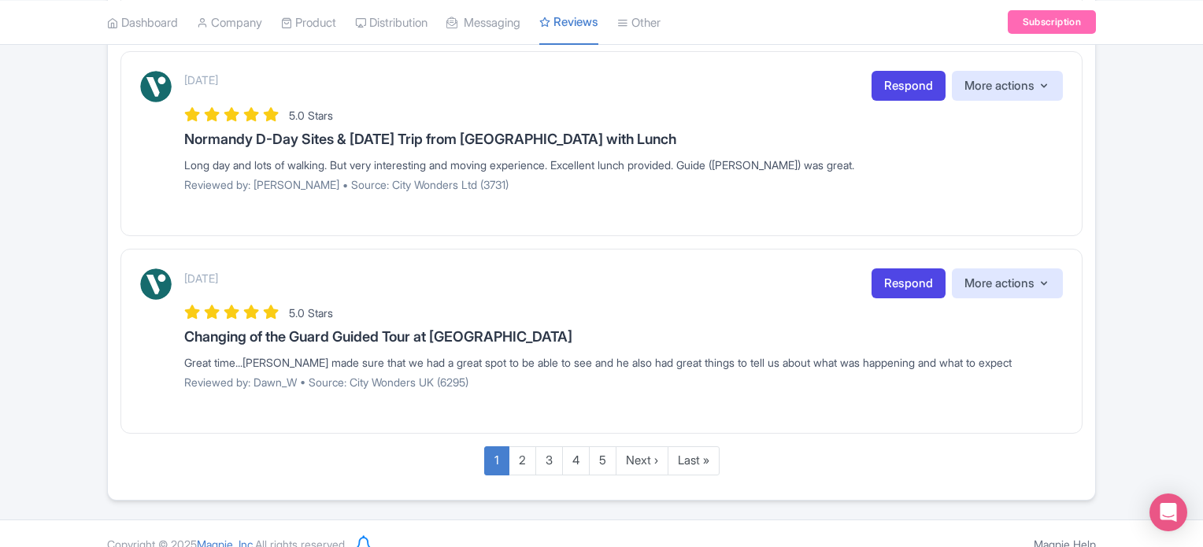
scroll to position [2037, 0]
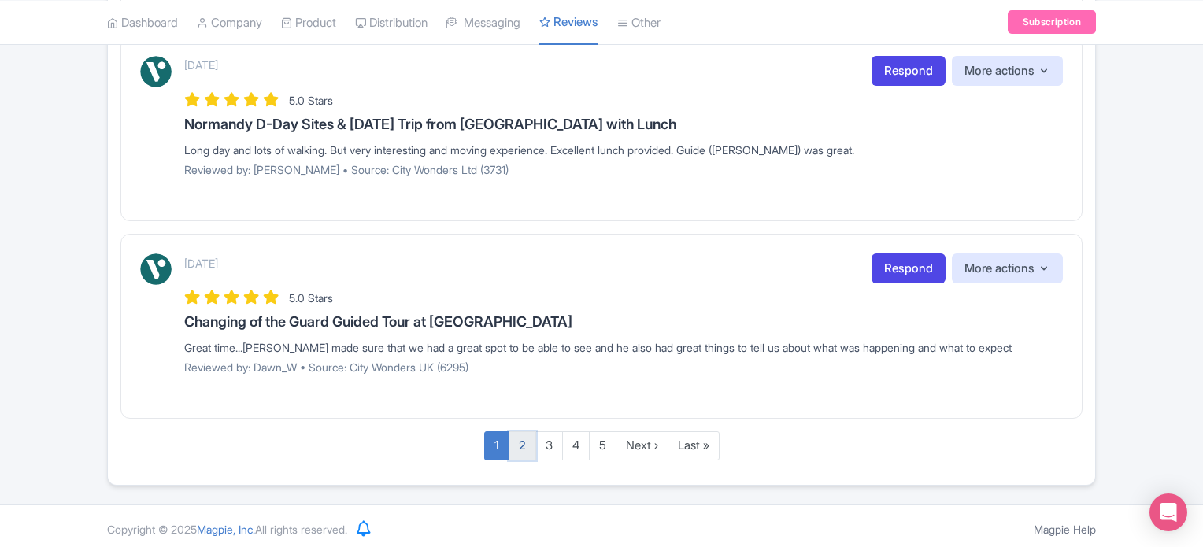
click at [520, 440] on link "2" at bounding box center [523, 445] width 28 height 29
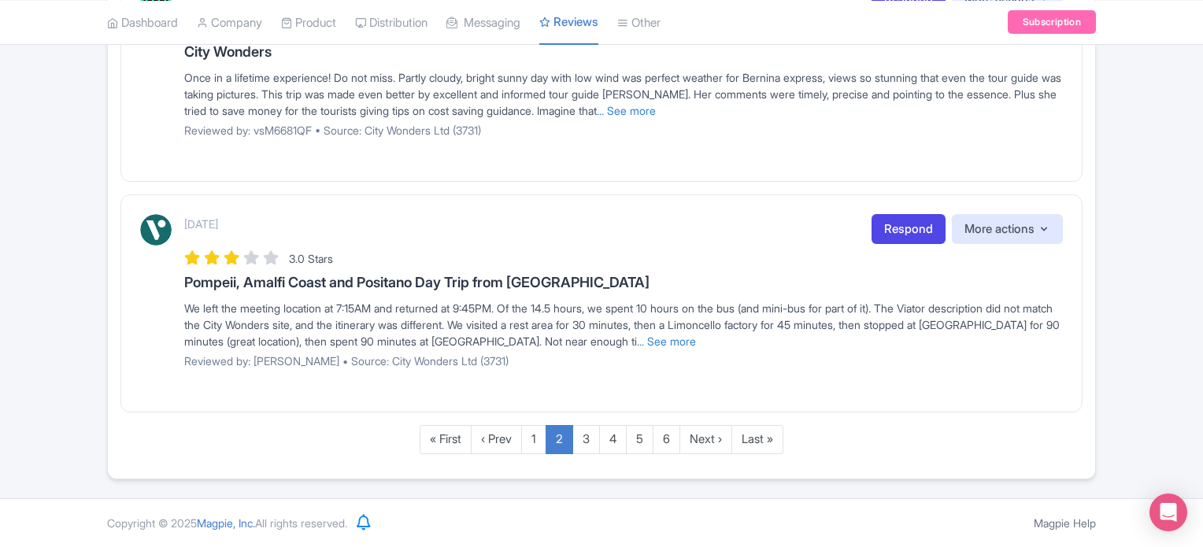
scroll to position [2087, 0]
click at [535, 444] on link "1" at bounding box center [533, 439] width 25 height 29
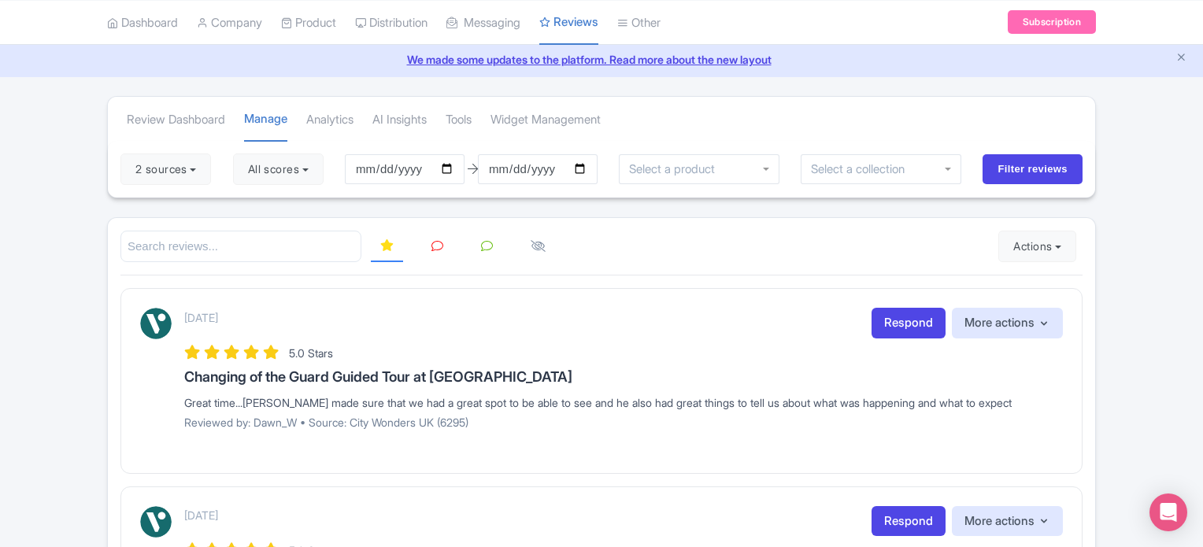
scroll to position [0, 0]
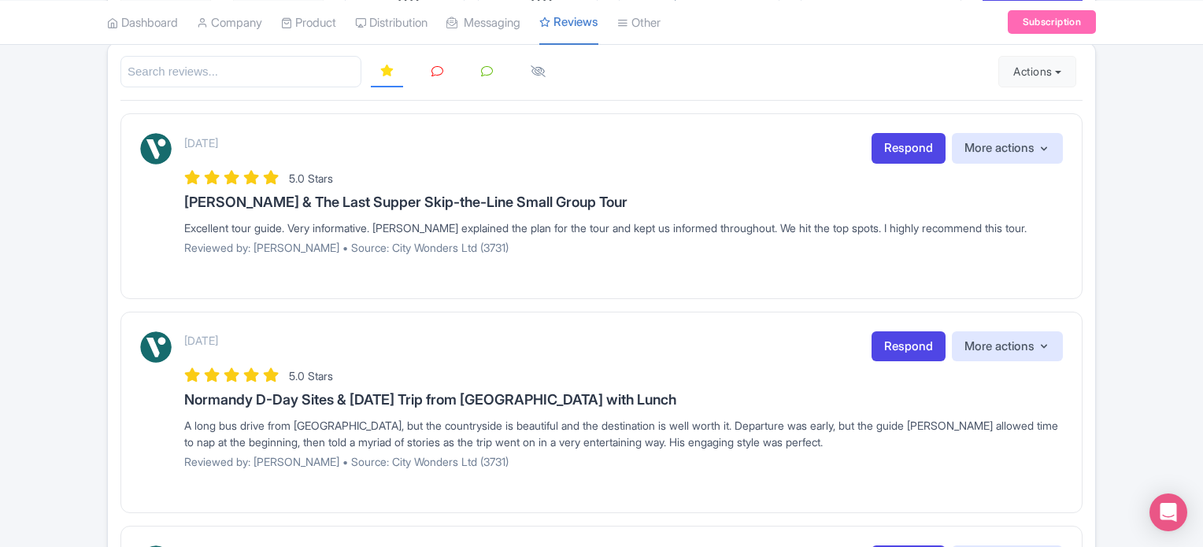
scroll to position [226, 0]
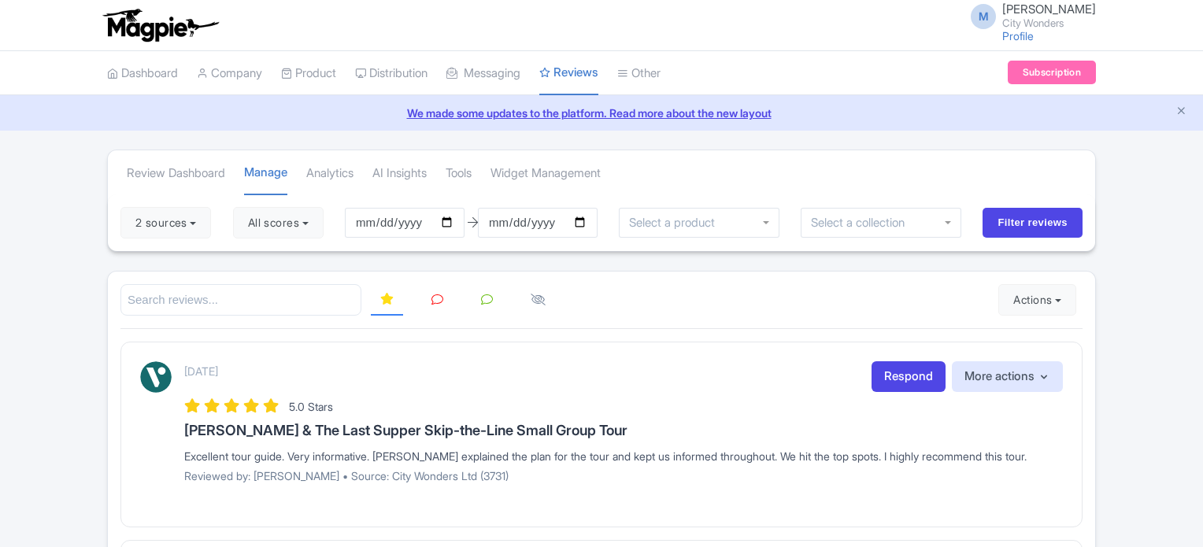
scroll to position [217, 0]
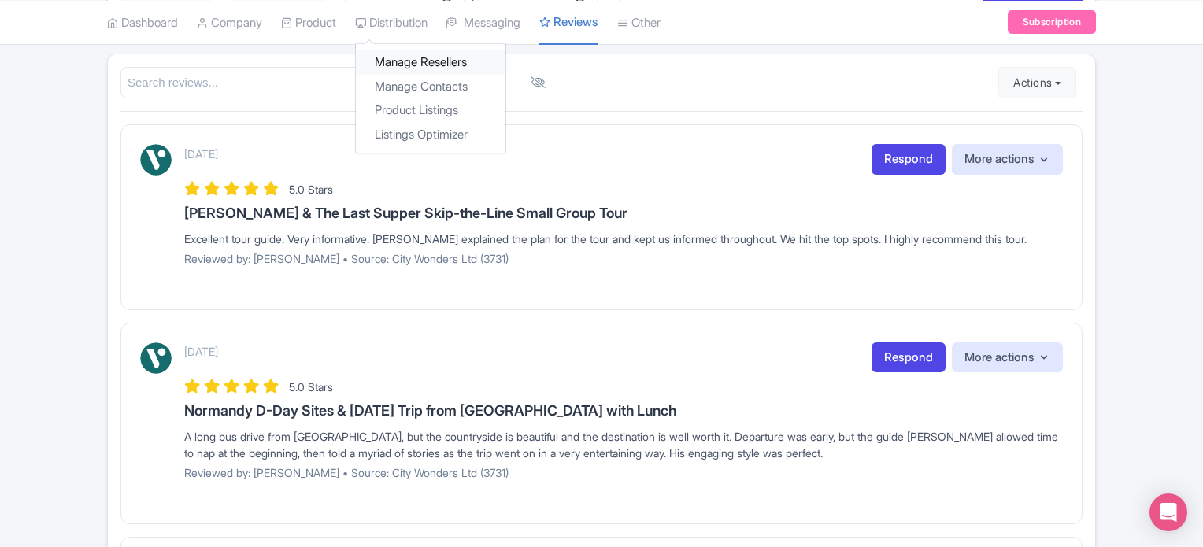
click at [432, 56] on link "Manage Resellers" at bounding box center [431, 62] width 150 height 24
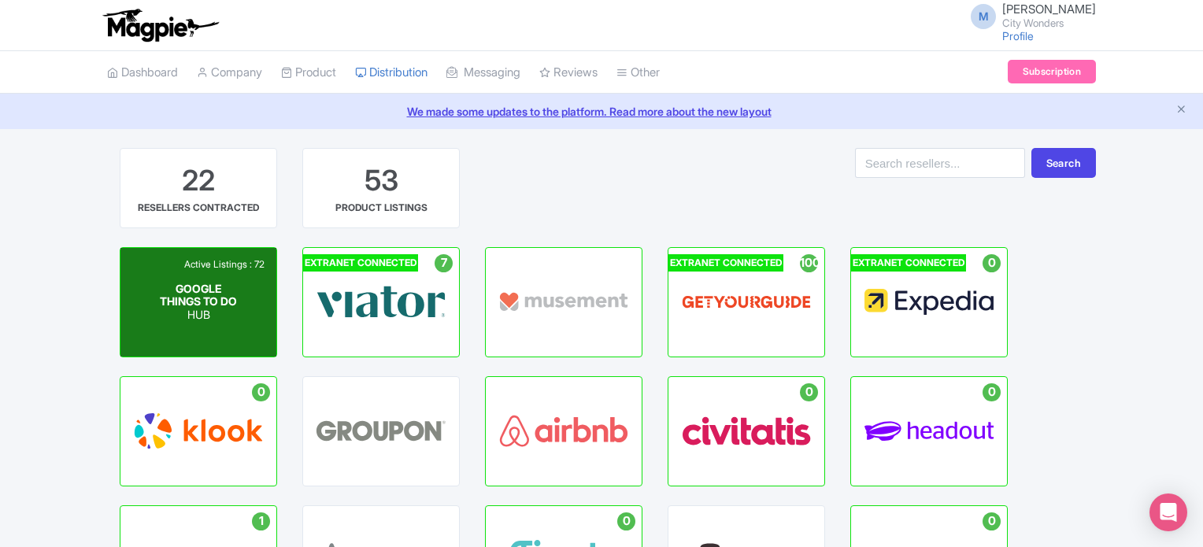
click at [194, 308] on span "GOOGLE THINGS TO DO" at bounding box center [198, 294] width 77 height 27
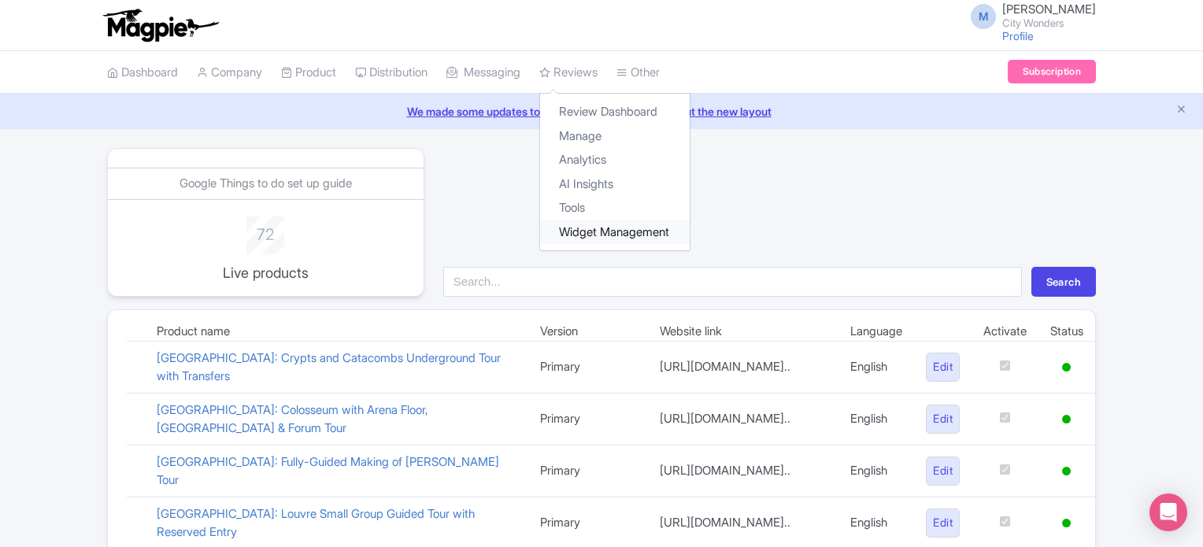
click at [608, 229] on link "Widget Management" at bounding box center [615, 232] width 150 height 24
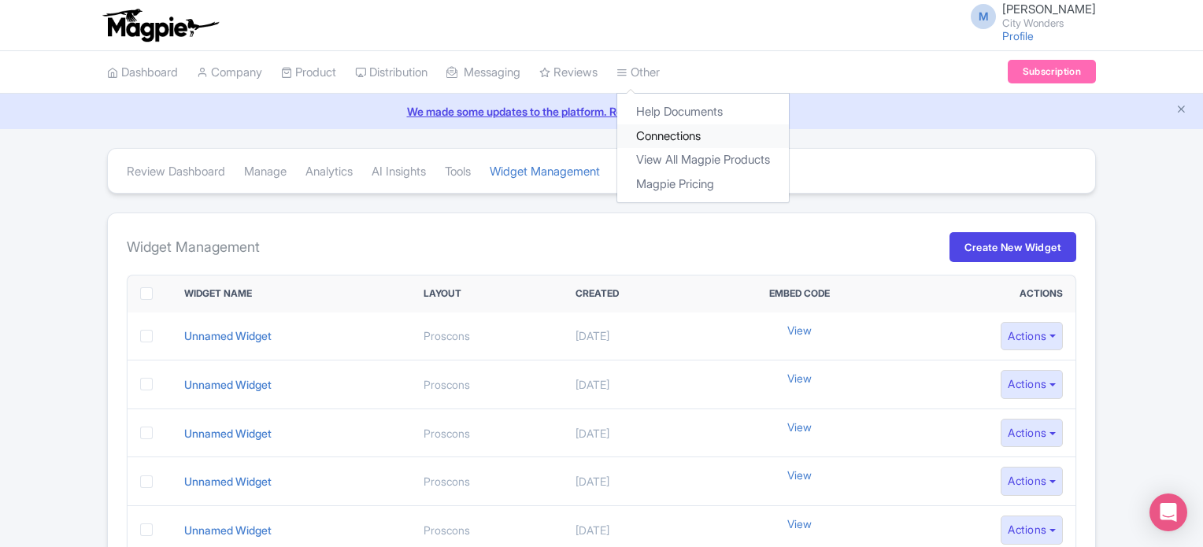
click at [690, 133] on link "Connections" at bounding box center [703, 136] width 172 height 24
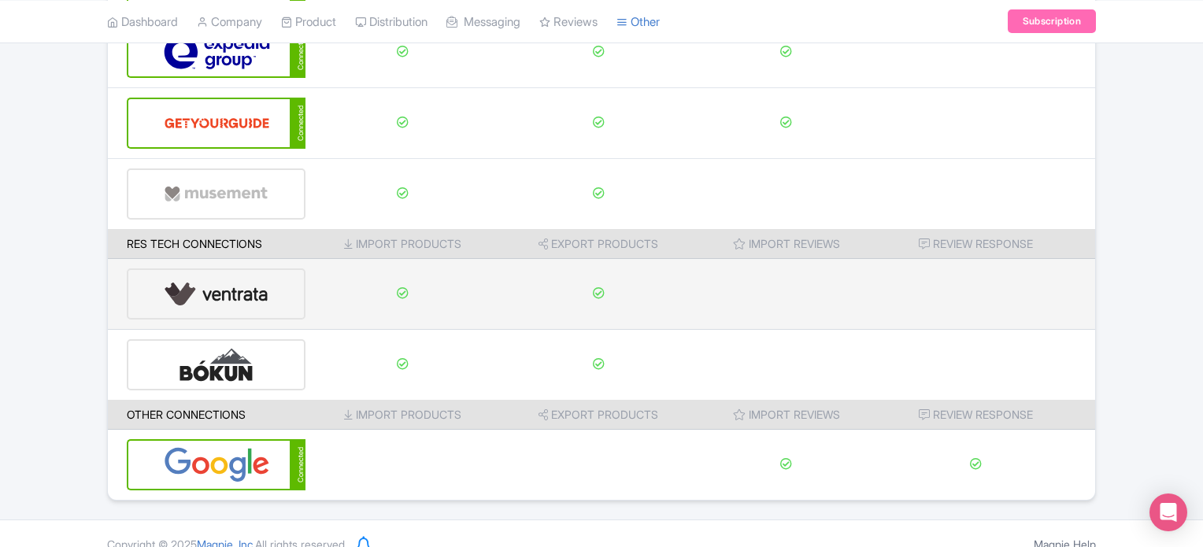
scroll to position [287, 0]
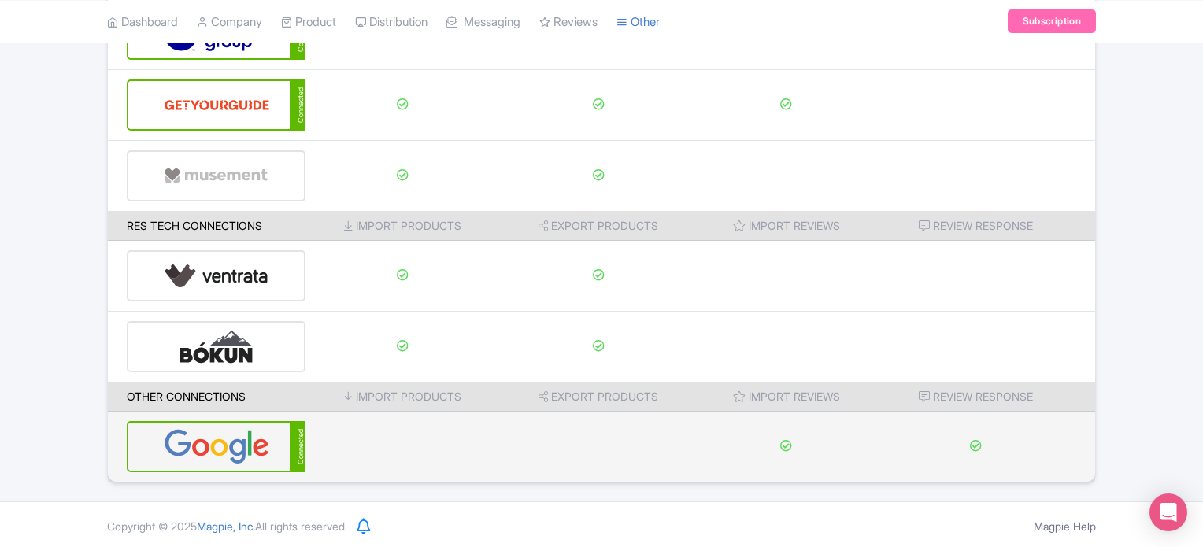
click at [252, 443] on img at bounding box center [217, 447] width 106 height 48
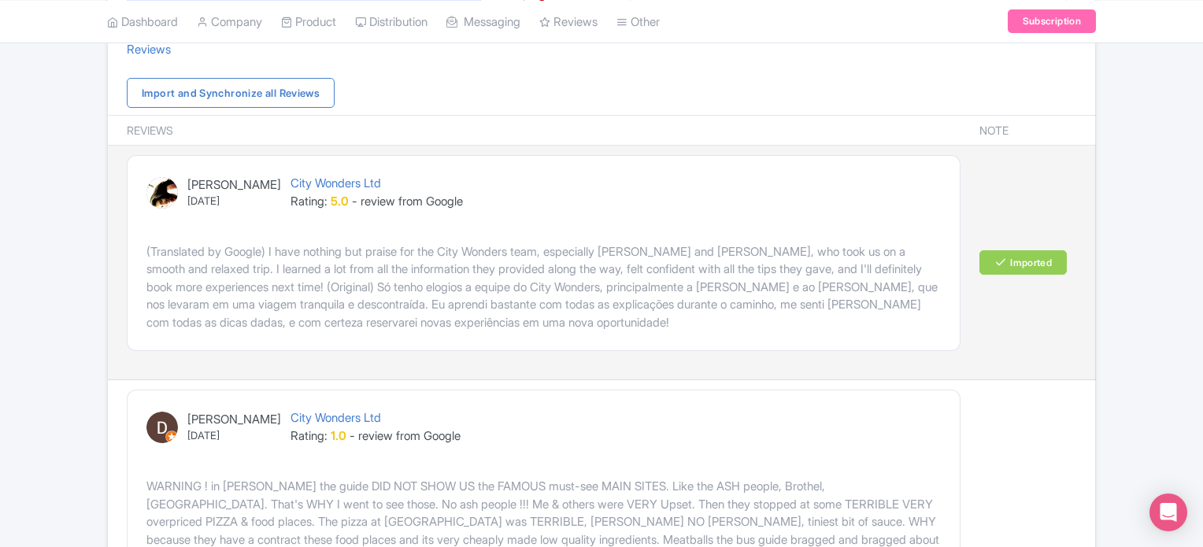
scroll to position [126, 0]
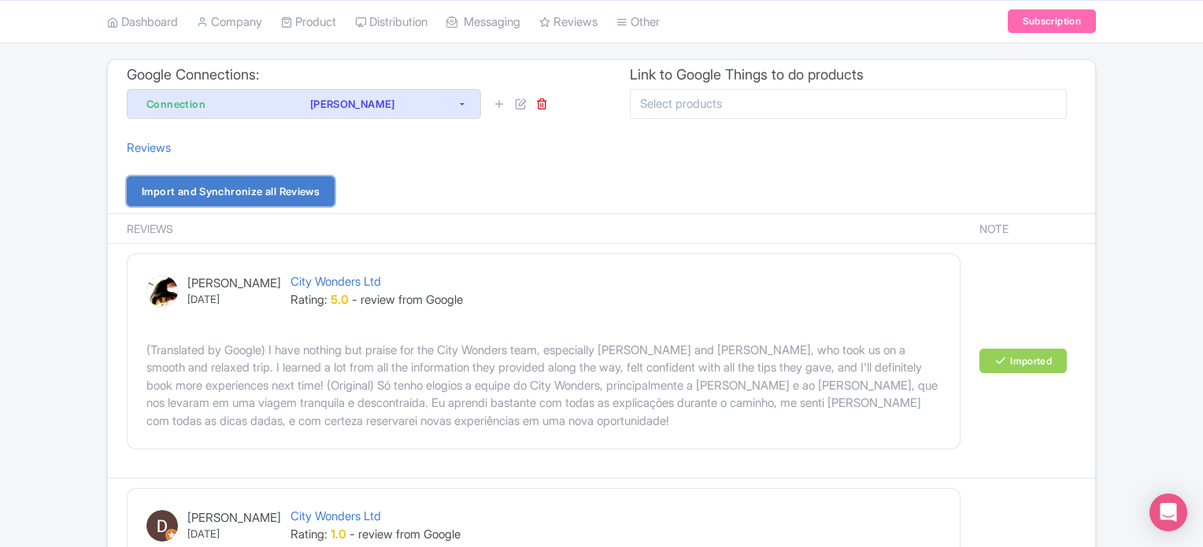
click at [233, 195] on link "Import and Synchronize all Reviews" at bounding box center [231, 191] width 208 height 30
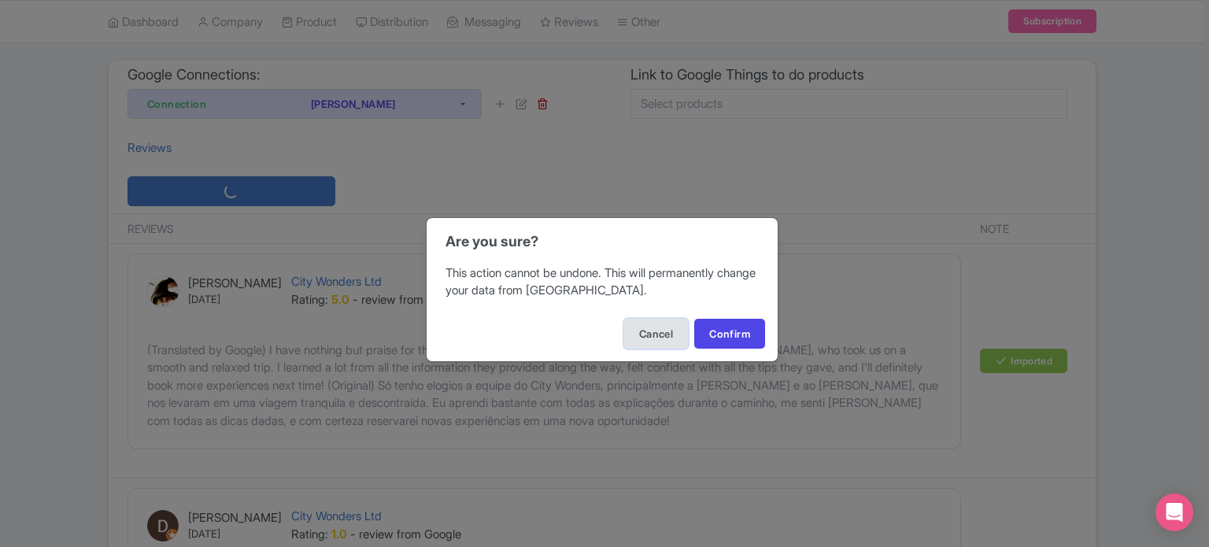
click at [652, 328] on button "Cancel" at bounding box center [656, 334] width 64 height 30
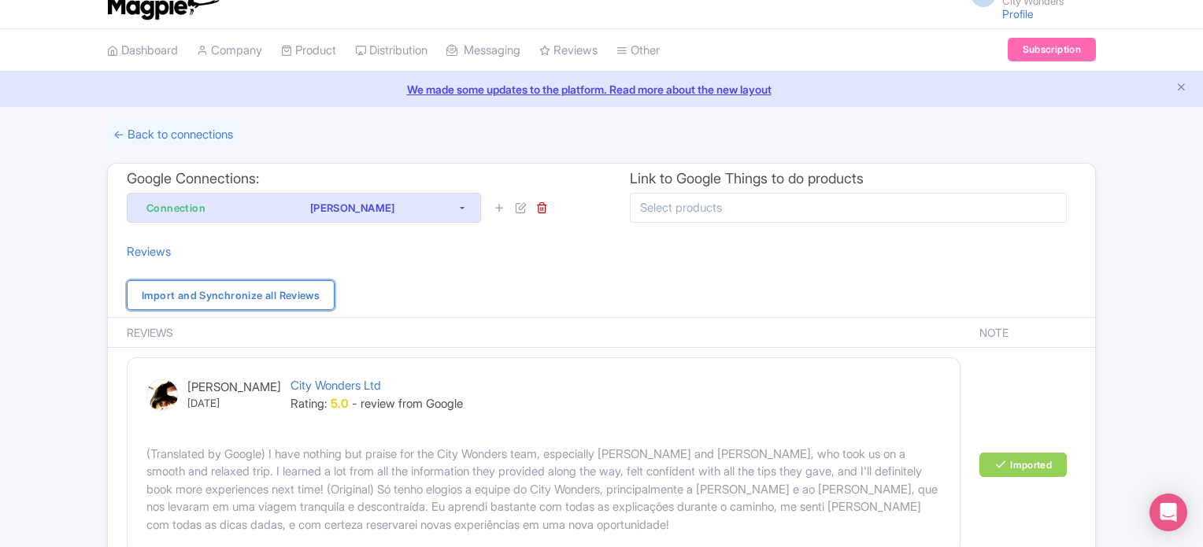
scroll to position [0, 0]
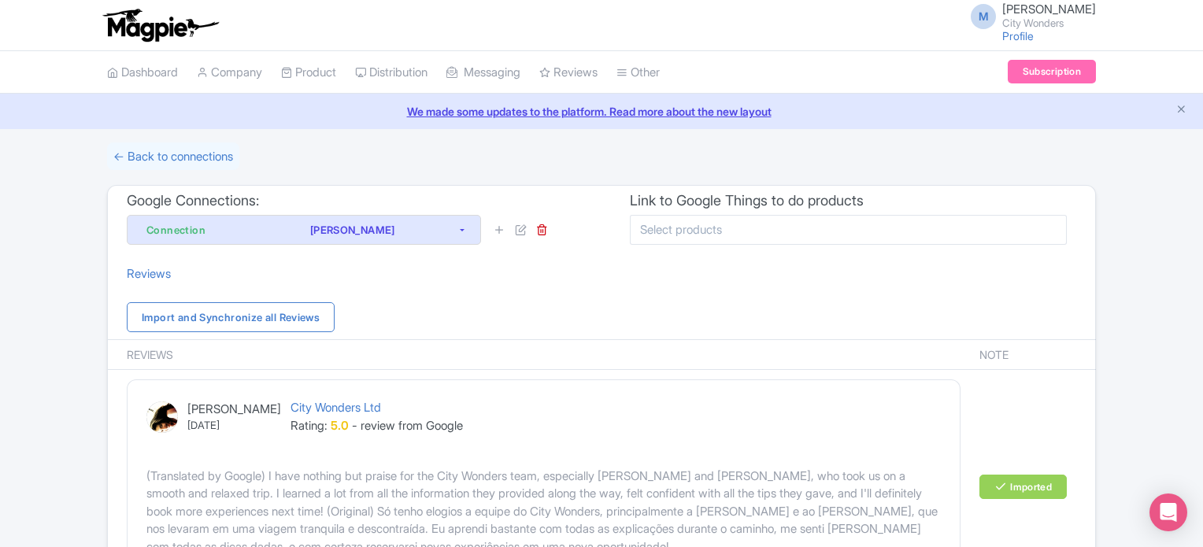
click at [809, 32] on div "M Marion Blanchot City Wonders Profile Users Settings Sign out" at bounding box center [601, 25] width 989 height 44
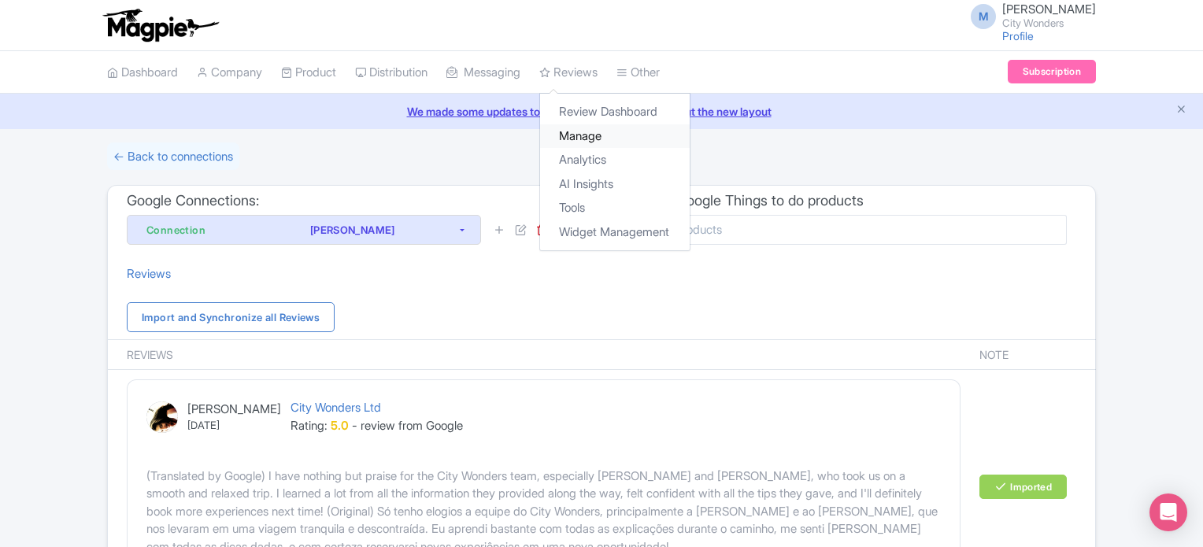
click at [605, 138] on link "Manage" at bounding box center [615, 136] width 150 height 24
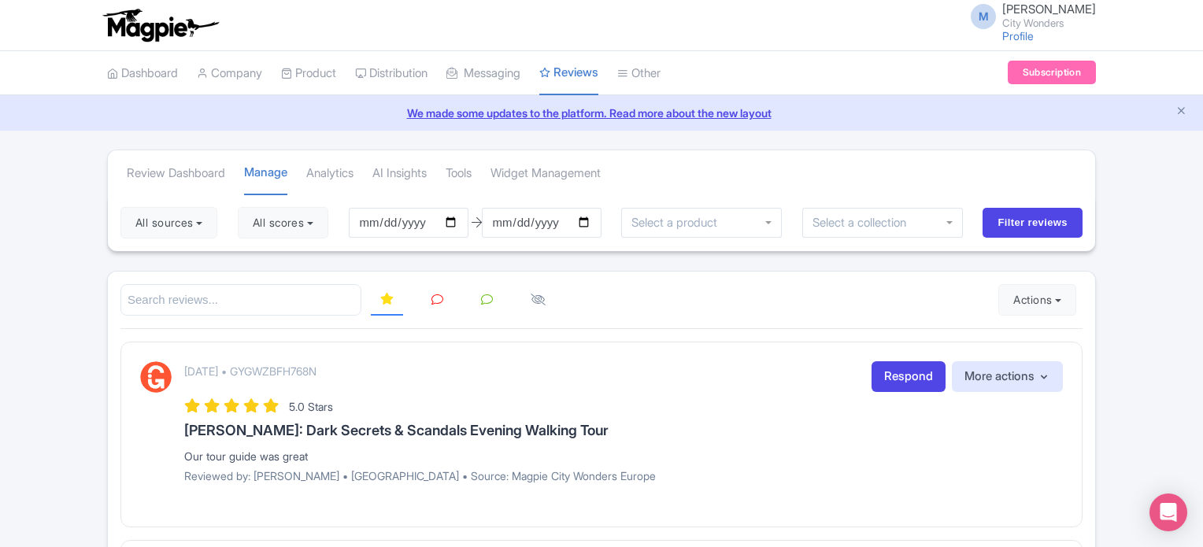
click at [218, 284] on input "search" at bounding box center [240, 300] width 241 height 32
click at [274, 208] on button "All scores" at bounding box center [283, 222] width 91 height 31
click at [260, 265] on div "5 stars" at bounding box center [318, 259] width 140 height 24
click at [267, 281] on label "4 stars" at bounding box center [284, 285] width 35 height 18
click at [267, 281] on input "4 stars" at bounding box center [272, 280] width 10 height 10
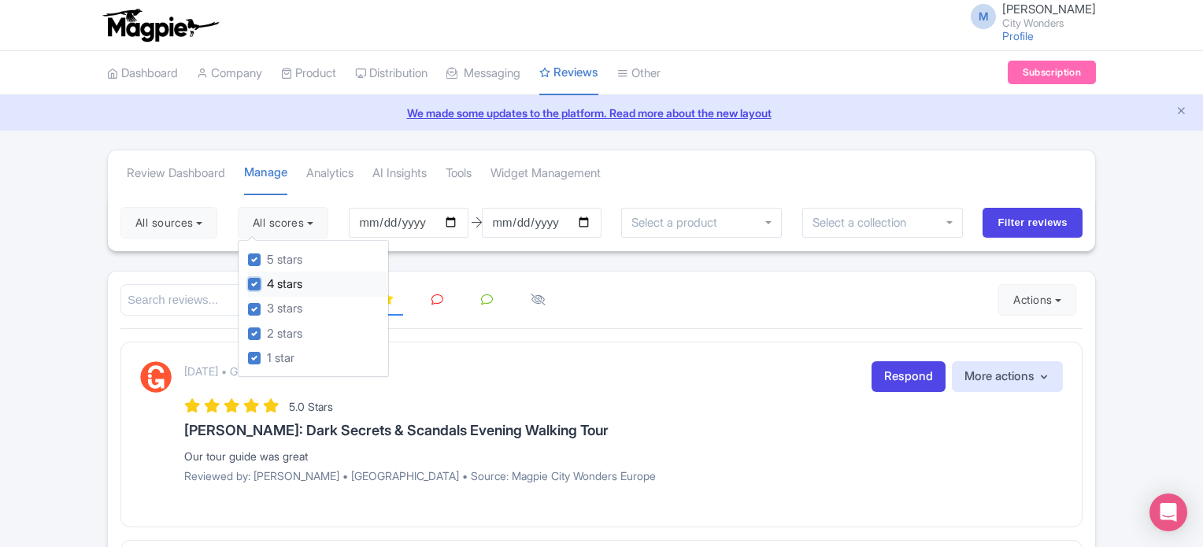
checkbox input "false"
click at [267, 257] on label "5 stars" at bounding box center [284, 260] width 35 height 18
click at [267, 257] on input "5 stars" at bounding box center [272, 255] width 10 height 10
checkbox input "false"
click at [1030, 218] on input "Filter reviews" at bounding box center [1033, 223] width 100 height 30
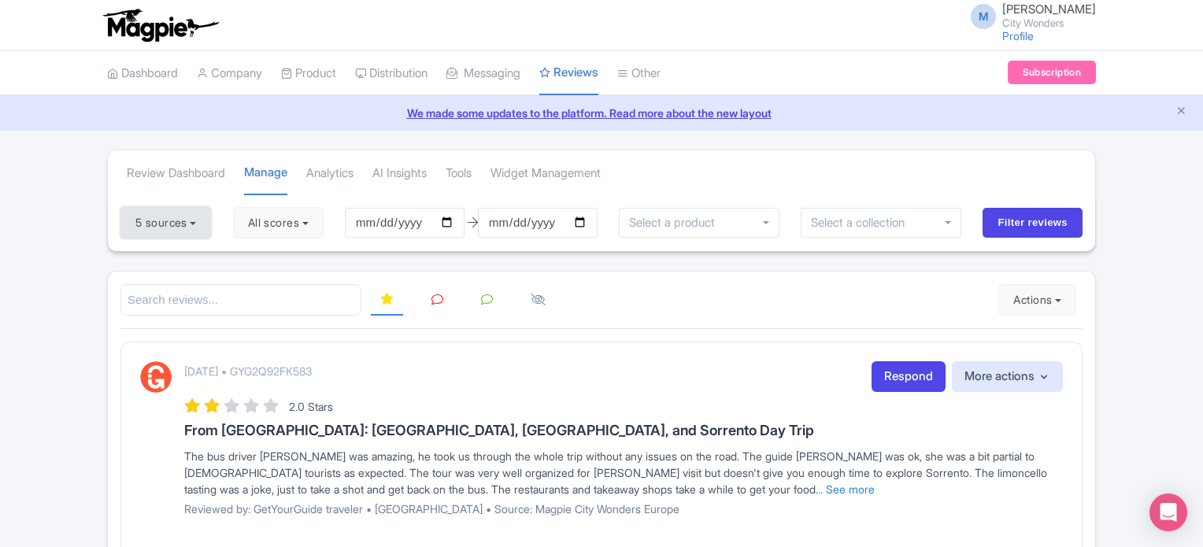
click at [170, 220] on button "5 sources" at bounding box center [165, 222] width 91 height 31
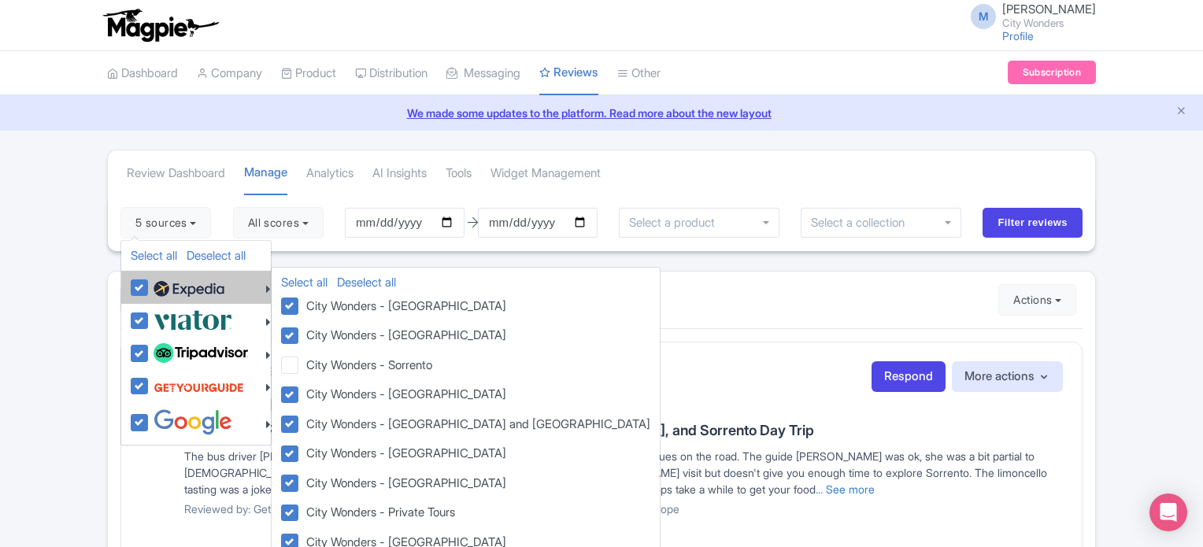
click at [150, 283] on label at bounding box center [187, 287] width 75 height 27
click at [150, 283] on input "checkbox" at bounding box center [155, 279] width 10 height 10
checkbox input "false"
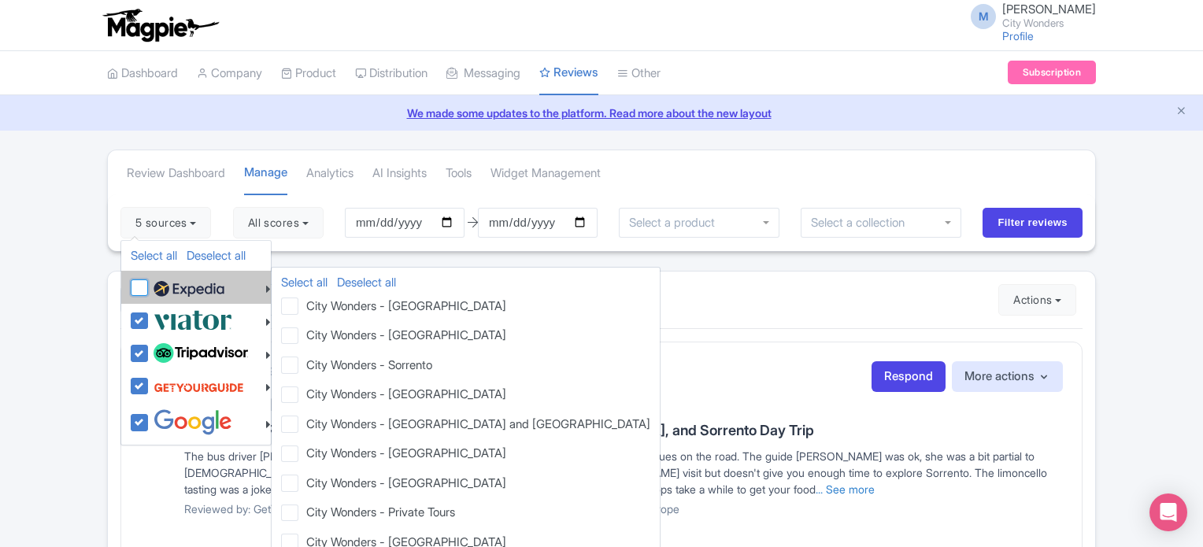
checkbox input "false"
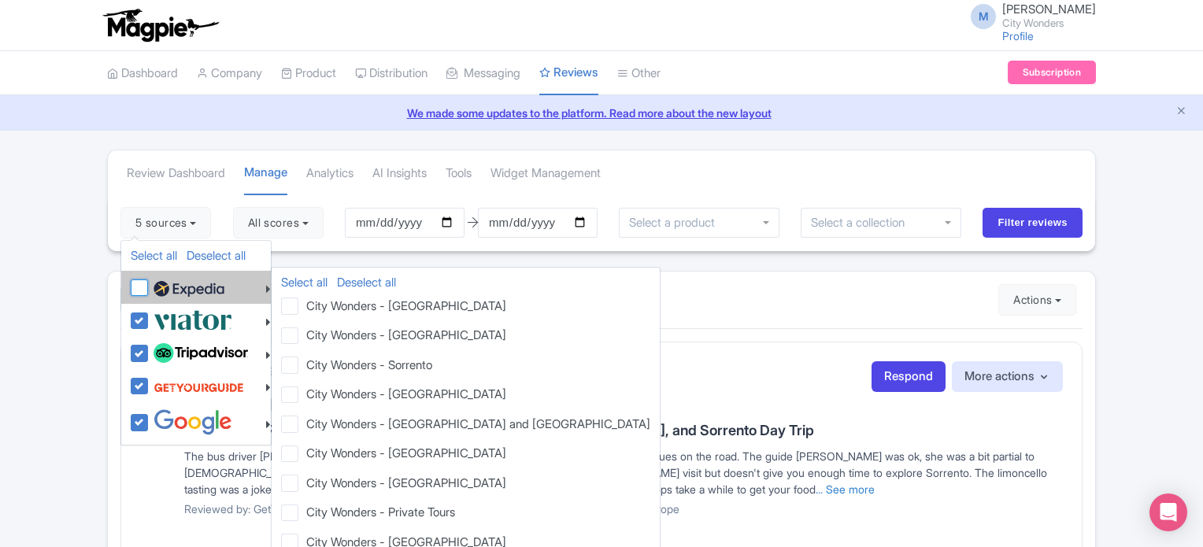
checkbox input "false"
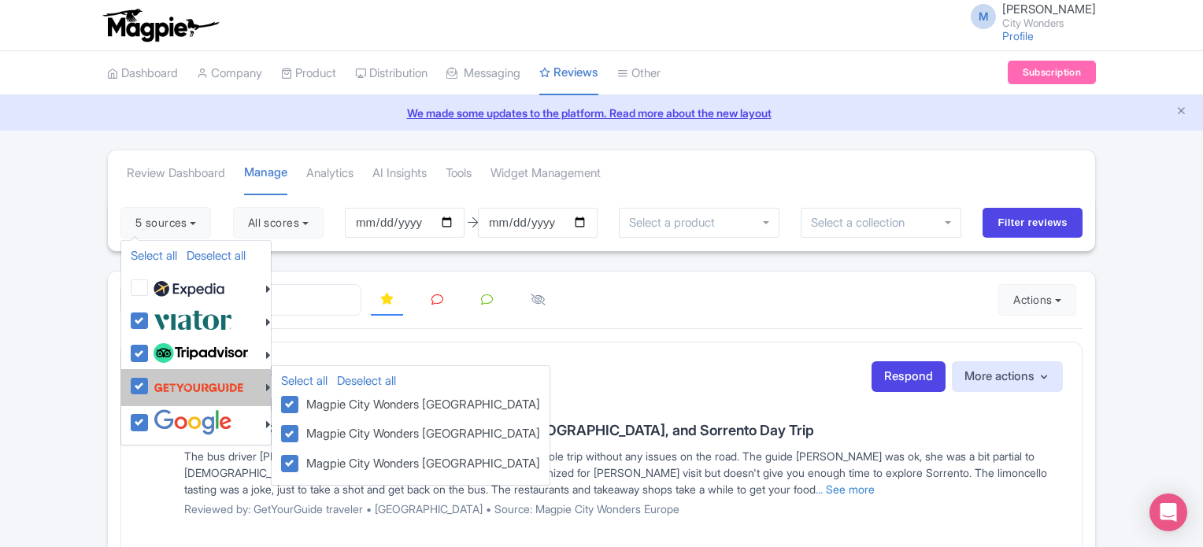
click at [150, 383] on label at bounding box center [197, 387] width 94 height 30
click at [150, 383] on input "checkbox" at bounding box center [155, 377] width 10 height 10
checkbox input "false"
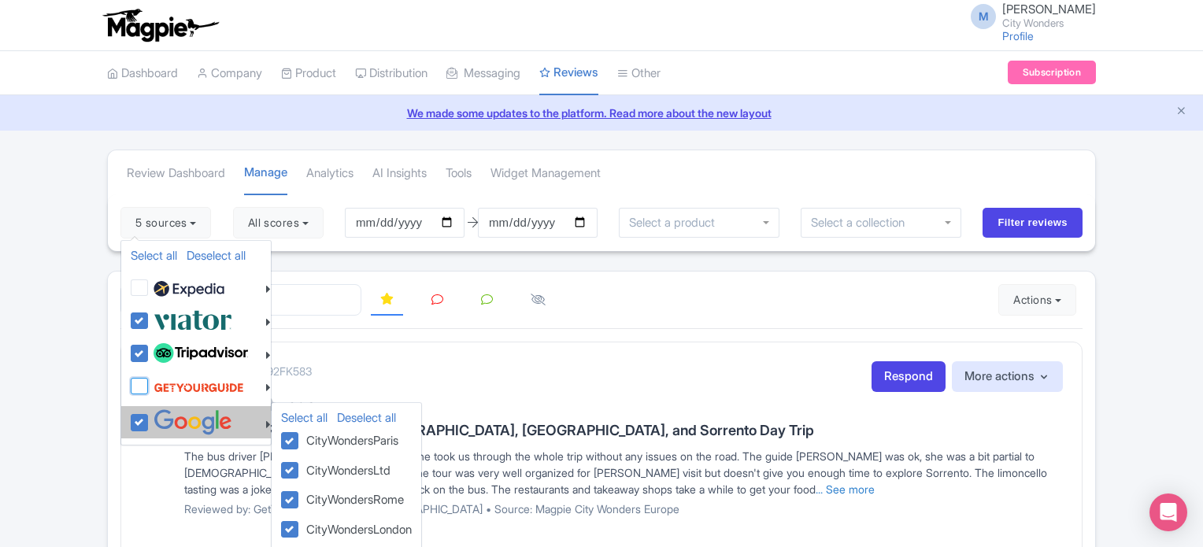
checkbox input "false"
click at [150, 419] on label at bounding box center [191, 422] width 83 height 26
click at [150, 419] on input "checkbox" at bounding box center [155, 414] width 10 height 10
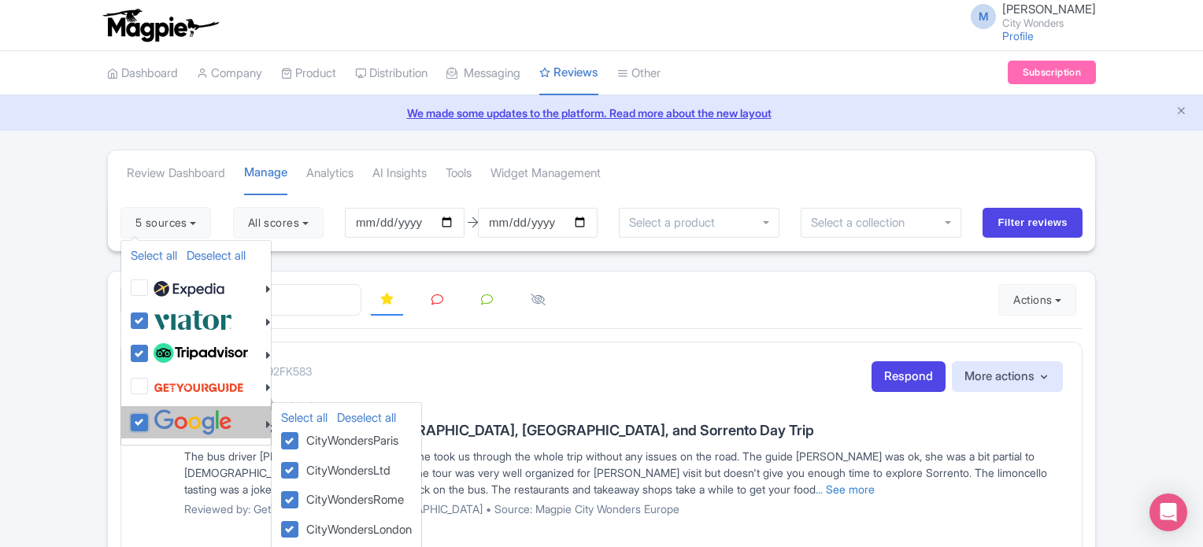
checkbox input "false"
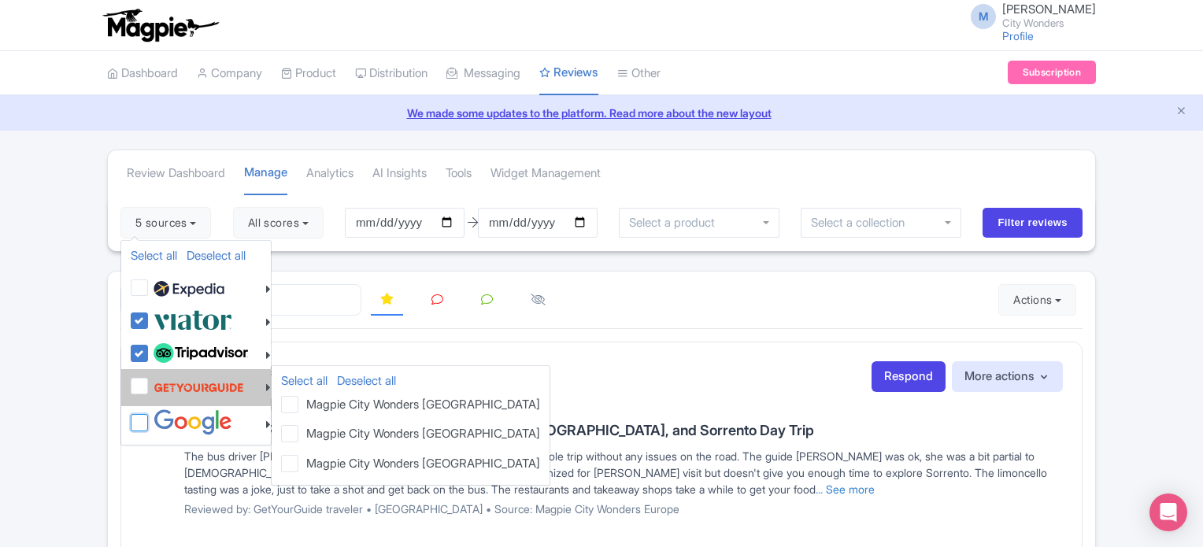
checkbox input "false"
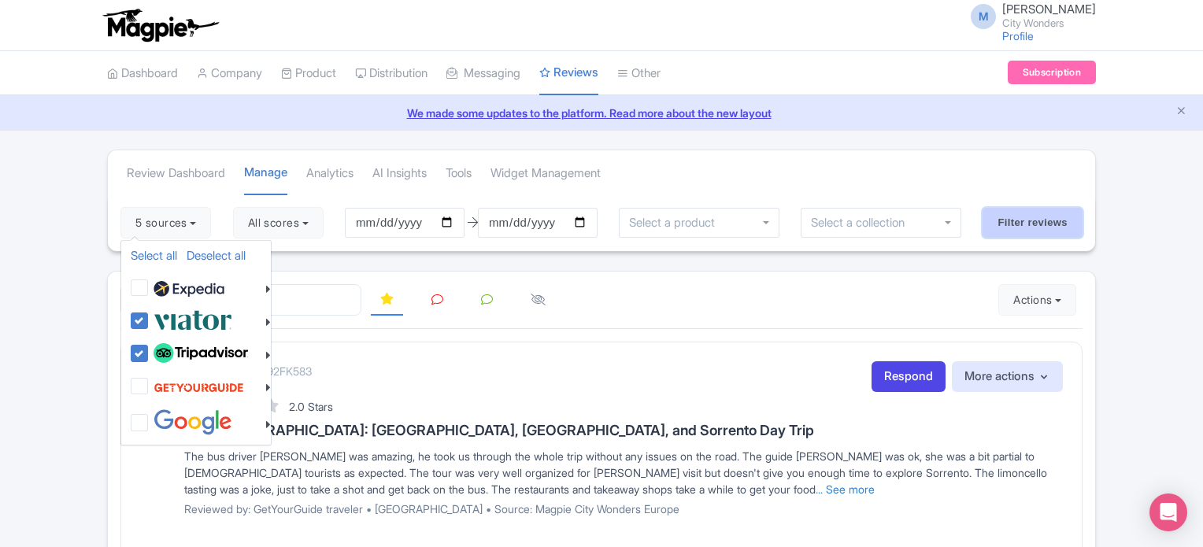
click at [1052, 218] on input "Filter reviews" at bounding box center [1033, 223] width 100 height 30
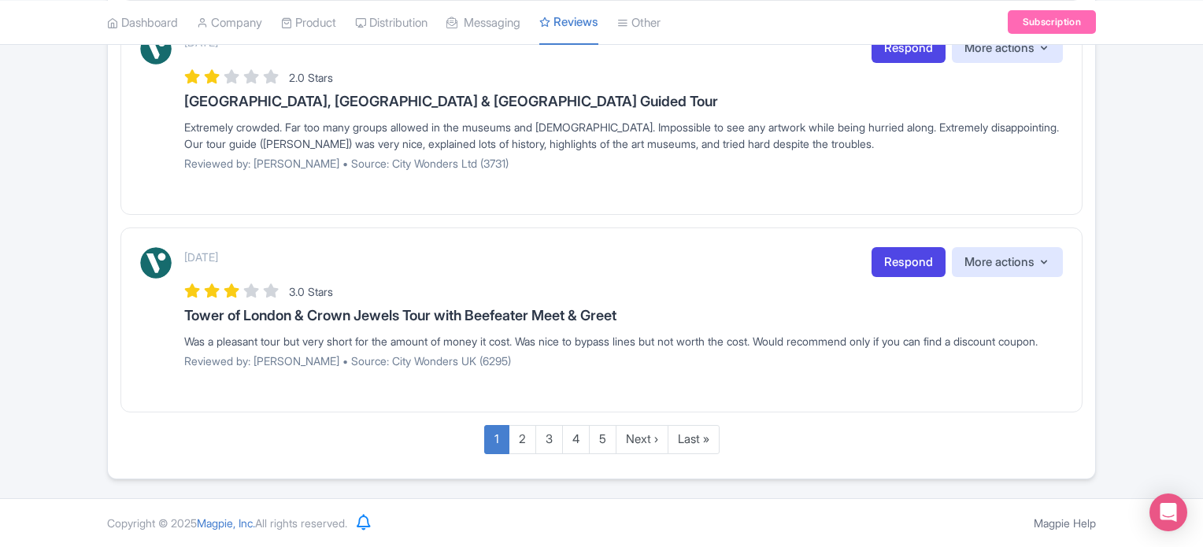
scroll to position [2298, 0]
click at [513, 439] on link "2" at bounding box center [523, 439] width 28 height 29
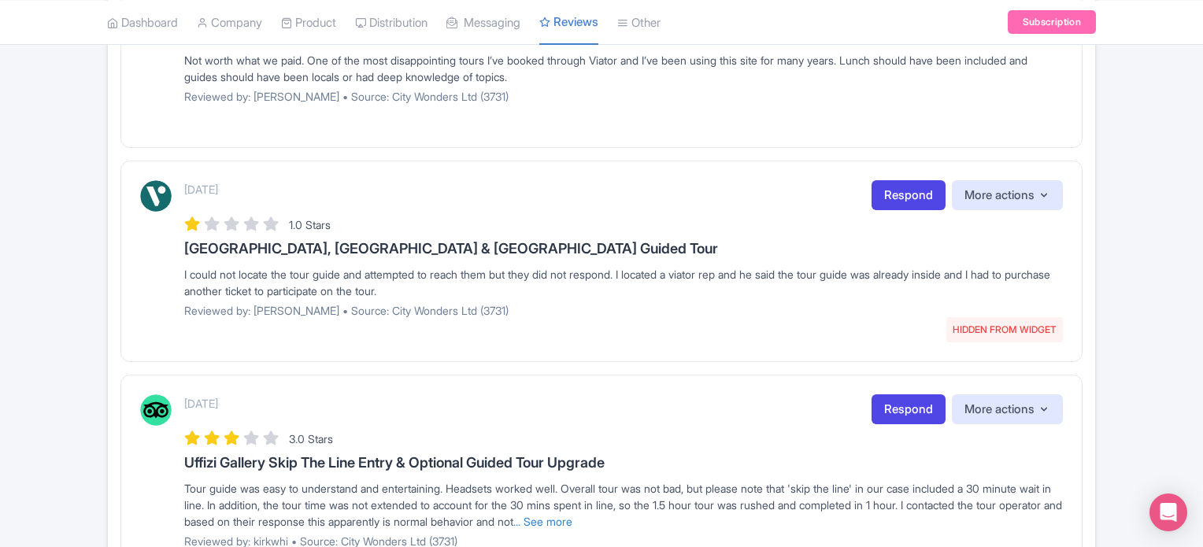
scroll to position [2059, 0]
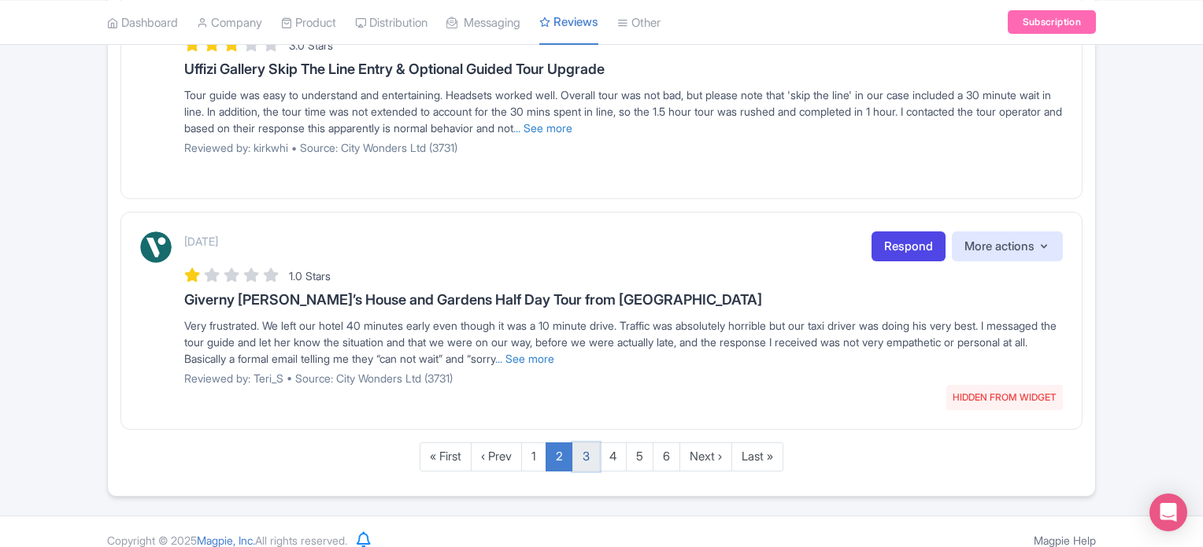
click at [587, 472] on link "3" at bounding box center [586, 457] width 28 height 29
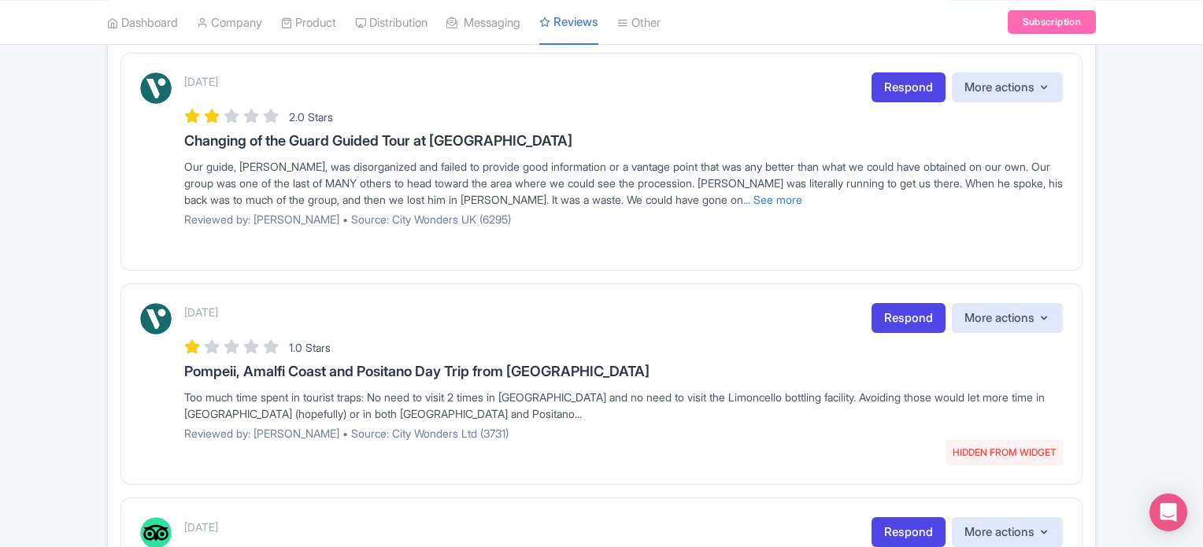
scroll to position [2120, 0]
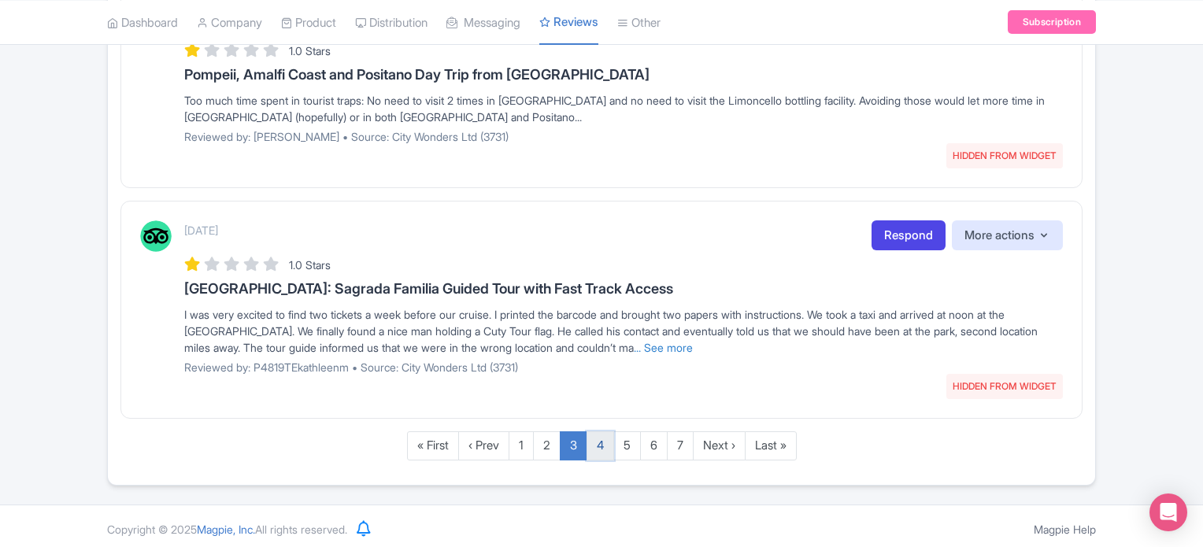
click at [607, 440] on link "4" at bounding box center [601, 445] width 28 height 29
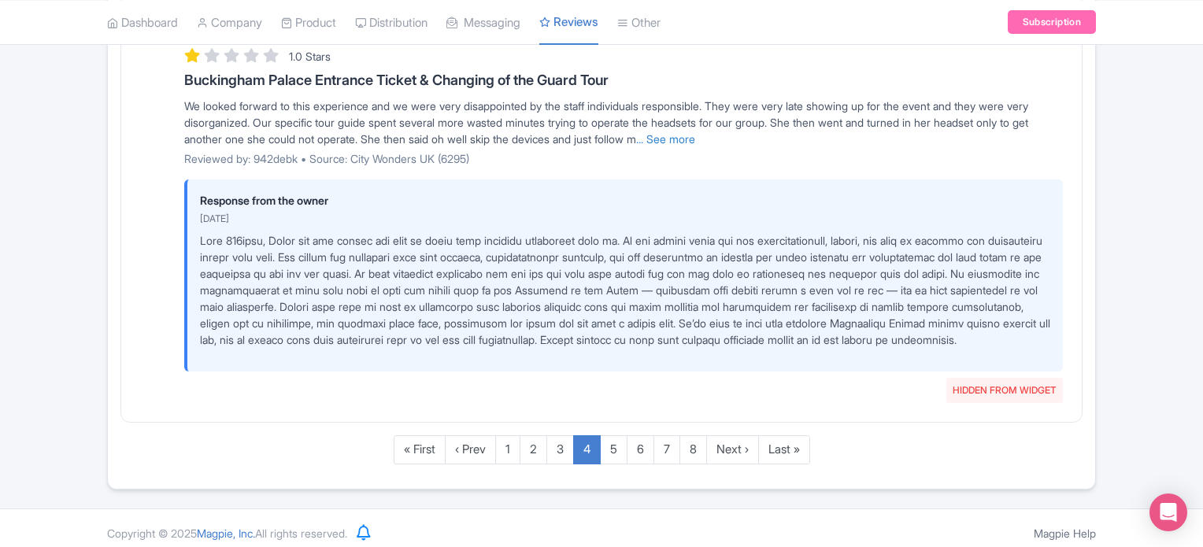
scroll to position [2961, 0]
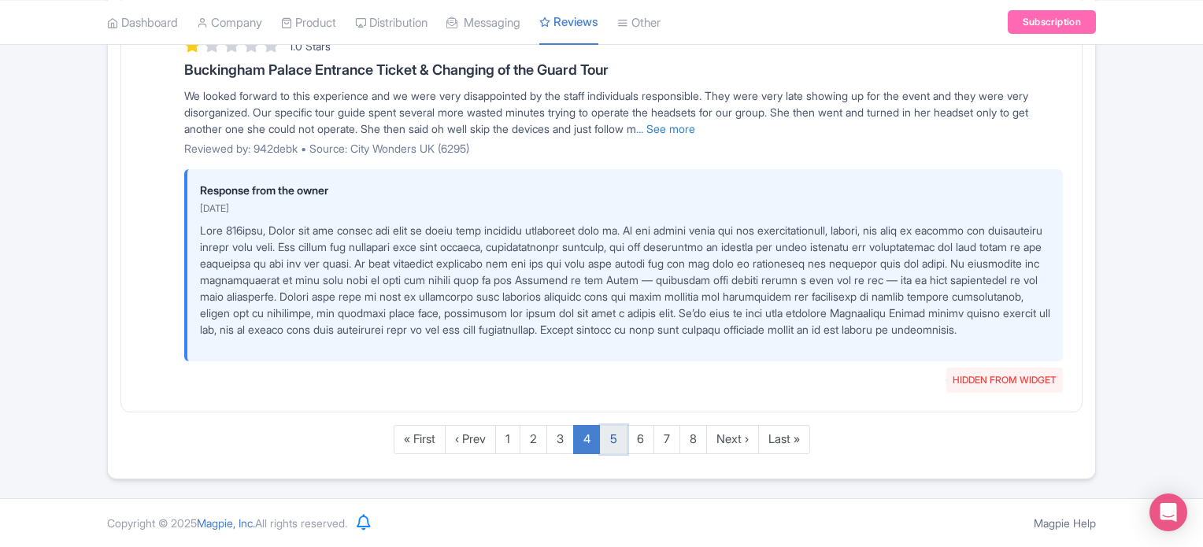
click at [613, 439] on link "5" at bounding box center [614, 439] width 28 height 29
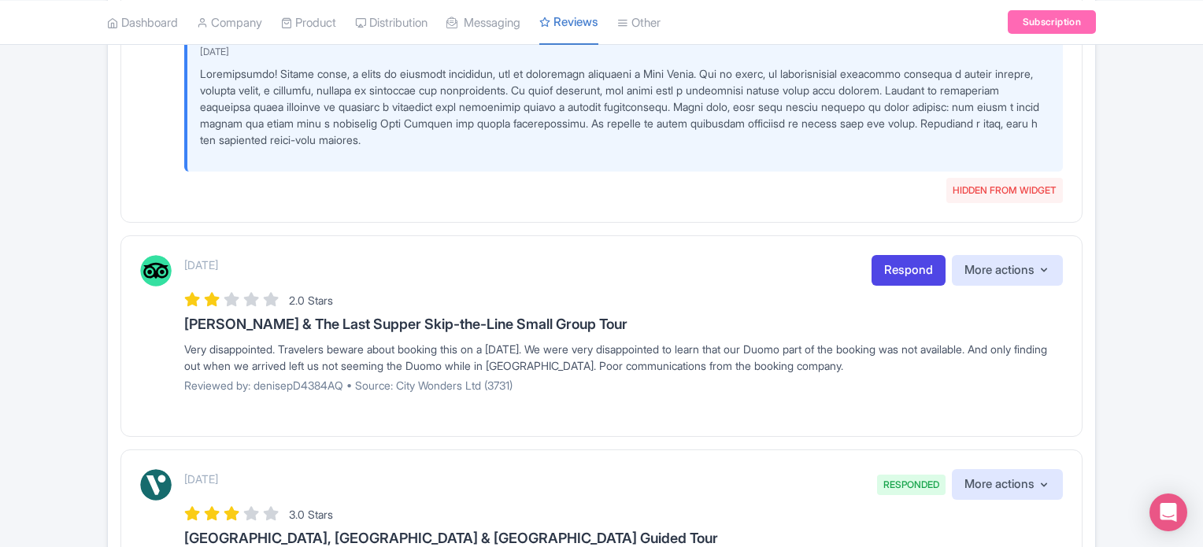
scroll to position [1386, 0]
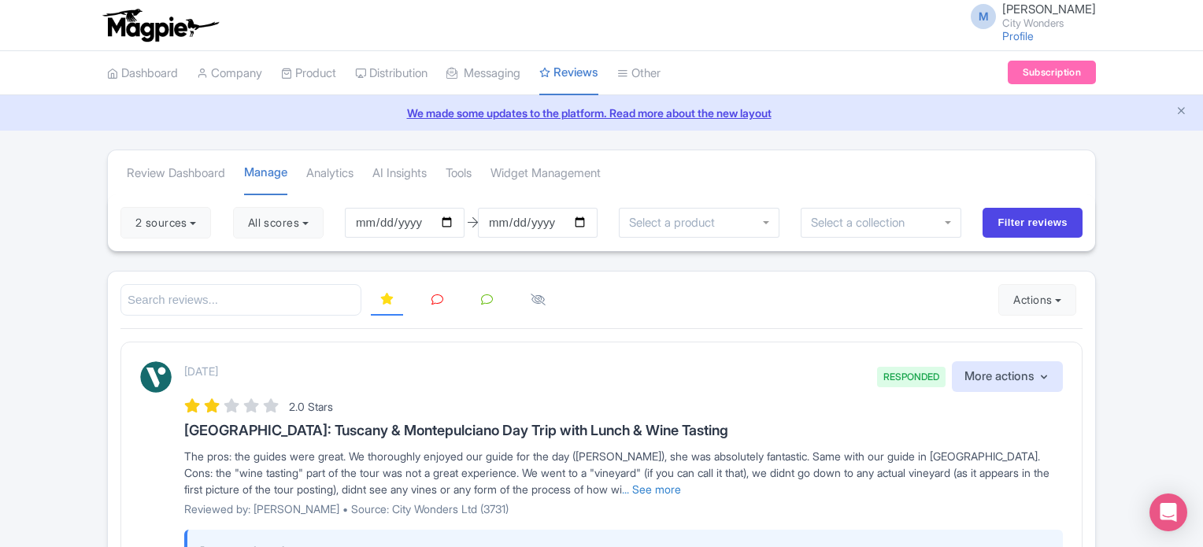
click at [428, 298] on link at bounding box center [437, 300] width 31 height 31
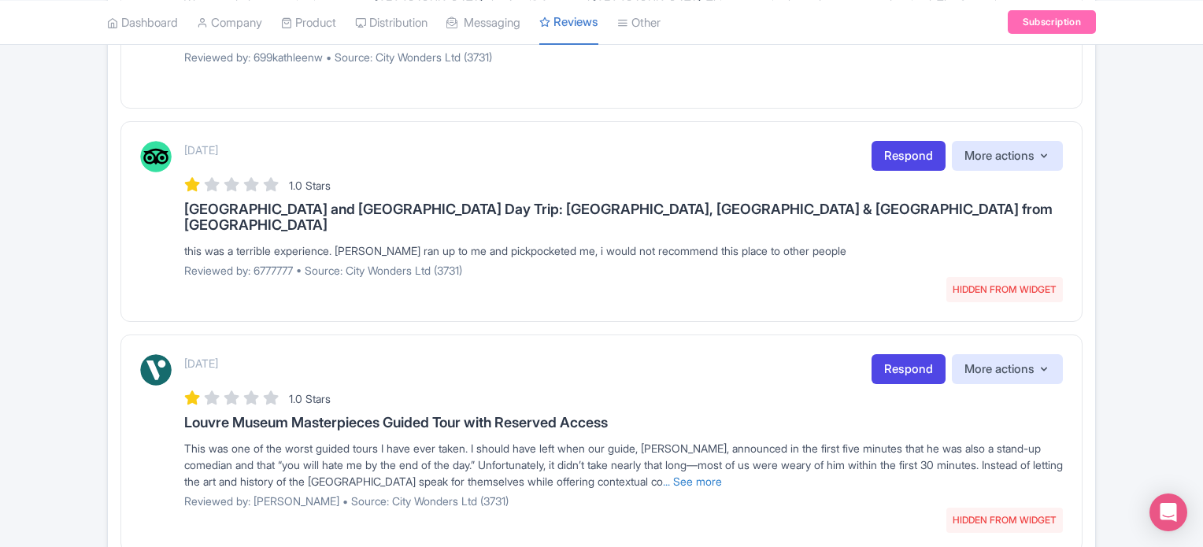
scroll to position [2136, 0]
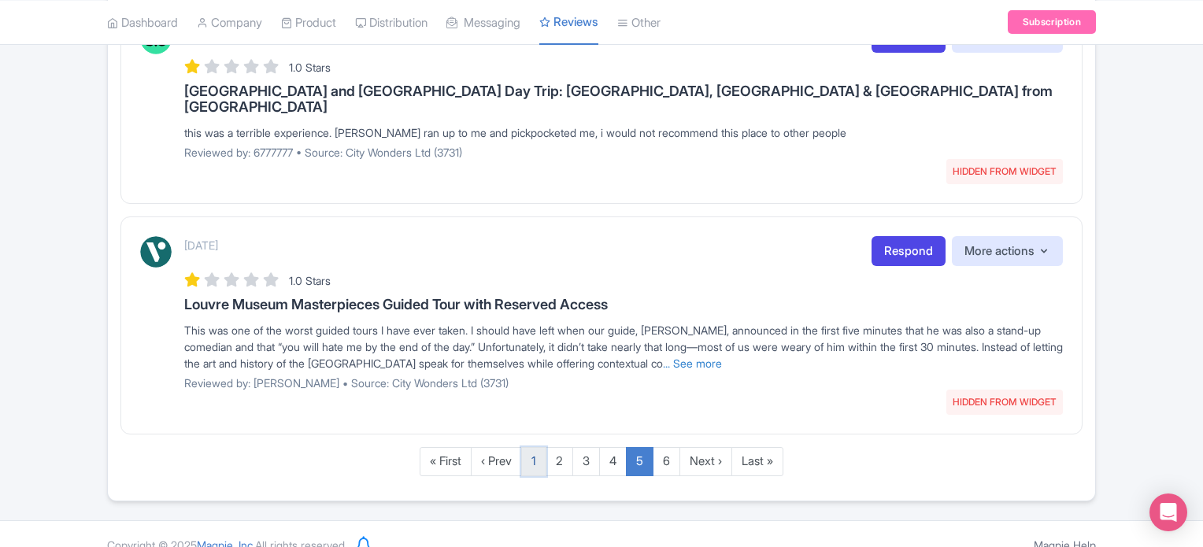
click at [535, 447] on link "1" at bounding box center [533, 461] width 25 height 29
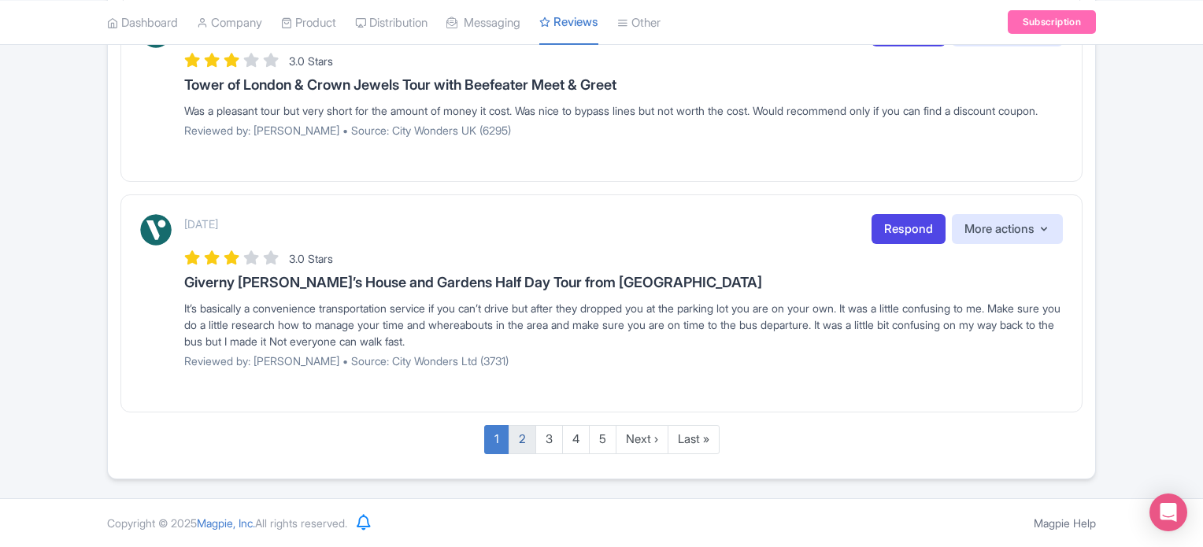
scroll to position [2153, 0]
click at [516, 443] on link "2" at bounding box center [523, 439] width 28 height 29
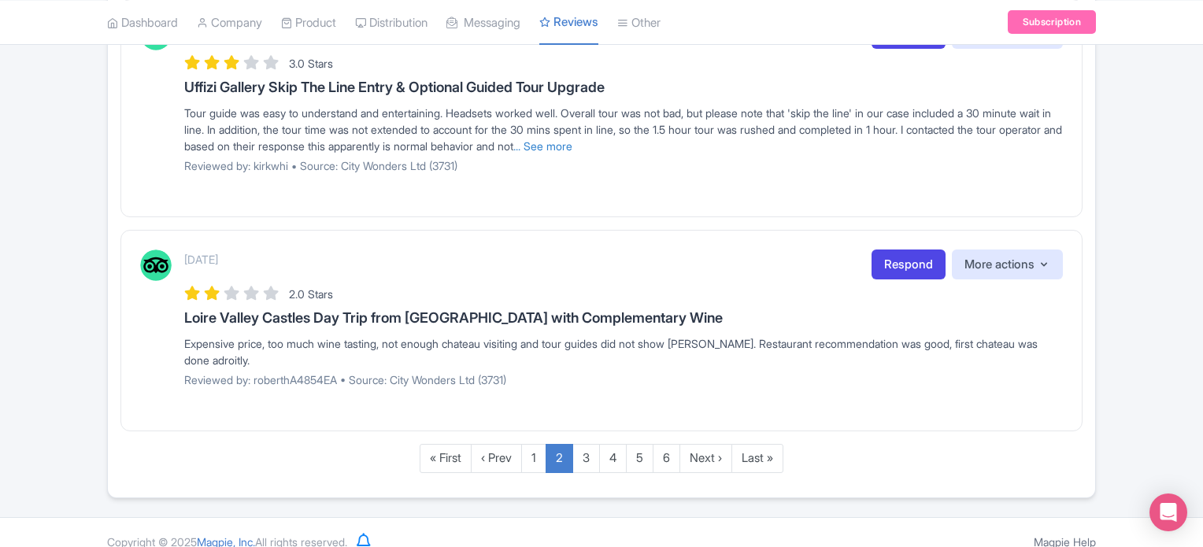
scroll to position [2103, 0]
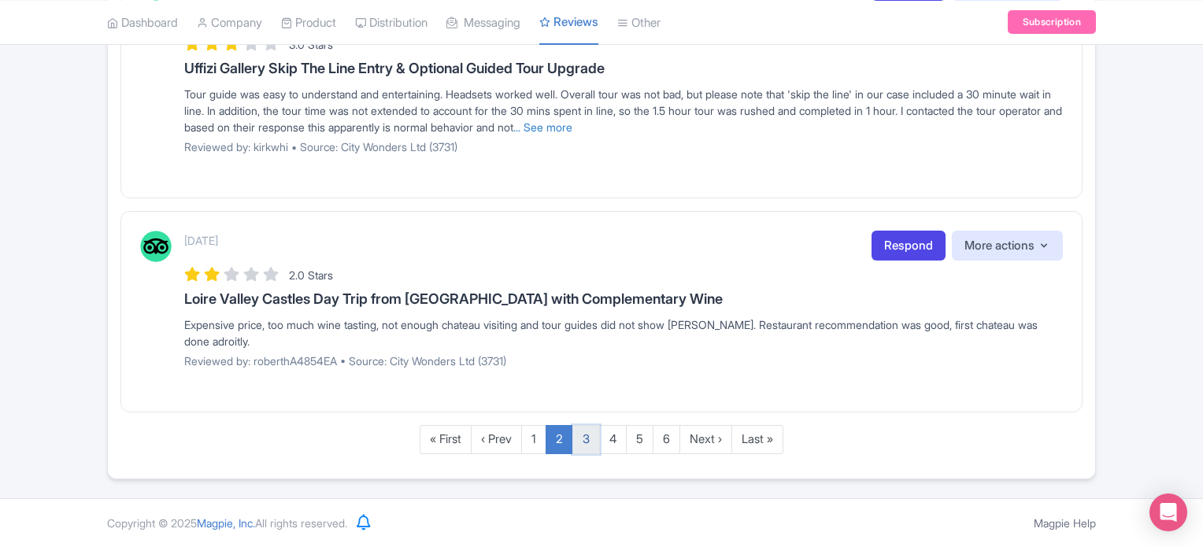
click at [584, 447] on link "3" at bounding box center [586, 439] width 28 height 29
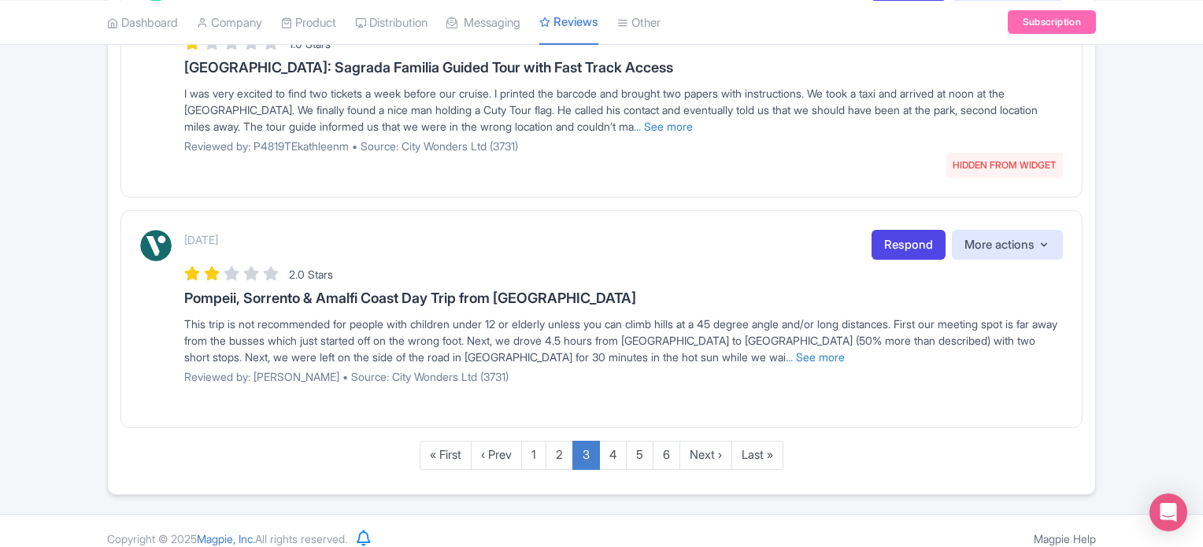
scroll to position [2153, 0]
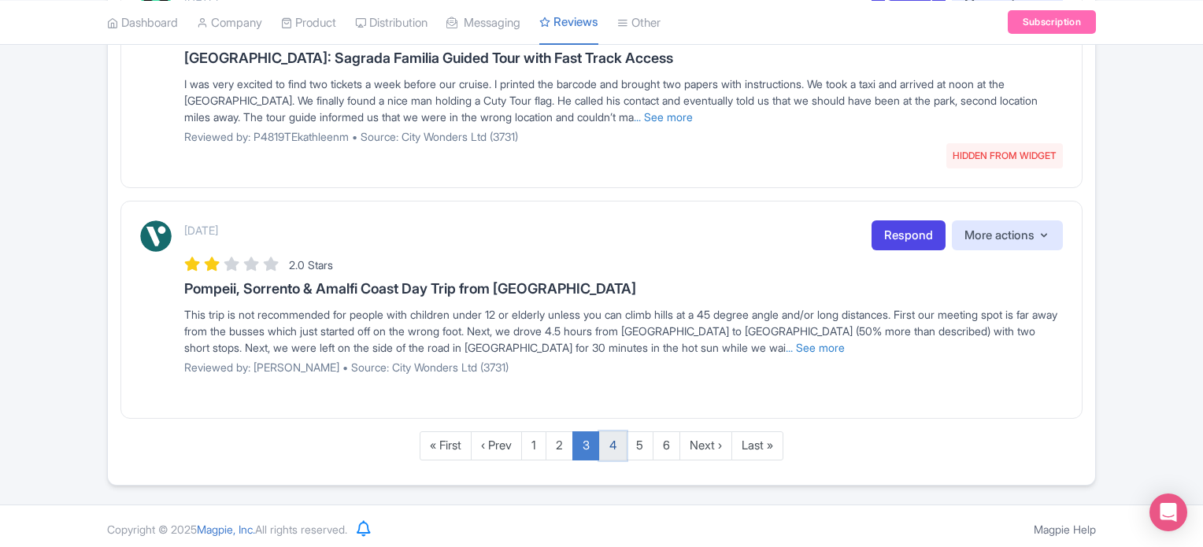
click at [615, 437] on link "4" at bounding box center [613, 445] width 28 height 29
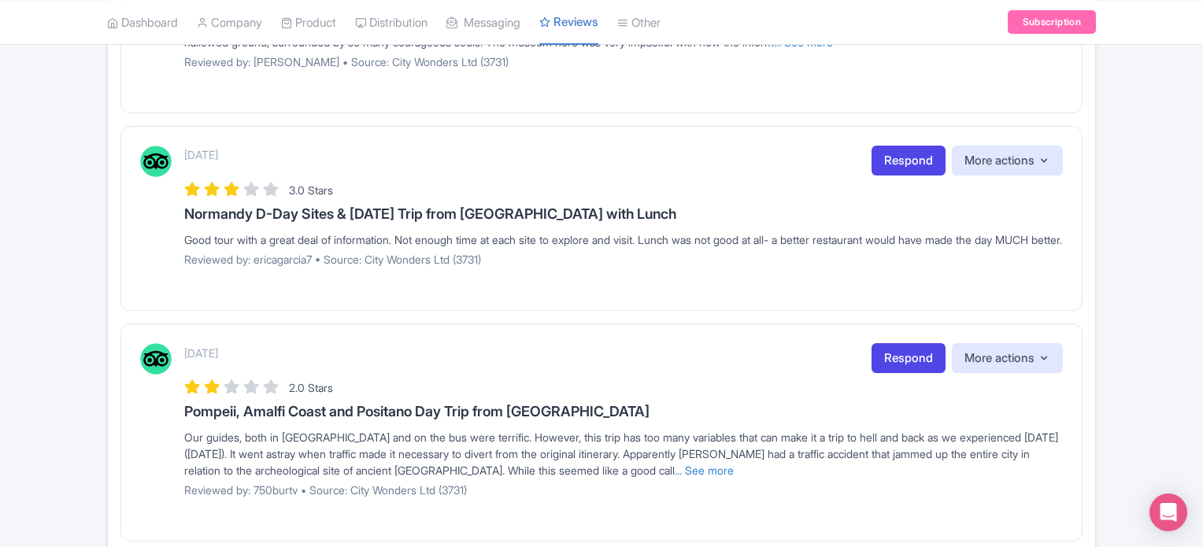
scroll to position [2120, 0]
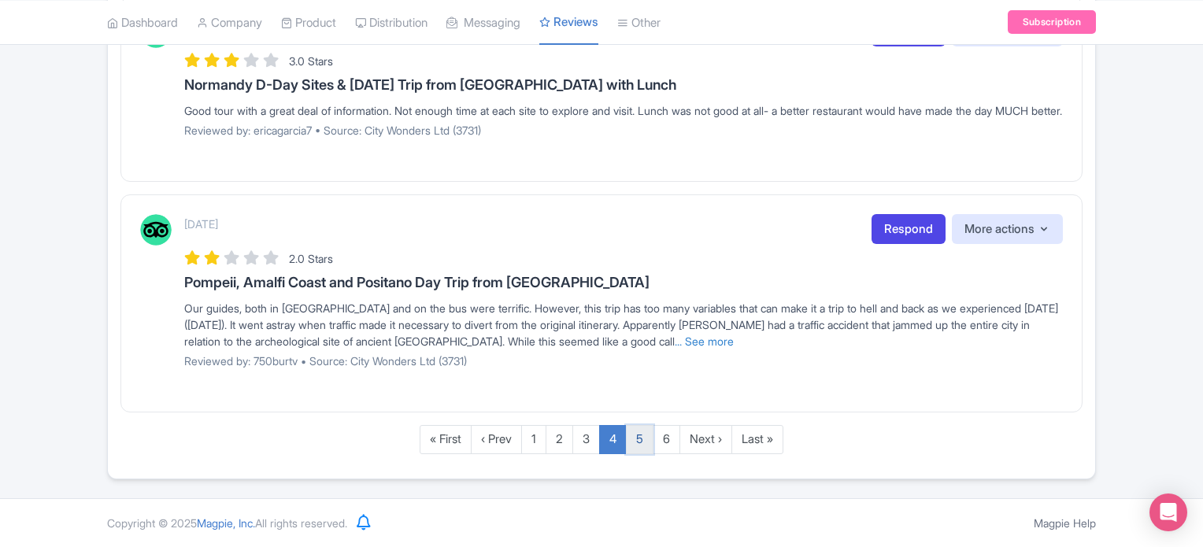
click at [649, 431] on link "5" at bounding box center [640, 439] width 28 height 29
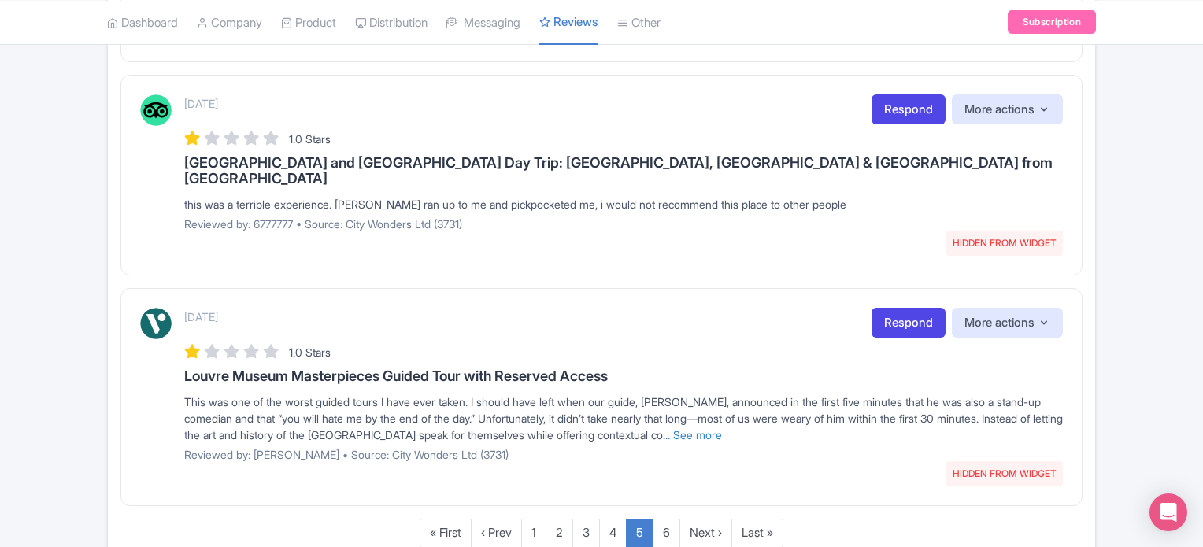
scroll to position [2136, 0]
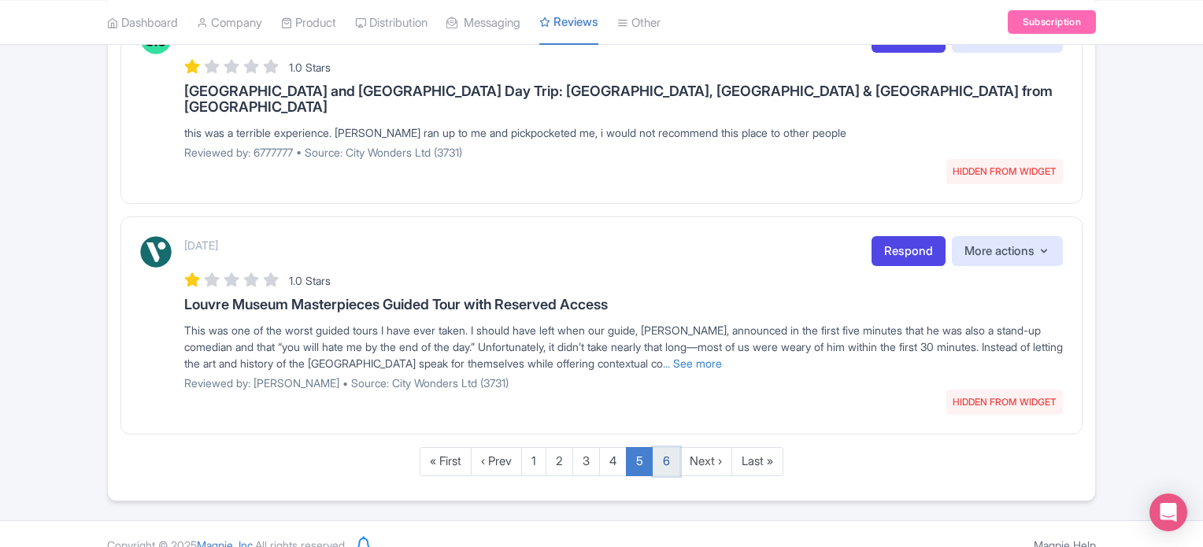
click at [664, 447] on link "6" at bounding box center [667, 461] width 28 height 29
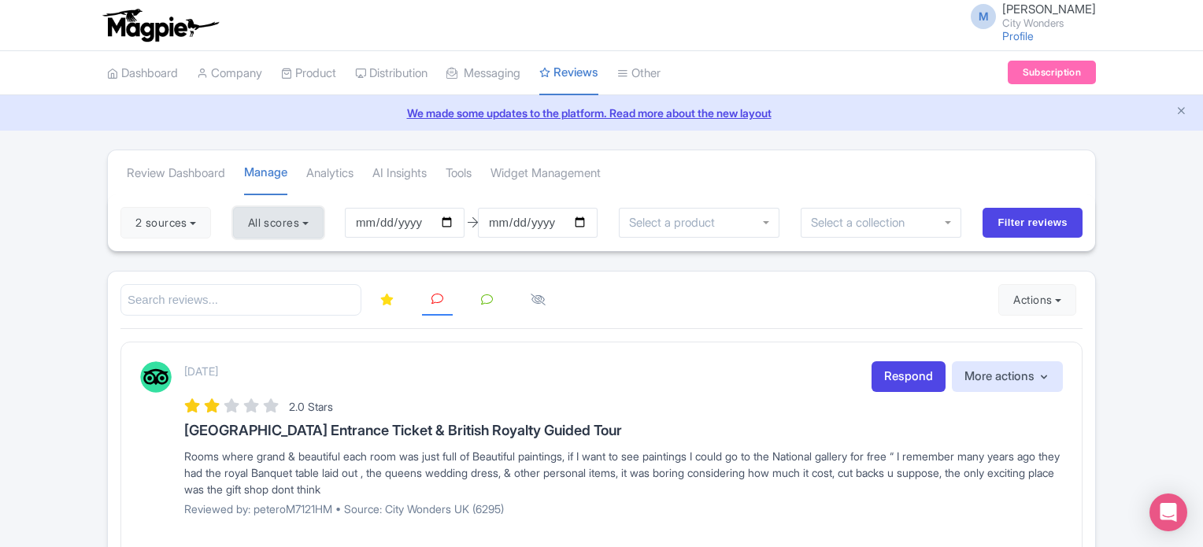
click at [275, 225] on button "All scores" at bounding box center [278, 222] width 91 height 31
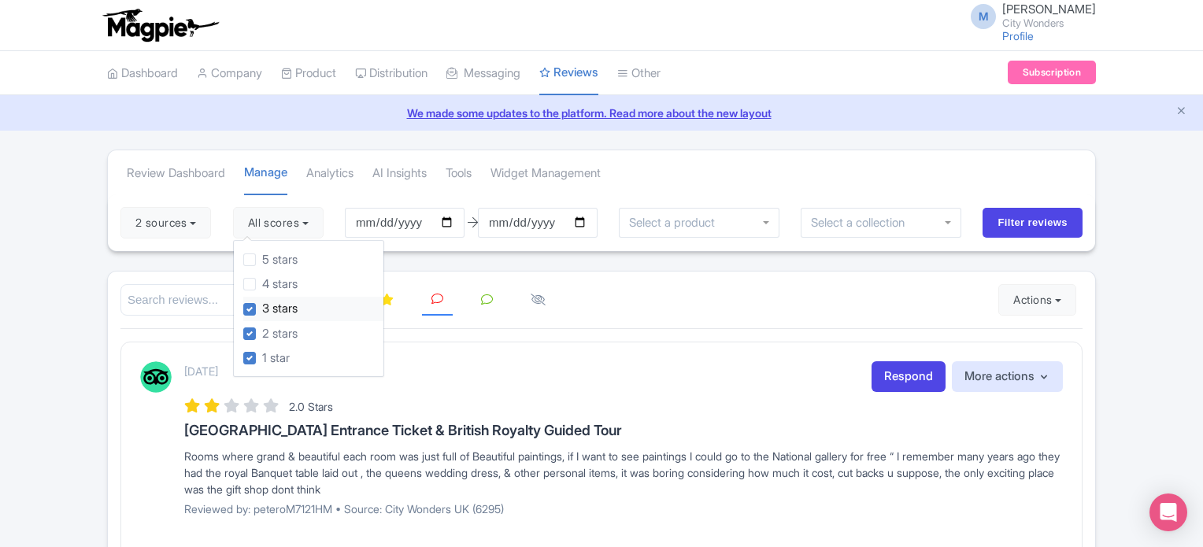
click at [262, 308] on label "3 stars" at bounding box center [279, 309] width 35 height 18
click at [262, 308] on input "3 stars" at bounding box center [267, 305] width 10 height 10
checkbox input "false"
click at [262, 330] on label "2 stars" at bounding box center [279, 334] width 35 height 18
click at [262, 330] on input "2 stars" at bounding box center [267, 329] width 10 height 10
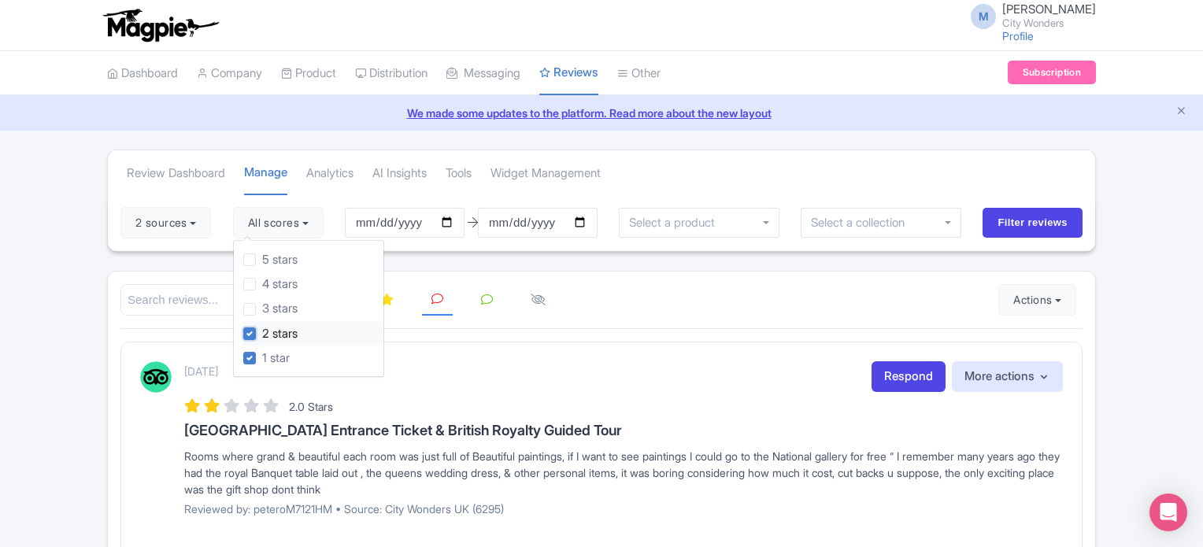
checkbox input "false"
click at [262, 353] on label "1 star" at bounding box center [276, 359] width 28 height 18
click at [262, 353] on input "1 star" at bounding box center [267, 354] width 10 height 10
checkbox input "false"
click at [262, 311] on label "3 stars" at bounding box center [279, 309] width 35 height 18
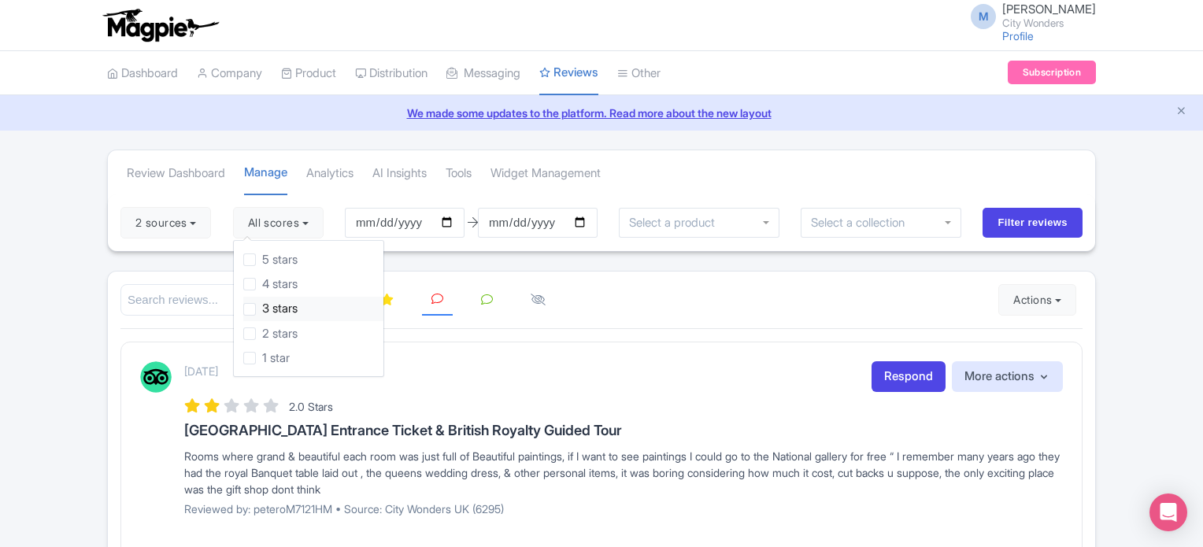
click at [262, 310] on input "3 stars" at bounding box center [267, 305] width 10 height 10
checkbox input "true"
click at [262, 336] on label "2 stars" at bounding box center [279, 334] width 35 height 18
click at [262, 335] on input "2 stars" at bounding box center [267, 329] width 10 height 10
checkbox input "true"
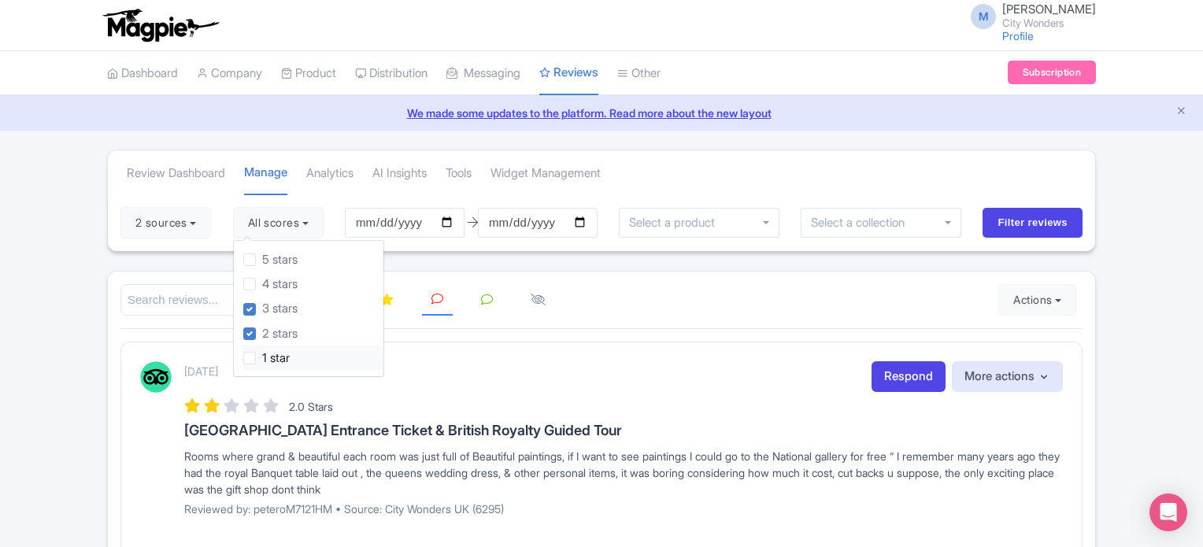
click at [262, 355] on label "1 star" at bounding box center [276, 359] width 28 height 18
click at [262, 355] on input "1 star" at bounding box center [267, 354] width 10 height 10
checkbox input "true"
click at [188, 231] on button "2 sources" at bounding box center [165, 222] width 91 height 31
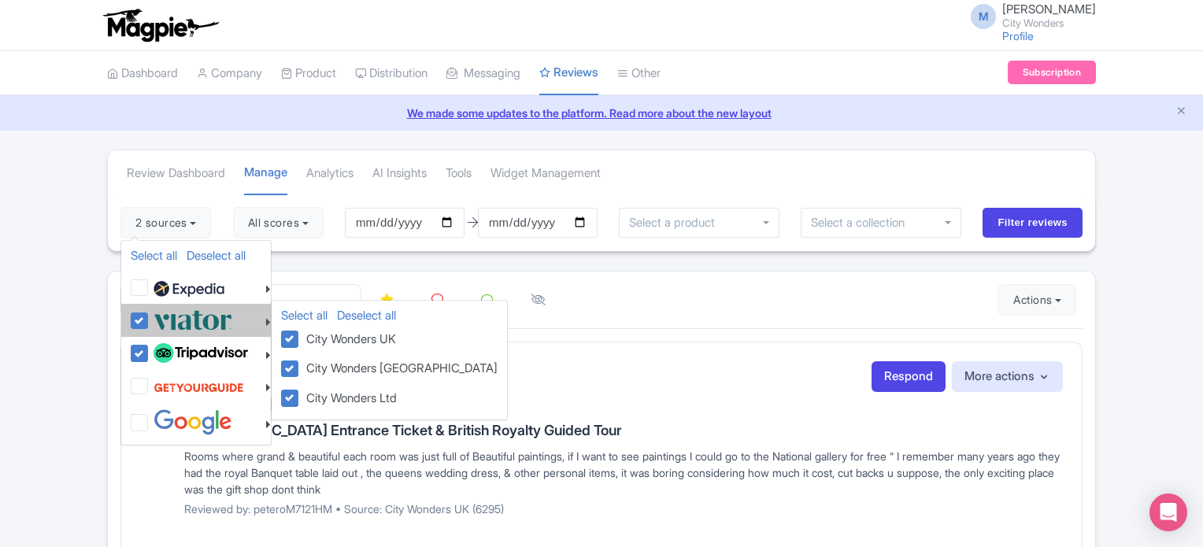
click at [150, 323] on label at bounding box center [191, 320] width 83 height 26
click at [150, 317] on input "checkbox" at bounding box center [155, 312] width 10 height 10
checkbox input "false"
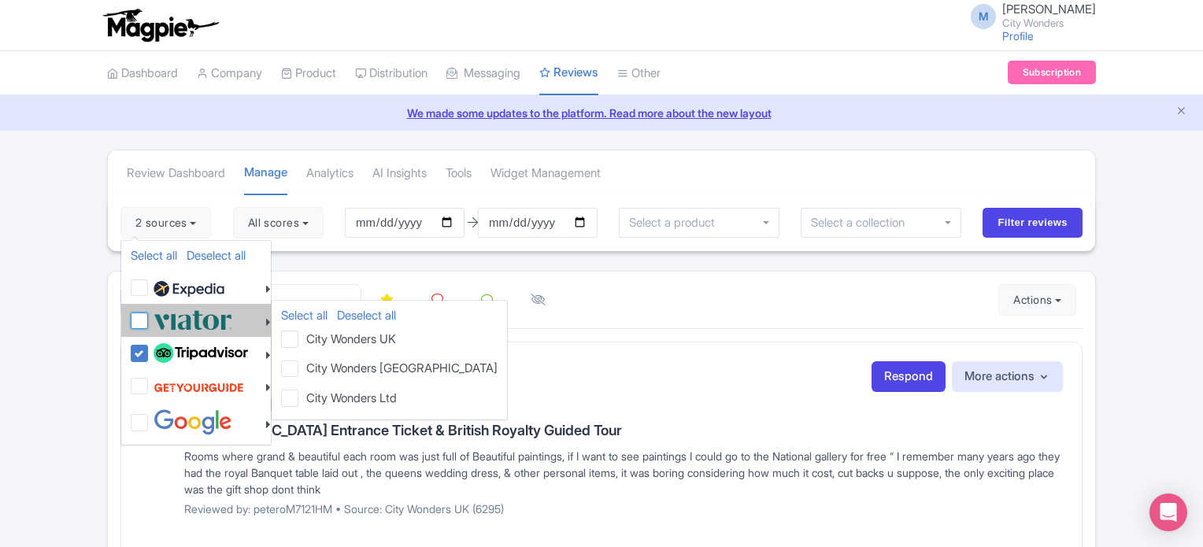
checkbox input "false"
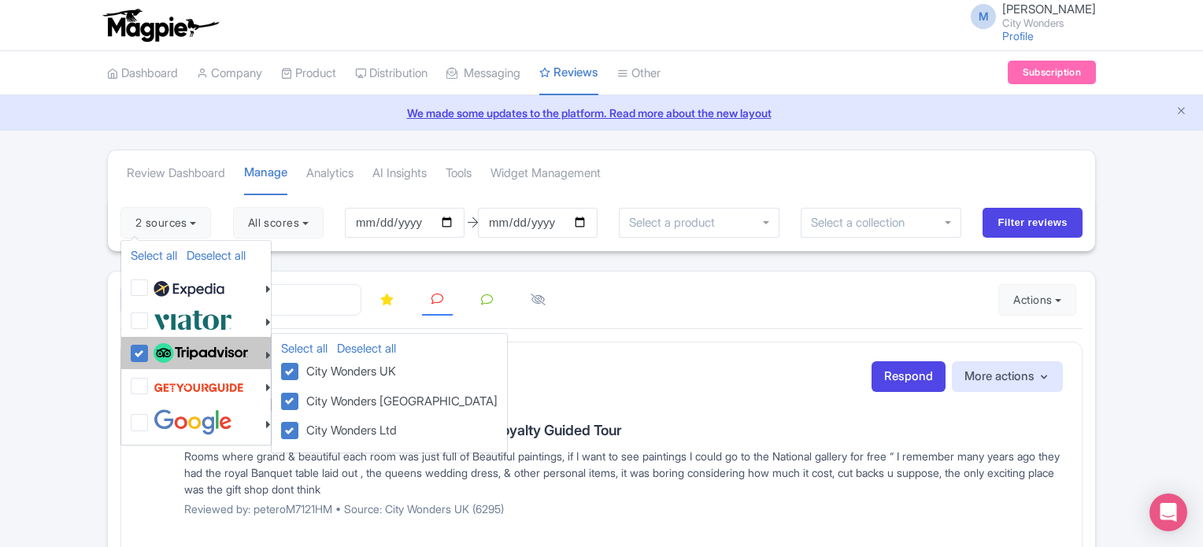
click at [150, 346] on label at bounding box center [199, 353] width 98 height 27
click at [150, 346] on input "checkbox" at bounding box center [155, 345] width 10 height 10
checkbox input "false"
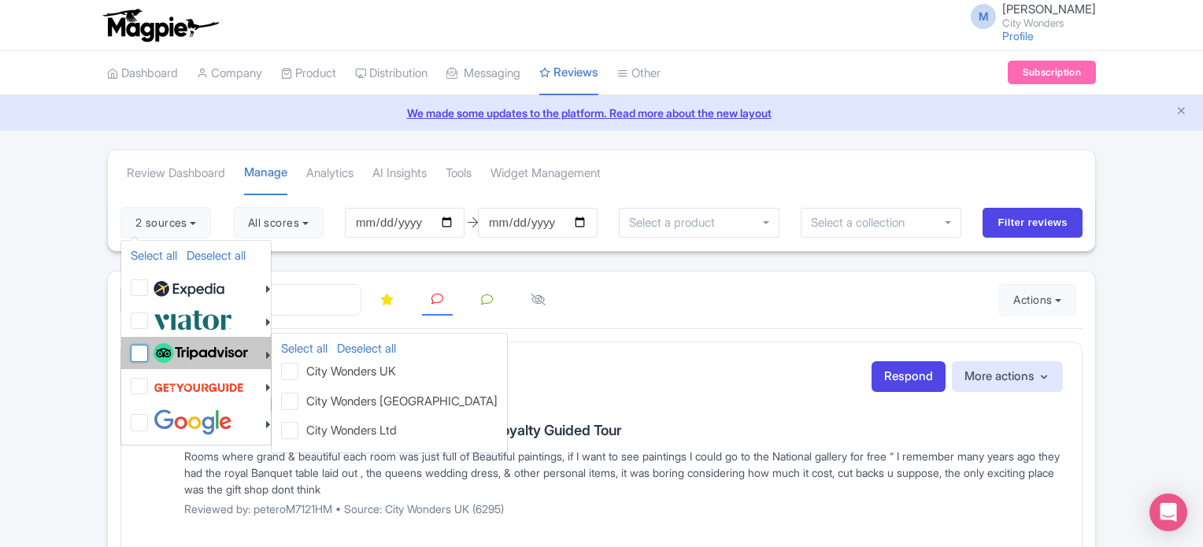
checkbox input "false"
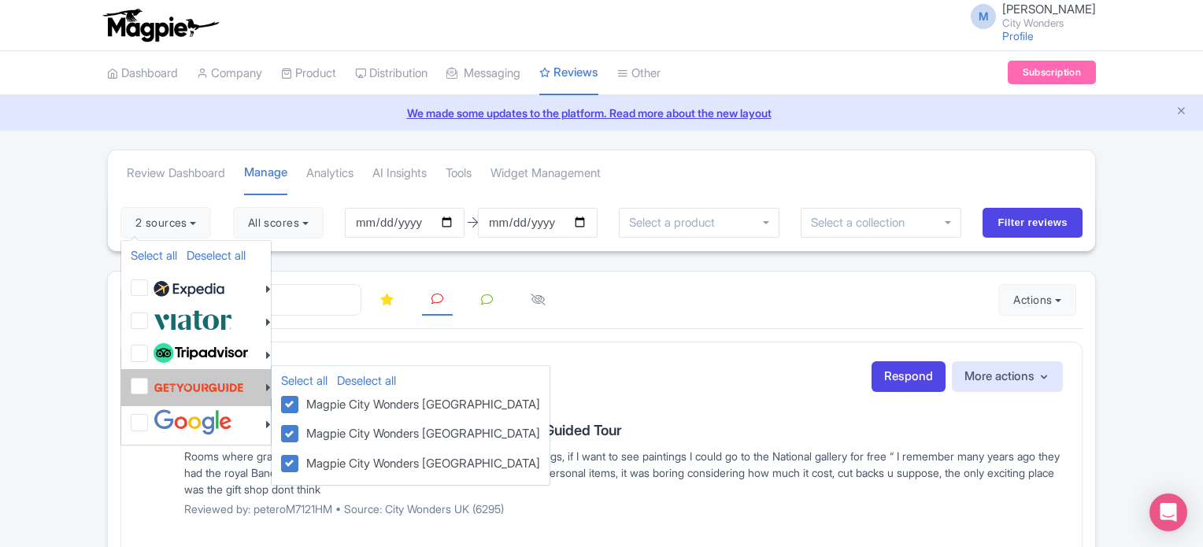
click at [150, 387] on label at bounding box center [197, 387] width 94 height 30
click at [150, 383] on input "checkbox" at bounding box center [155, 377] width 10 height 10
checkbox input "true"
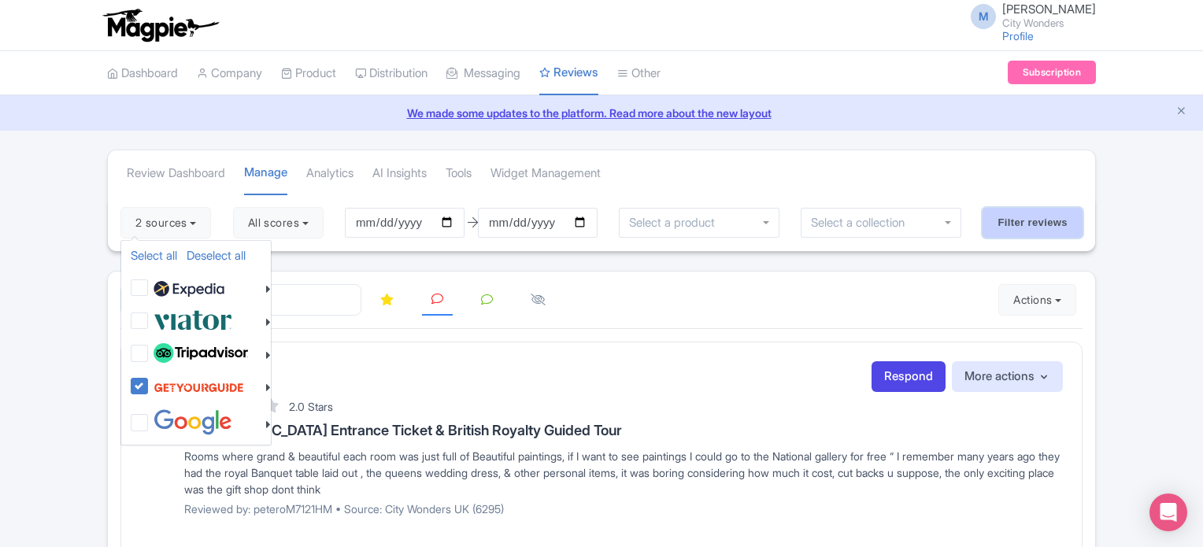
click at [1021, 219] on input "Filter reviews" at bounding box center [1033, 223] width 100 height 30
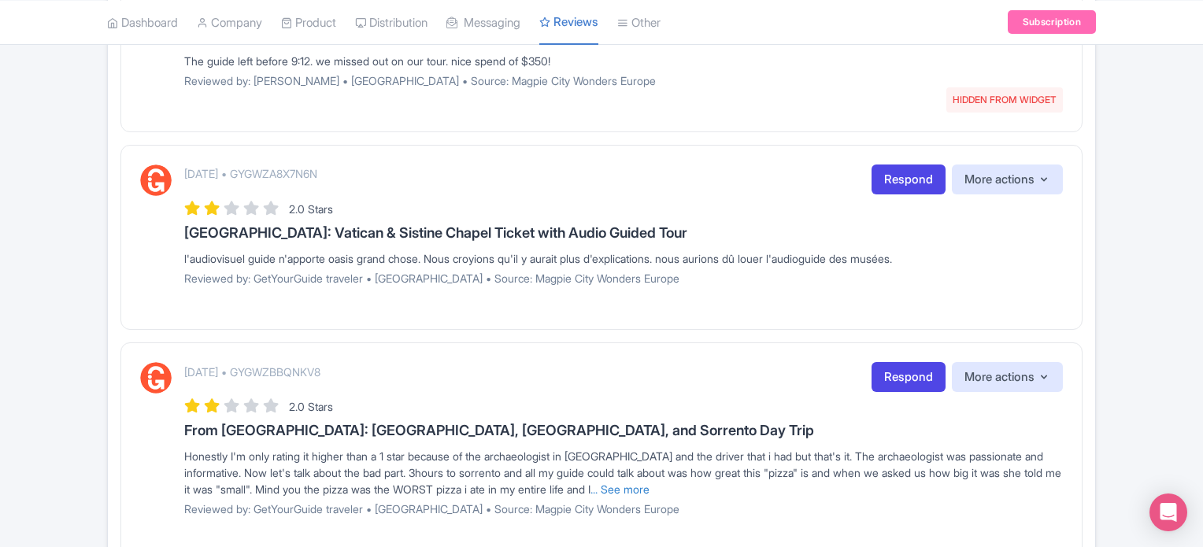
scroll to position [1961, 0]
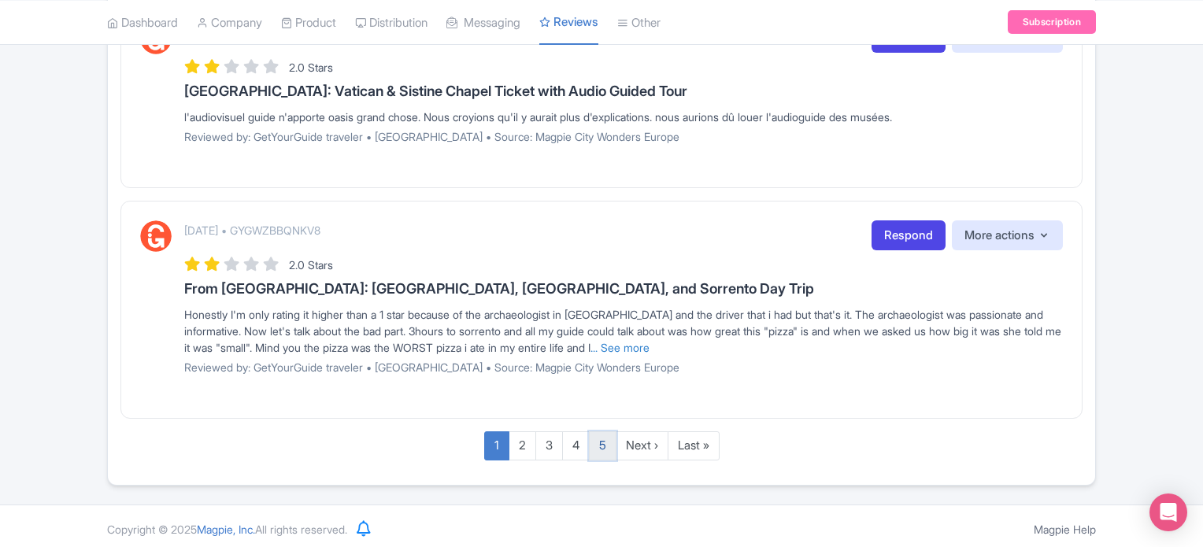
click at [602, 440] on link "5" at bounding box center [603, 445] width 28 height 29
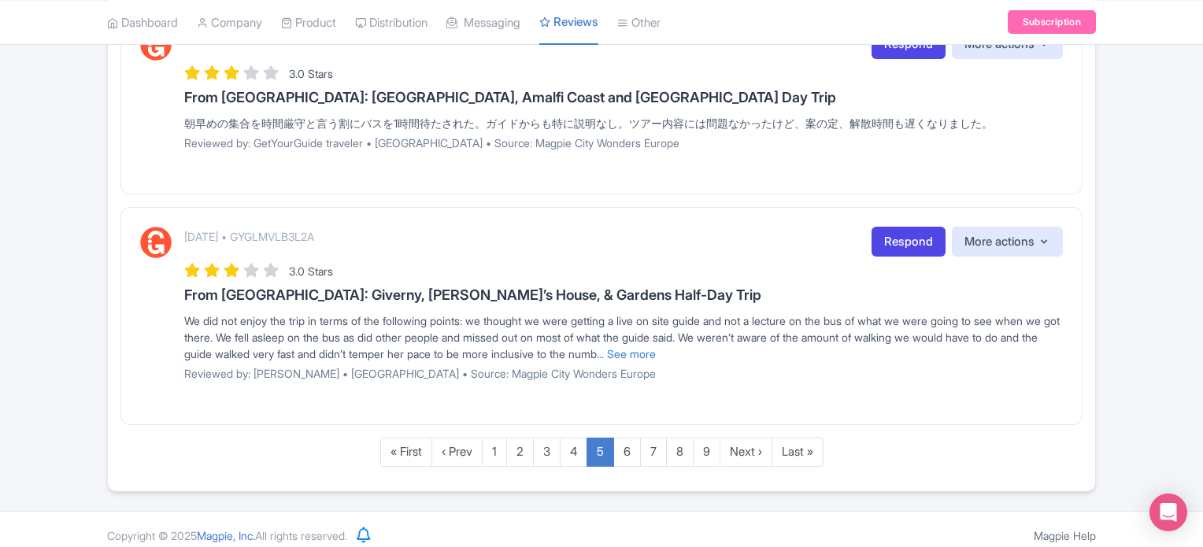
scroll to position [1842, 0]
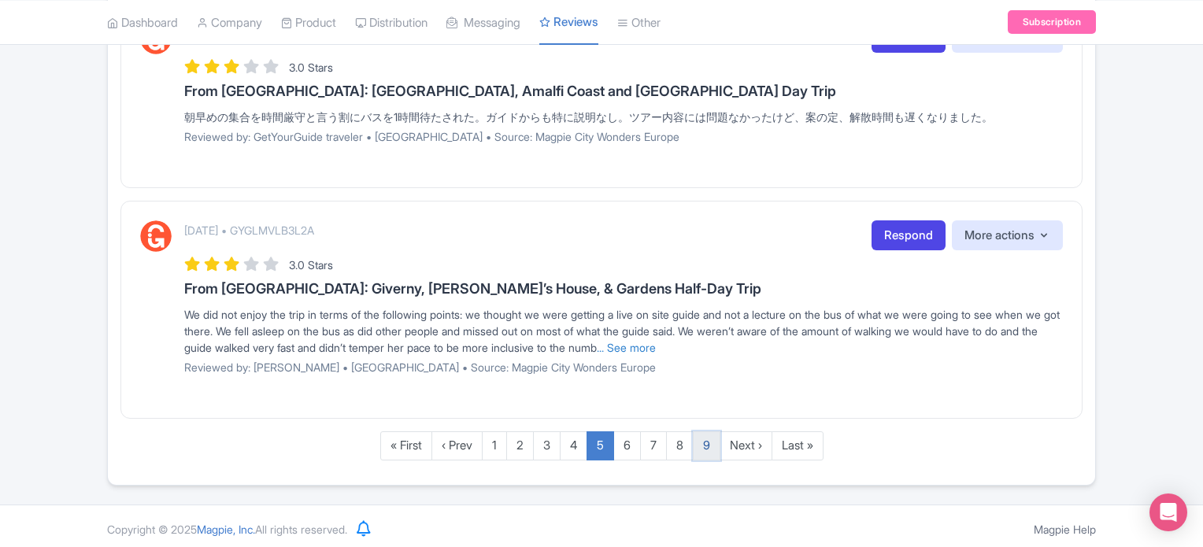
click at [699, 441] on link "9" at bounding box center [707, 445] width 28 height 29
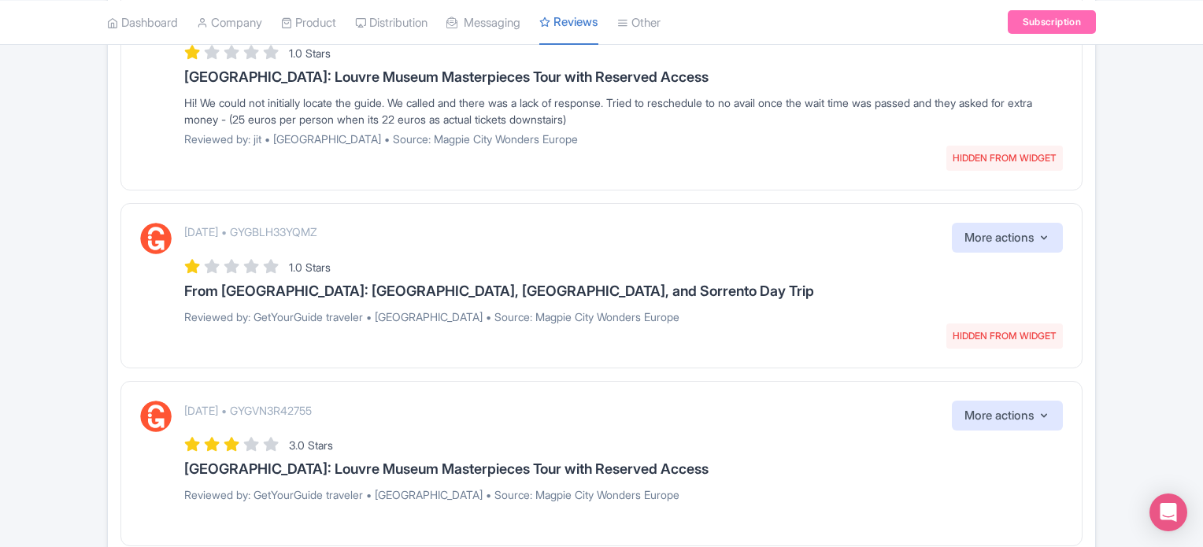
scroll to position [2108, 0]
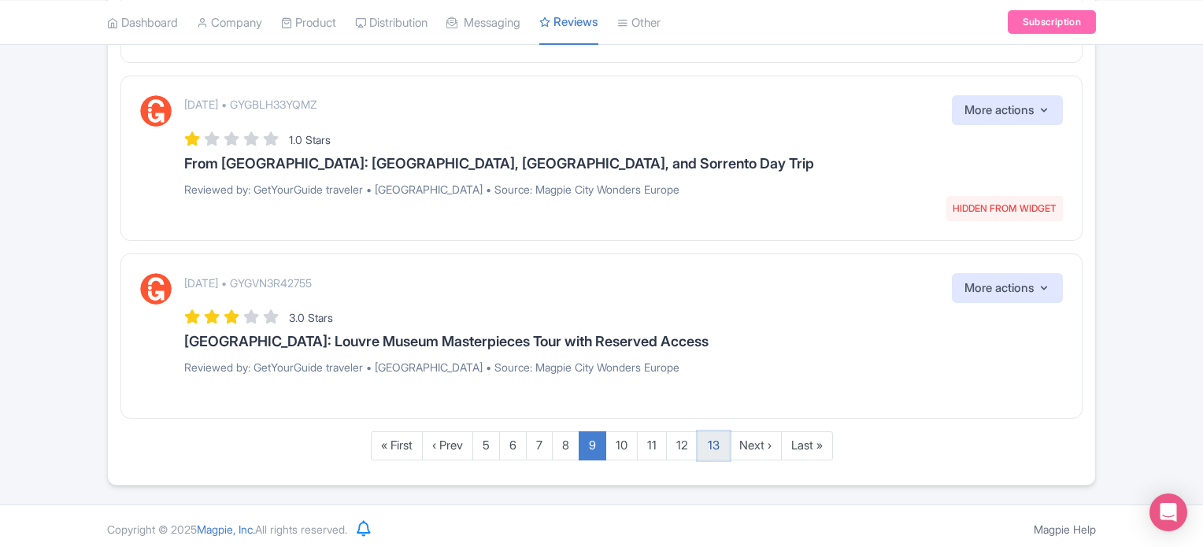
click at [702, 441] on link "13" at bounding box center [714, 445] width 32 height 29
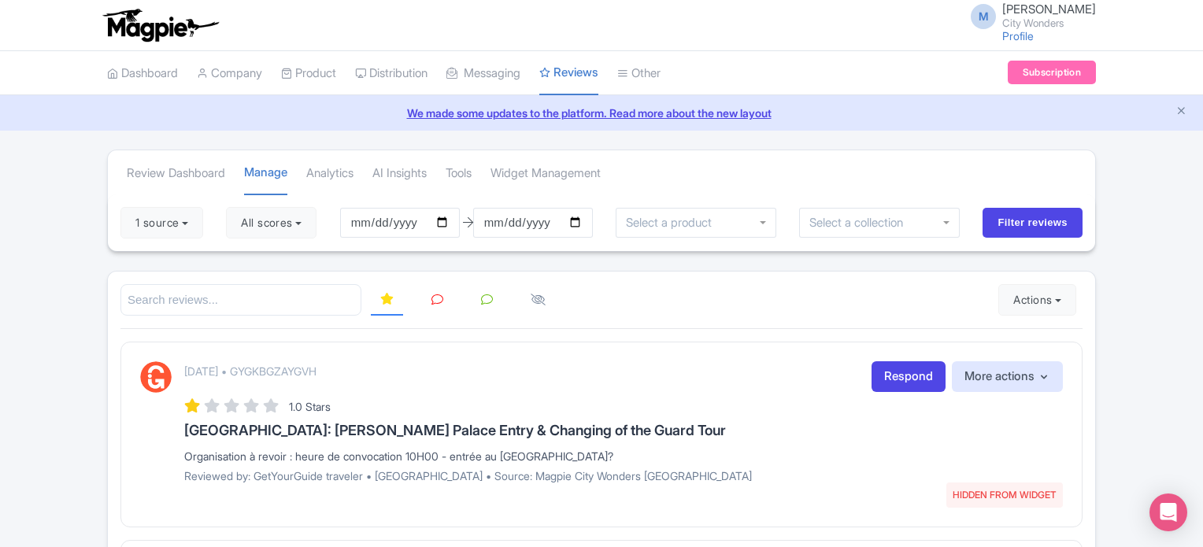
click at [442, 294] on icon at bounding box center [437, 300] width 12 height 12
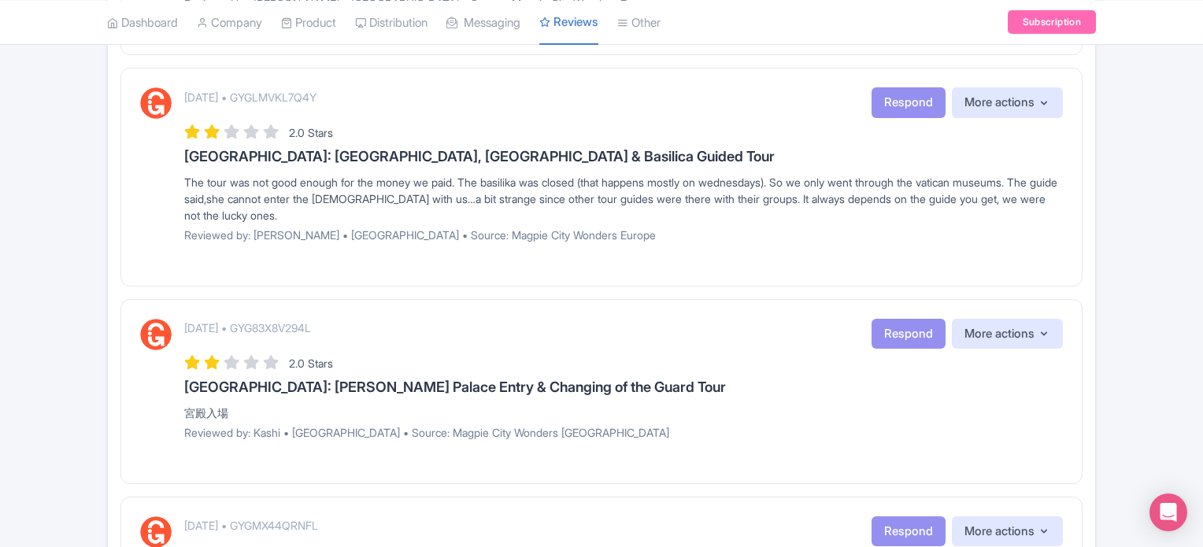
scroll to position [2004, 0]
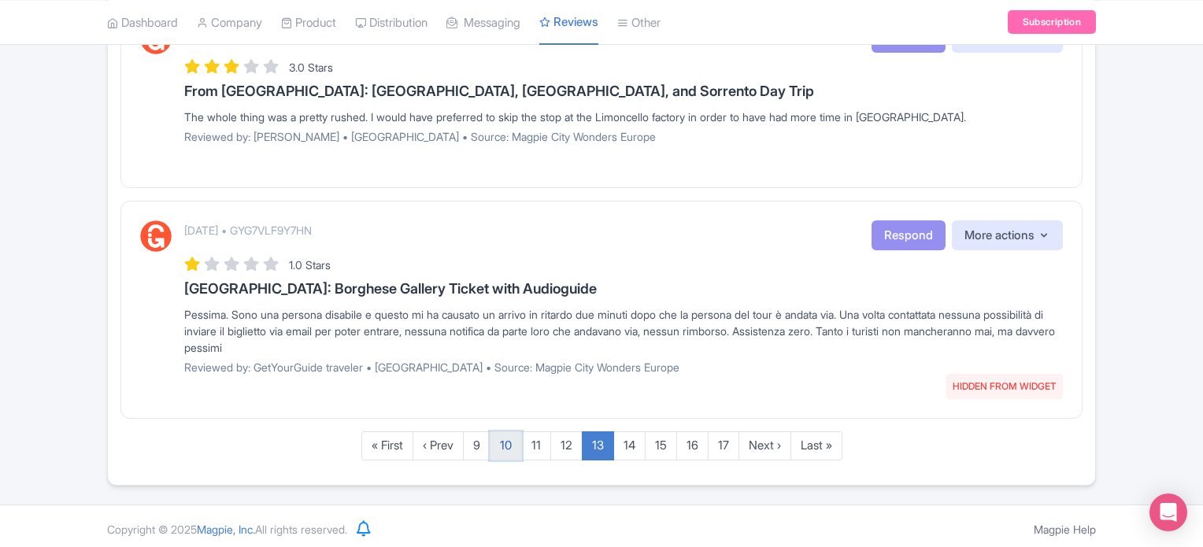
click at [507, 438] on link "10" at bounding box center [506, 445] width 32 height 29
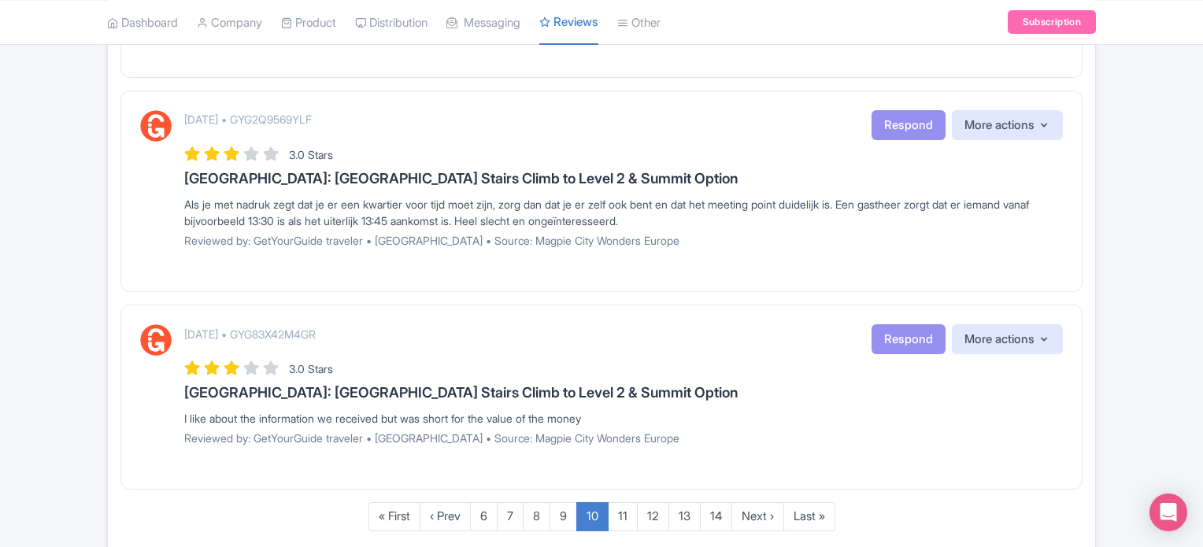
scroll to position [2020, 0]
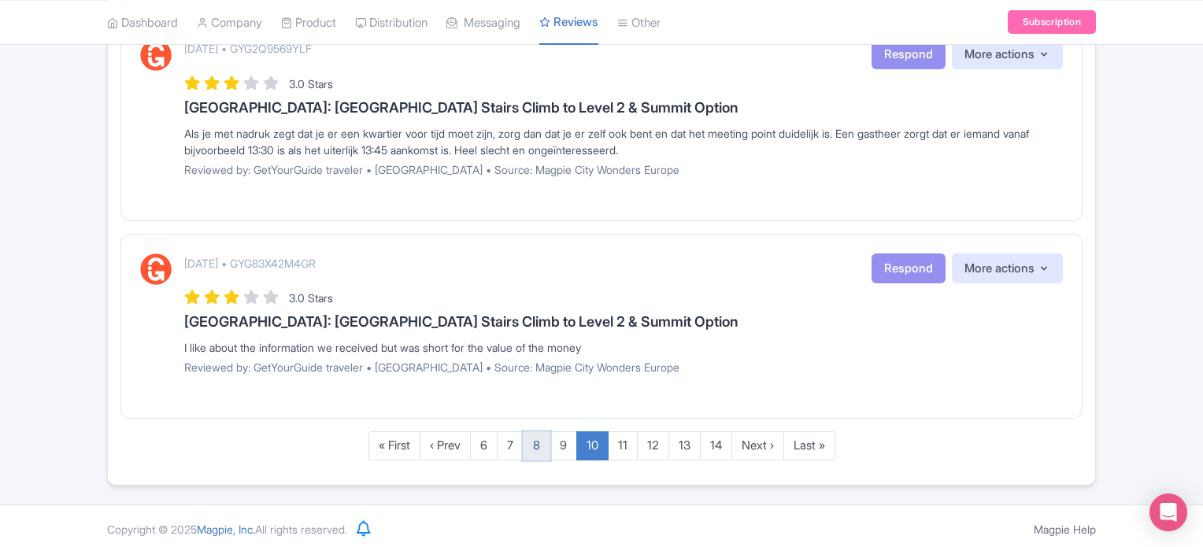
click at [535, 442] on link "8" at bounding box center [537, 445] width 28 height 29
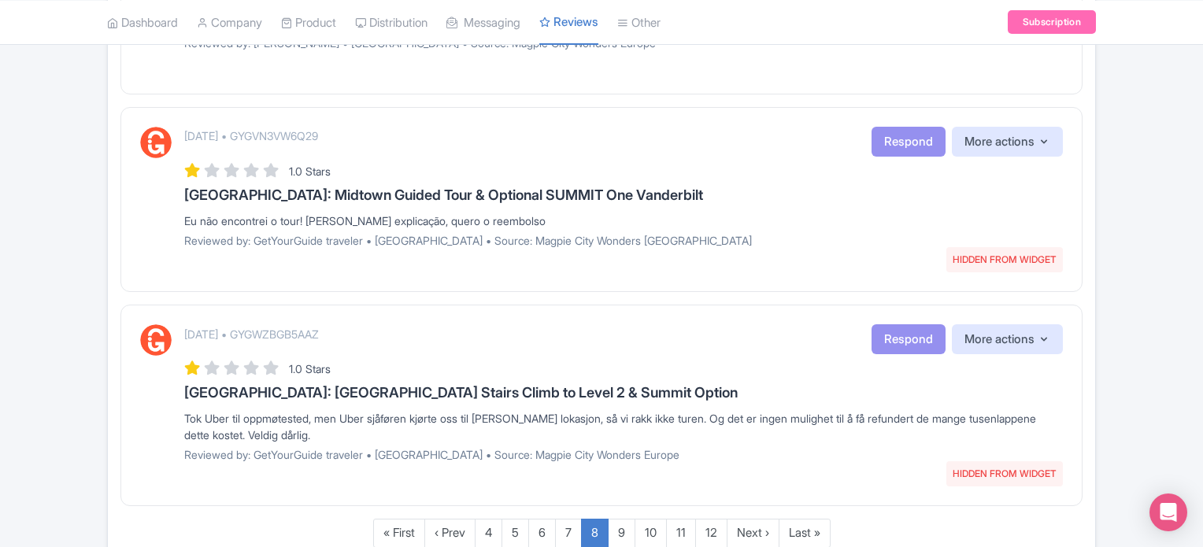
scroll to position [2037, 0]
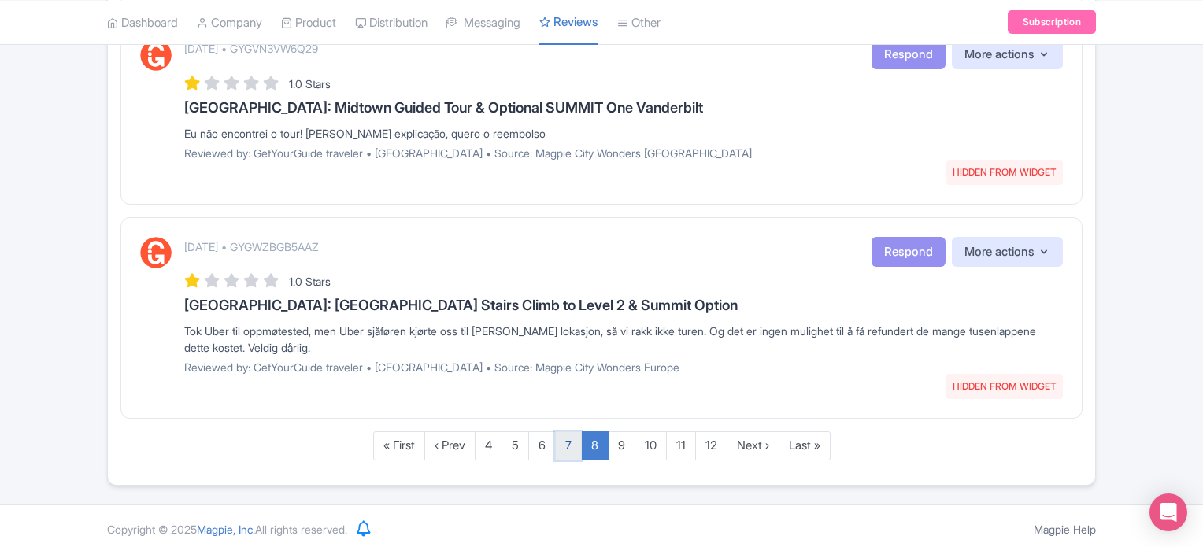
click at [567, 442] on link "7" at bounding box center [568, 445] width 27 height 29
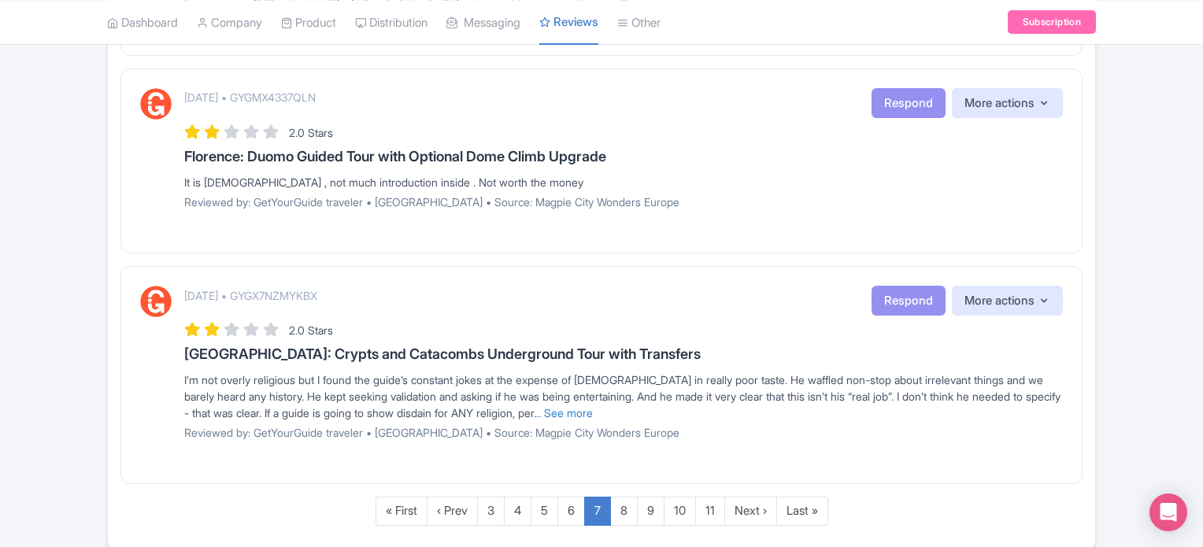
scroll to position [2004, 0]
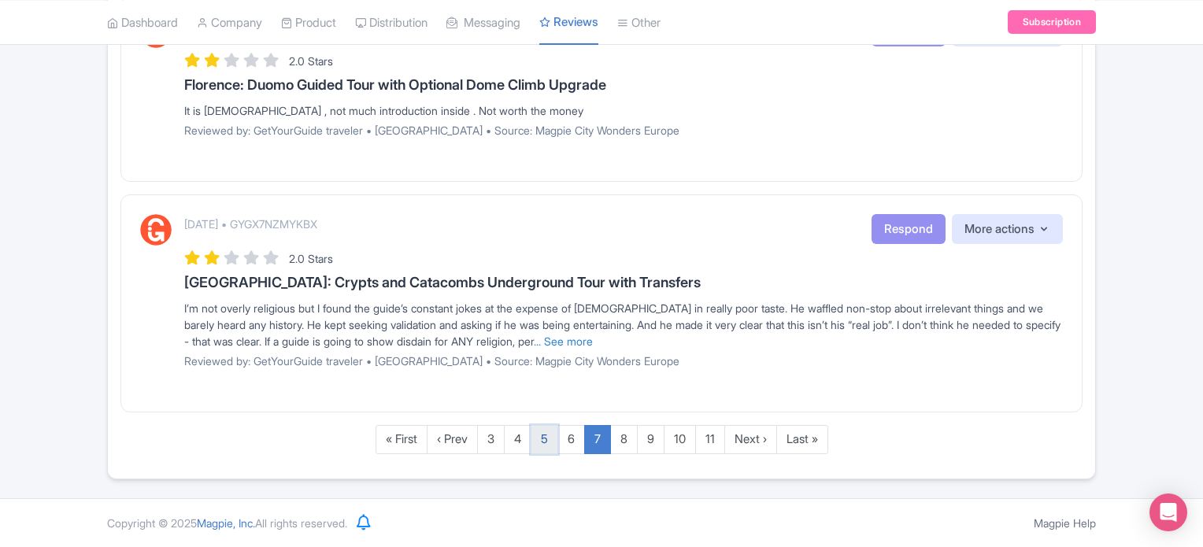
click at [546, 437] on link "5" at bounding box center [545, 439] width 28 height 29
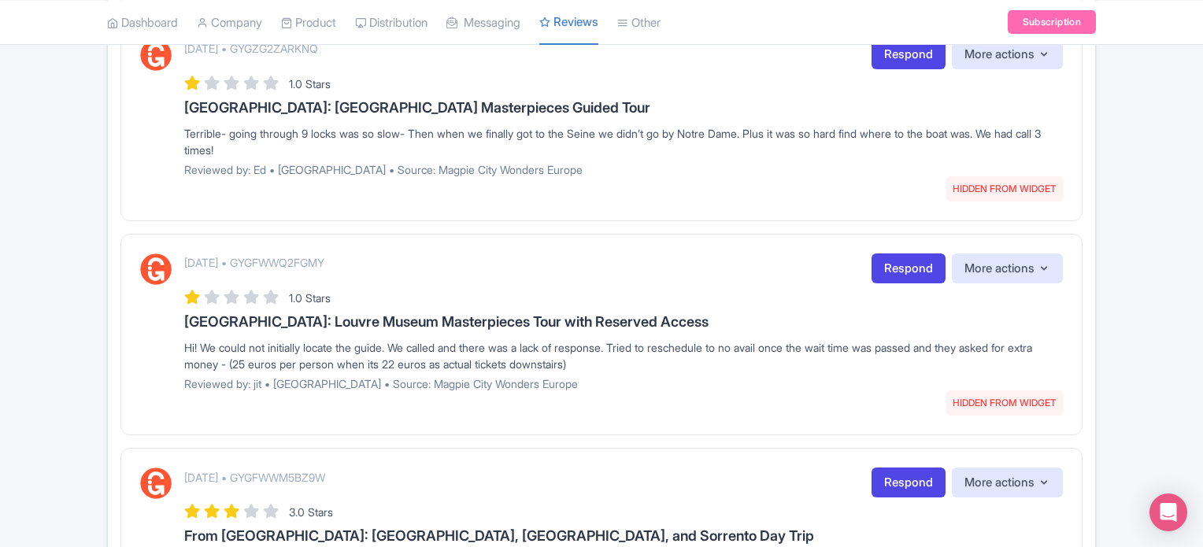
scroll to position [2053, 0]
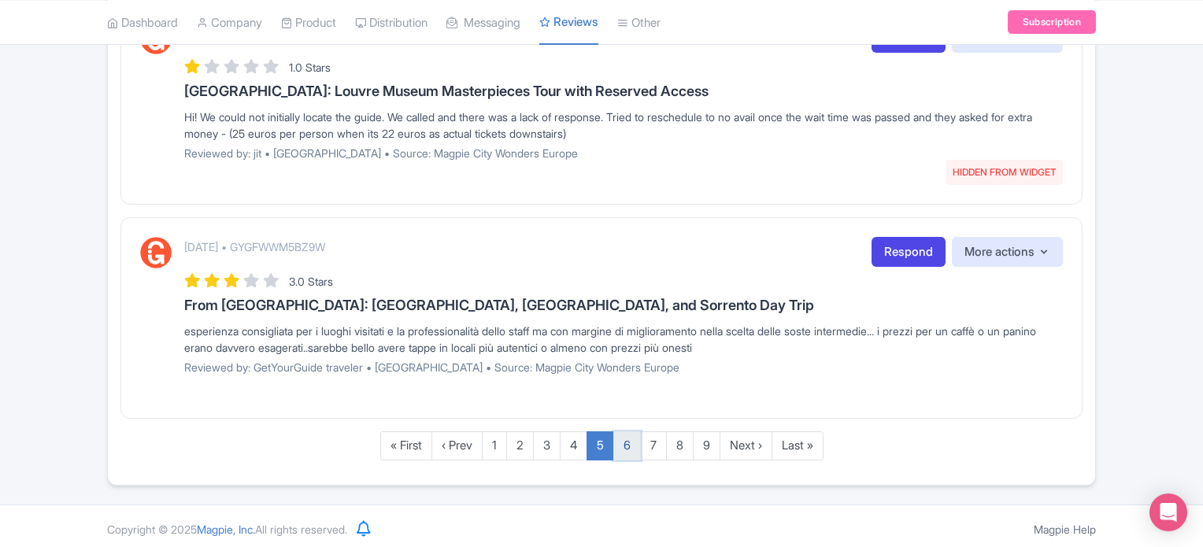
click at [620, 437] on link "6" at bounding box center [627, 445] width 28 height 29
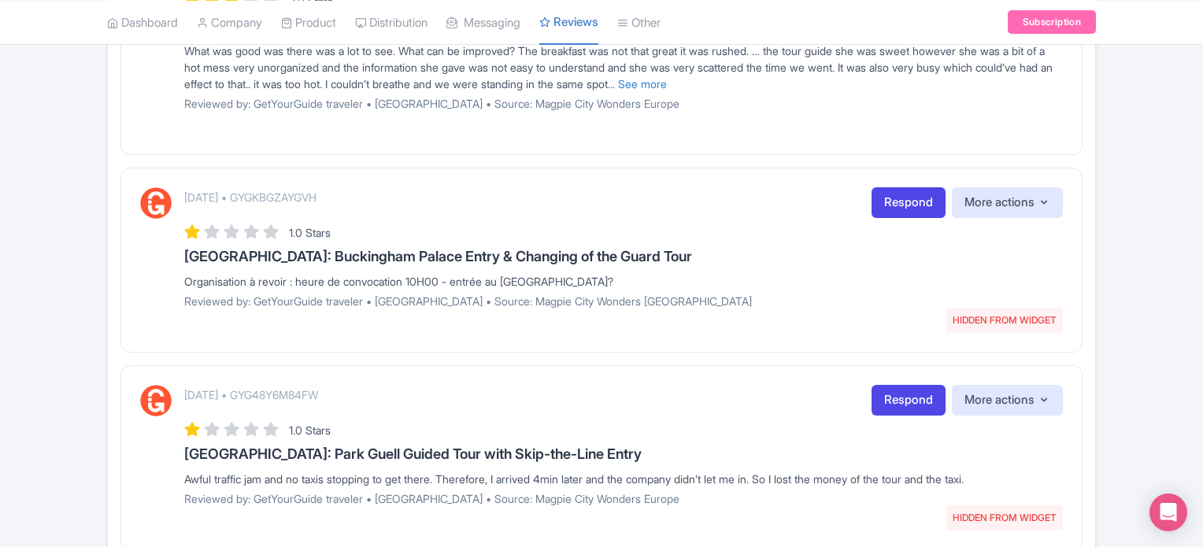
scroll to position [1024, 0]
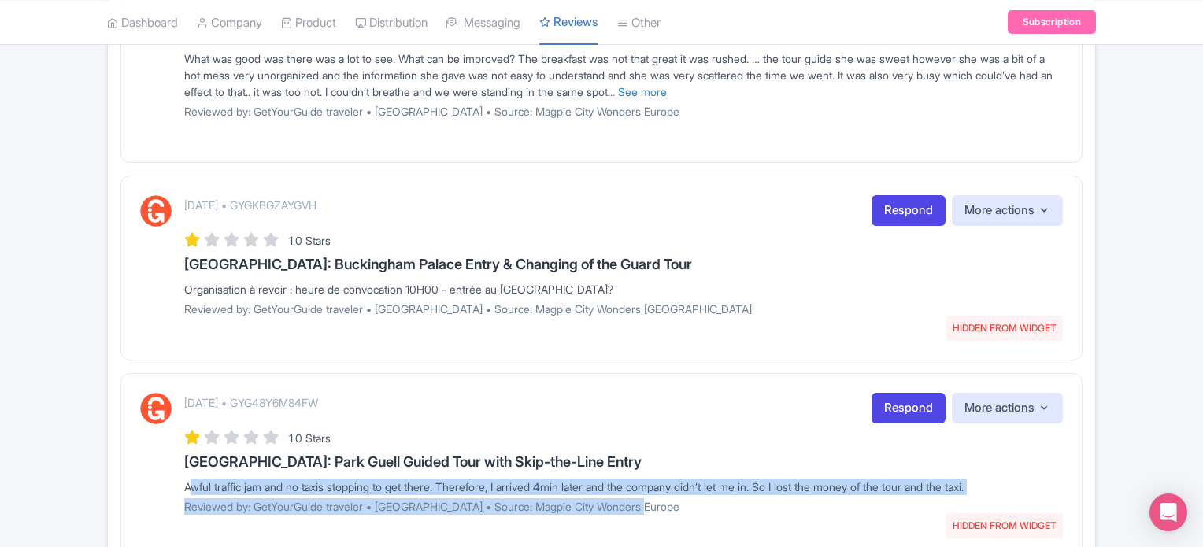
drag, startPoint x: 663, startPoint y: 506, endPoint x: 176, endPoint y: 487, distance: 487.7
click at [176, 487] on div "September 22, 2025 • GYG48Y6M84FW HIDDEN FROM WIDGET Respond More actions Hide …" at bounding box center [601, 459] width 923 height 133
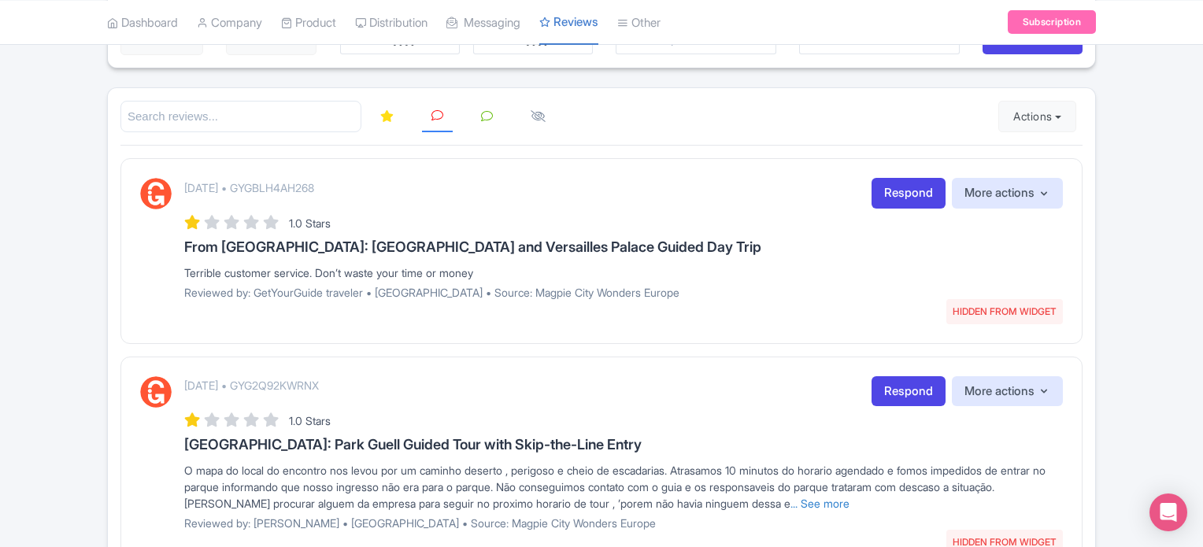
scroll to position [0, 0]
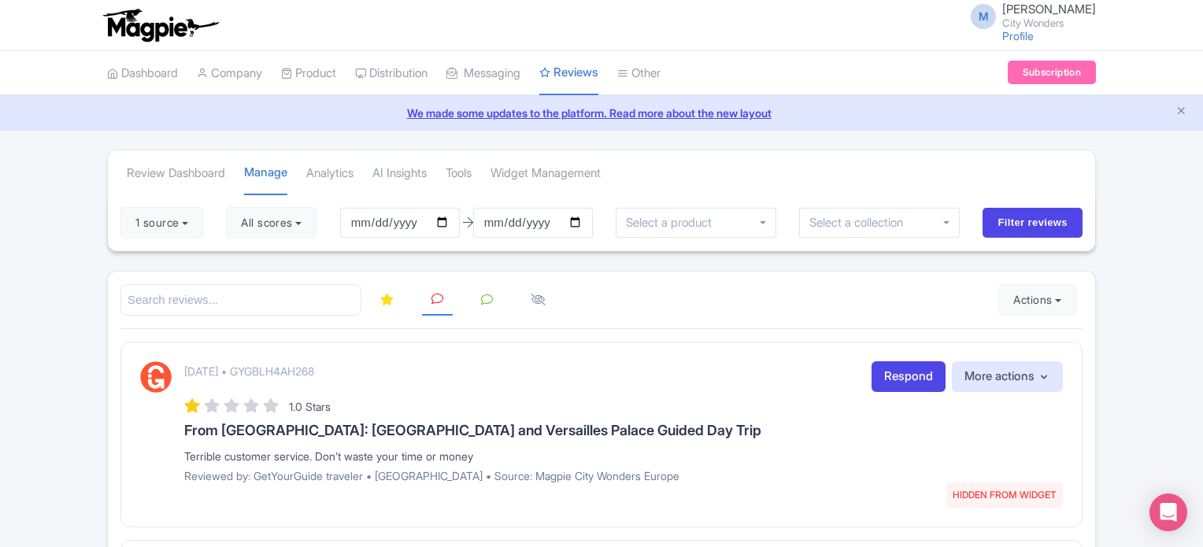
click at [159, 239] on div "1 source Select all Deselect all Select all Deselect all City Wonders - Vatican…" at bounding box center [601, 222] width 987 height 57
click at [159, 228] on button "1 source" at bounding box center [161, 222] width 83 height 31
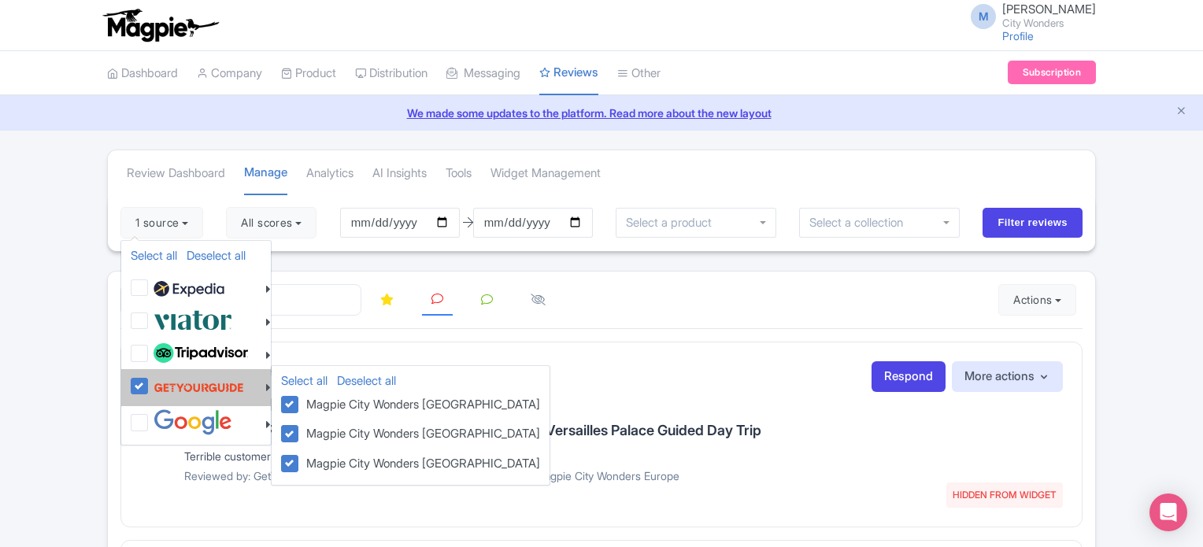
click at [150, 384] on label at bounding box center [197, 387] width 94 height 30
click at [150, 383] on input "checkbox" at bounding box center [155, 377] width 10 height 10
checkbox input "false"
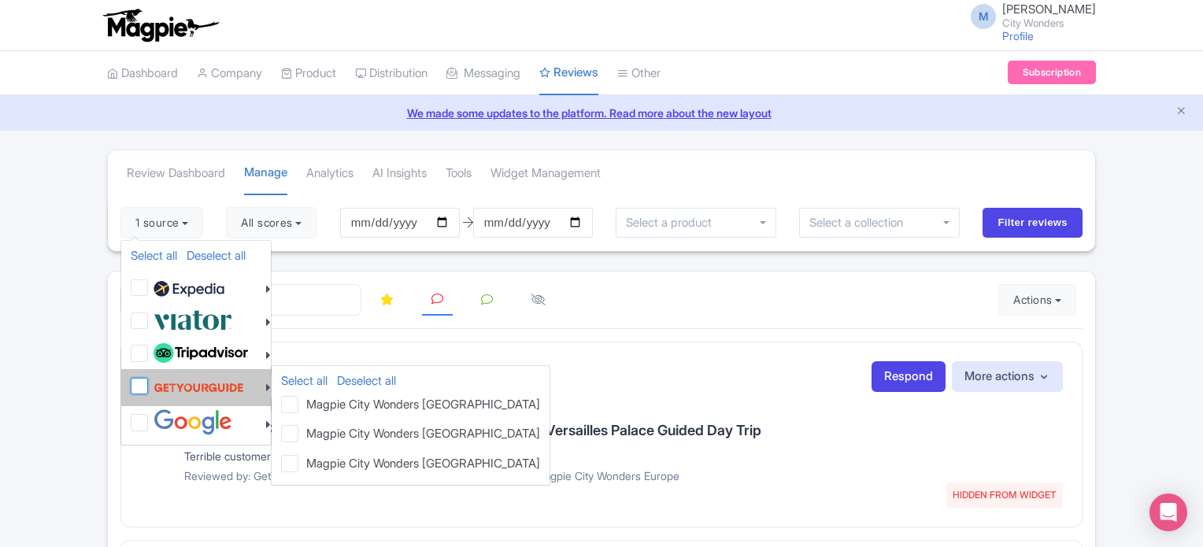
checkbox input "false"
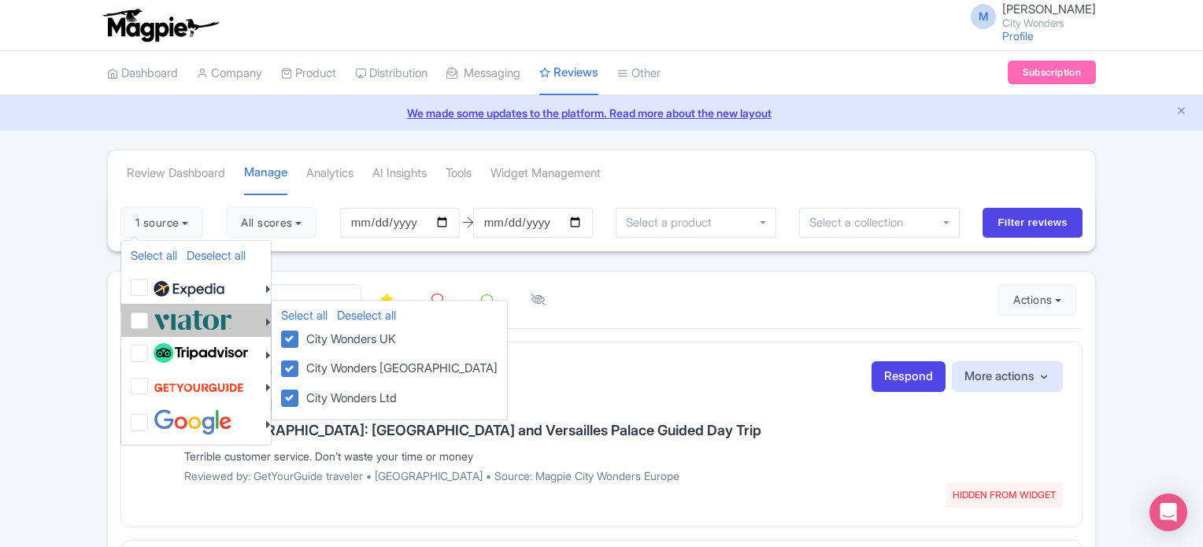
click at [150, 321] on label at bounding box center [191, 320] width 83 height 26
click at [150, 317] on input "checkbox" at bounding box center [155, 312] width 10 height 10
checkbox input "true"
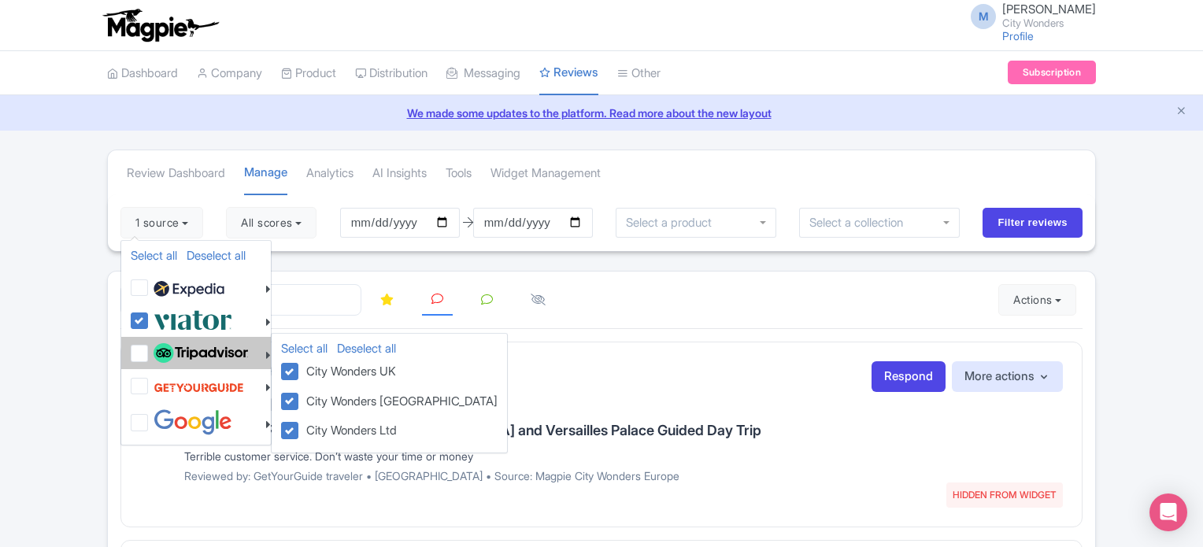
click at [150, 355] on label at bounding box center [199, 353] width 98 height 27
click at [150, 350] on input "checkbox" at bounding box center [155, 345] width 10 height 10
checkbox input "true"
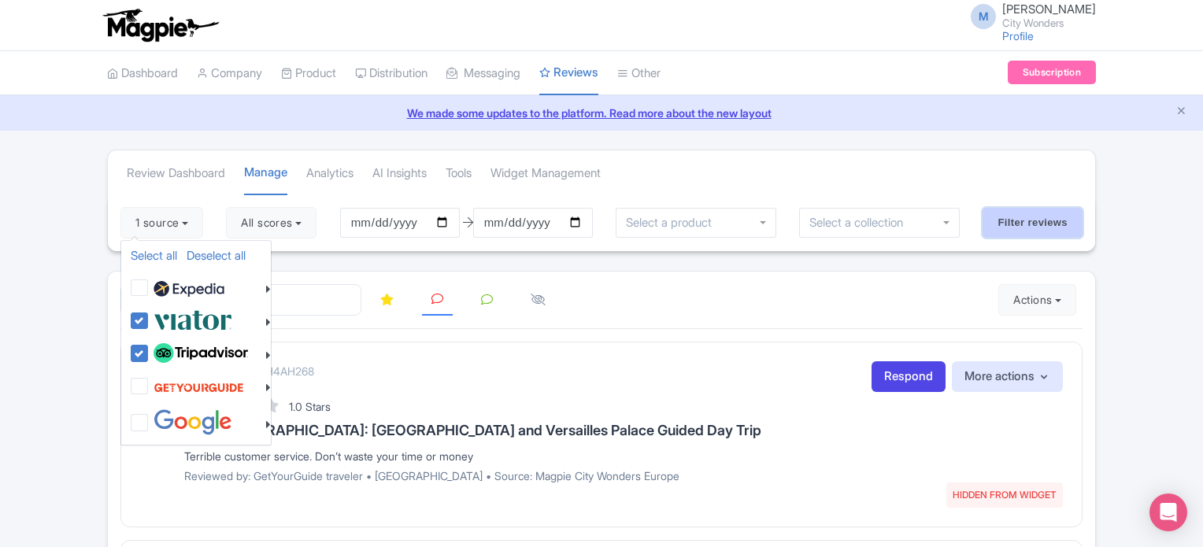
click at [1026, 220] on input "Filter reviews" at bounding box center [1033, 223] width 100 height 30
